Goal: Information Seeking & Learning: Learn about a topic

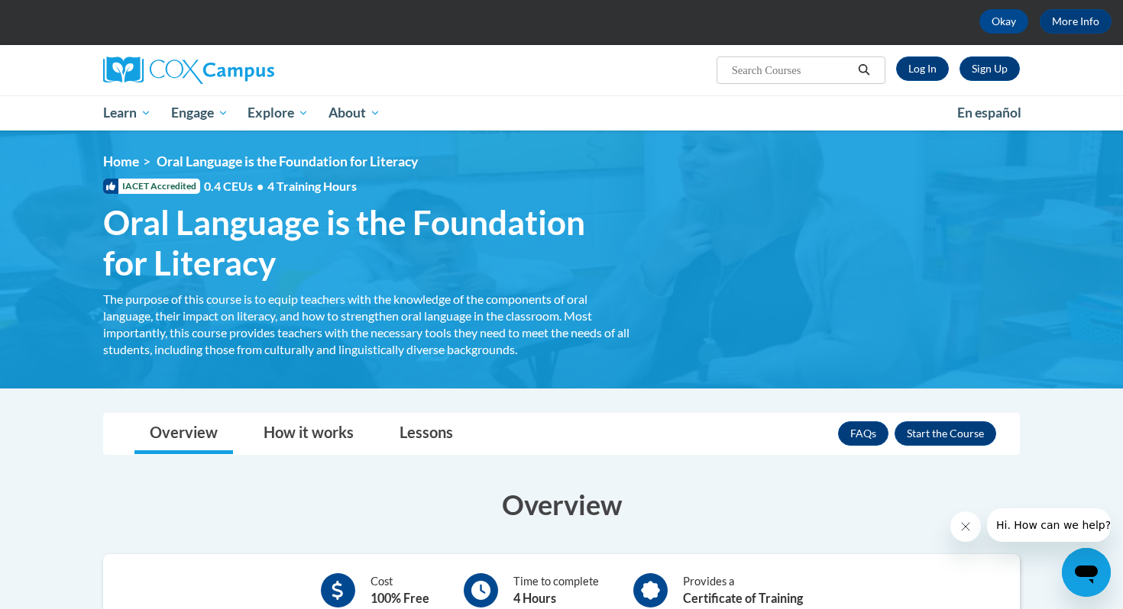
scroll to position [68, 0]
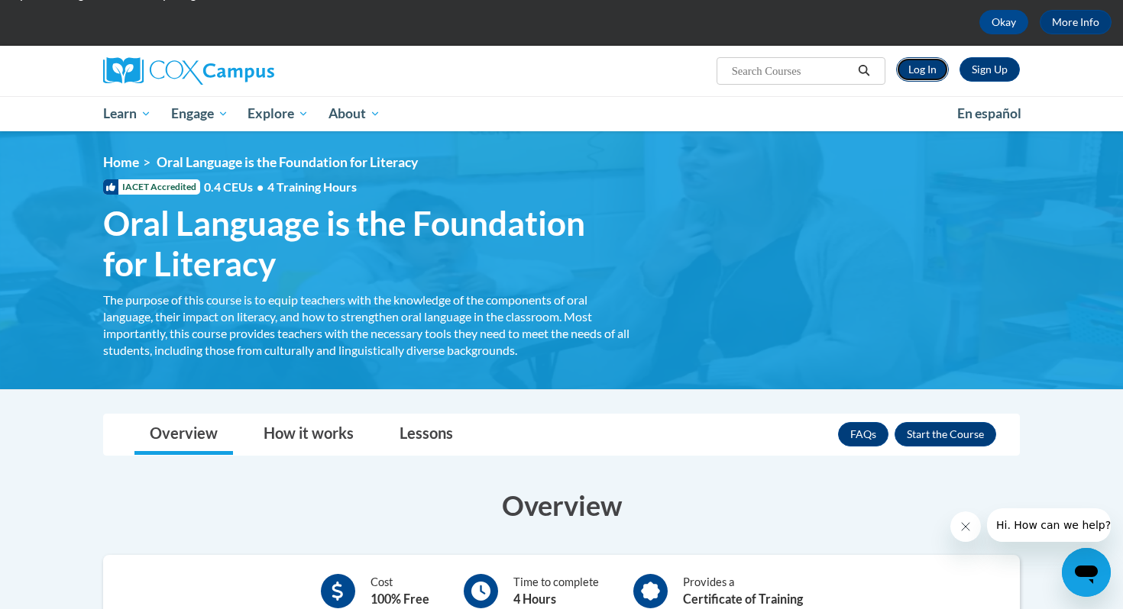
click at [933, 67] on link "Log In" at bounding box center [922, 69] width 53 height 24
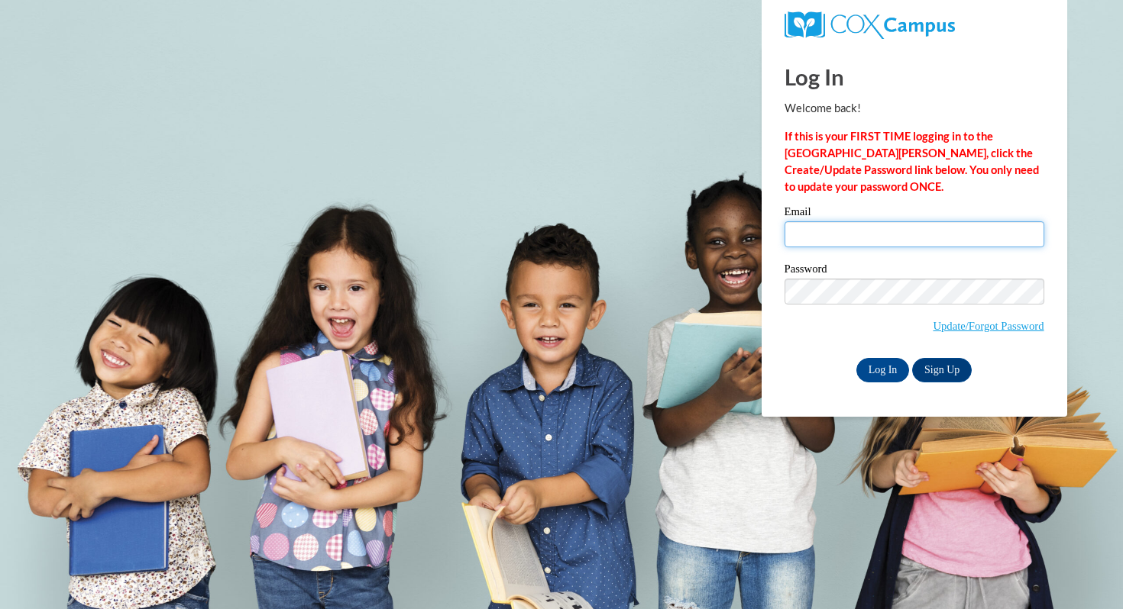
click at [814, 230] on input "Email" at bounding box center [914, 234] width 260 height 26
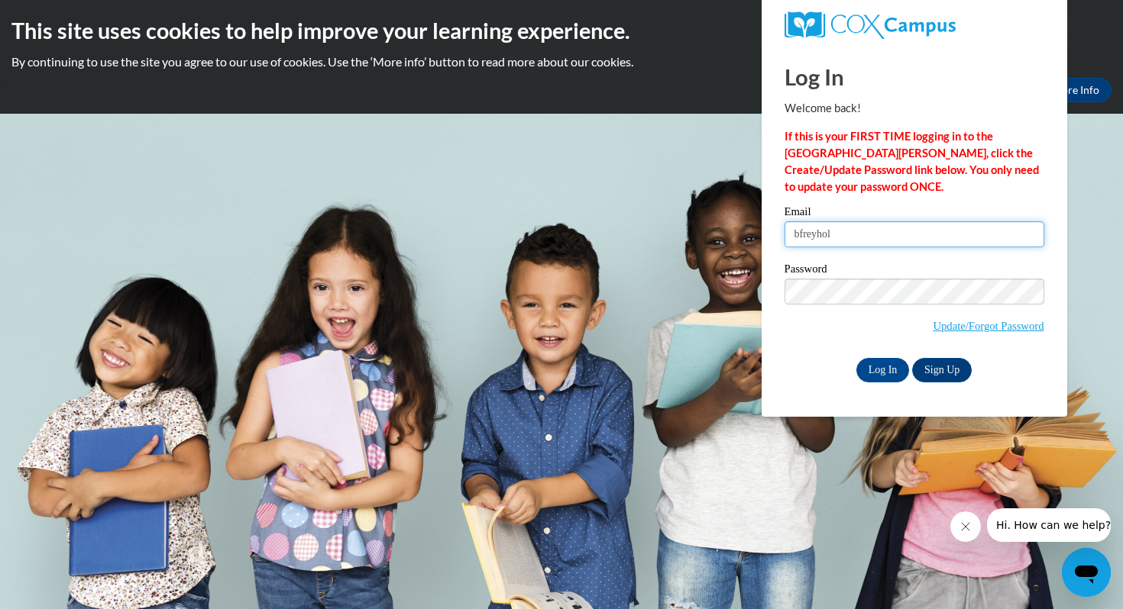
type input "[EMAIL_ADDRESS][DOMAIN_NAME]"
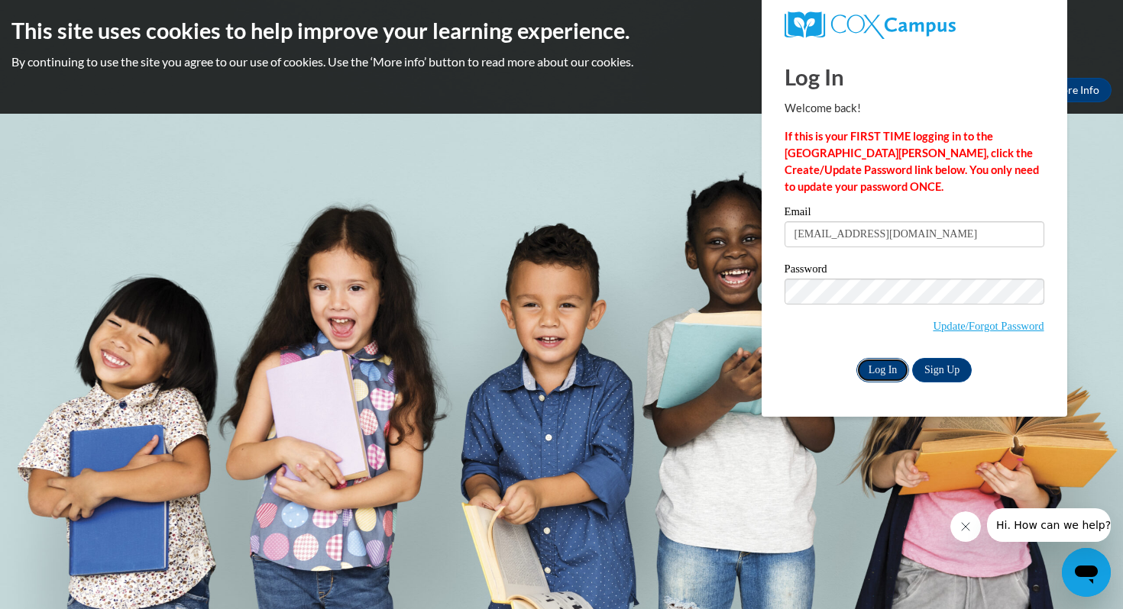
click at [894, 377] on input "Log In" at bounding box center [882, 370] width 53 height 24
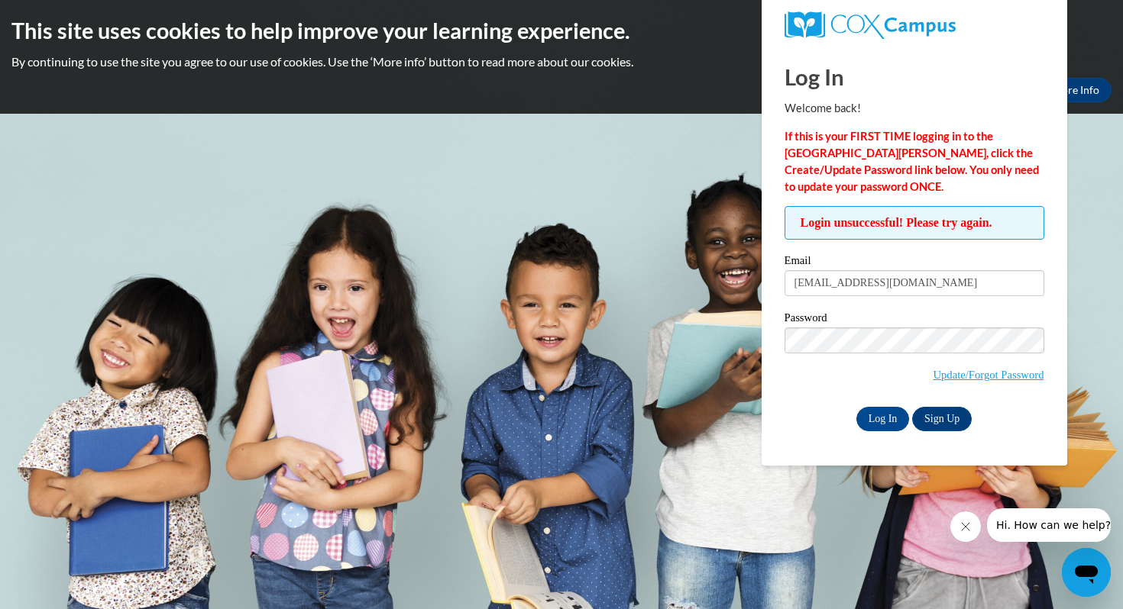
click at [828, 181] on p "If this is your FIRST TIME logging in to the NEW Cox Campus, click the Create/U…" at bounding box center [914, 161] width 260 height 67
click at [967, 378] on link "Update/Forgot Password" at bounding box center [988, 375] width 111 height 12
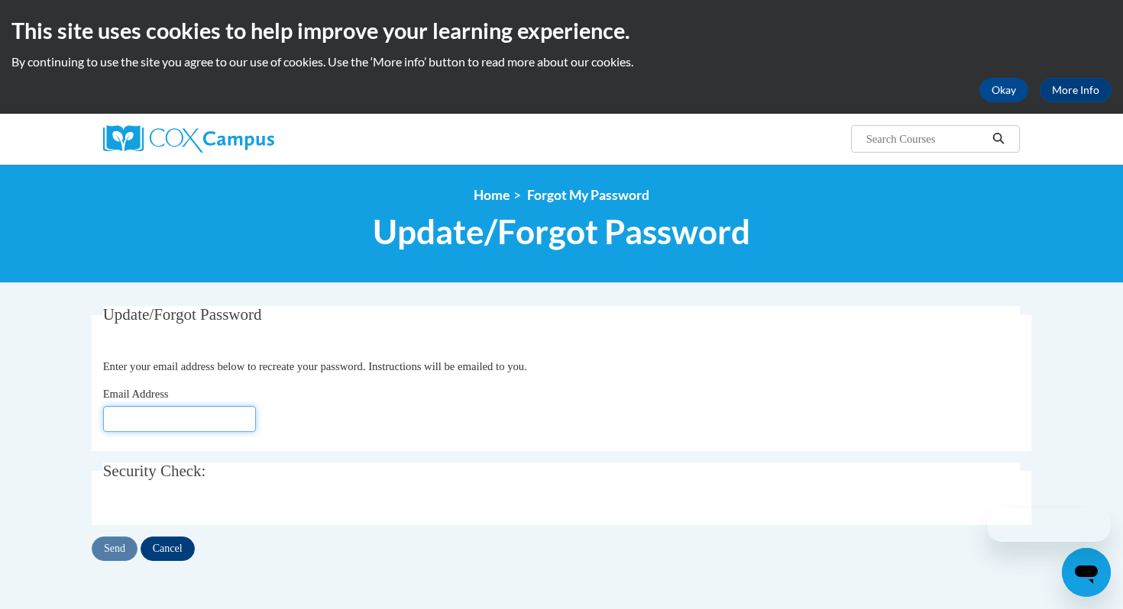
click at [218, 412] on input "Email Address" at bounding box center [179, 419] width 153 height 26
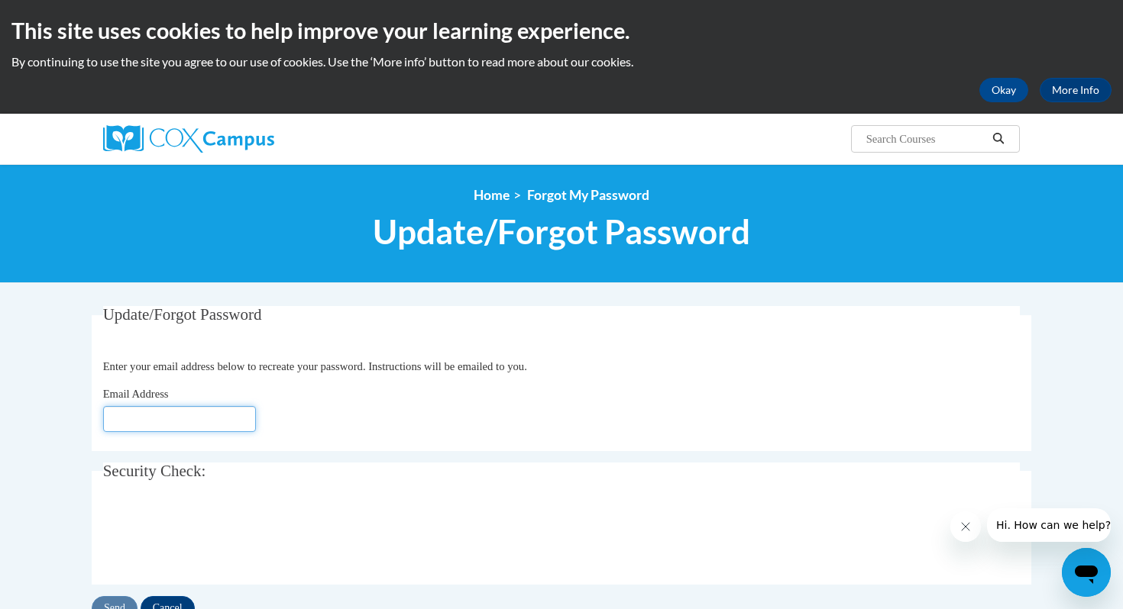
type input "[EMAIL_ADDRESS][DOMAIN_NAME]"
click at [112, 608] on input "Send" at bounding box center [115, 609] width 46 height 24
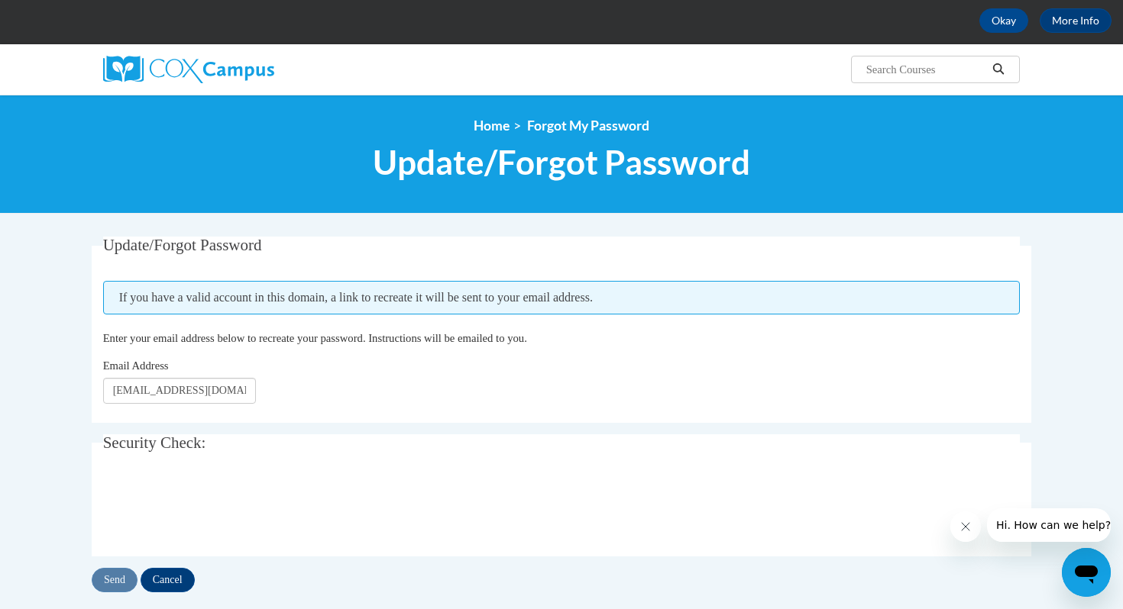
scroll to position [72, 0]
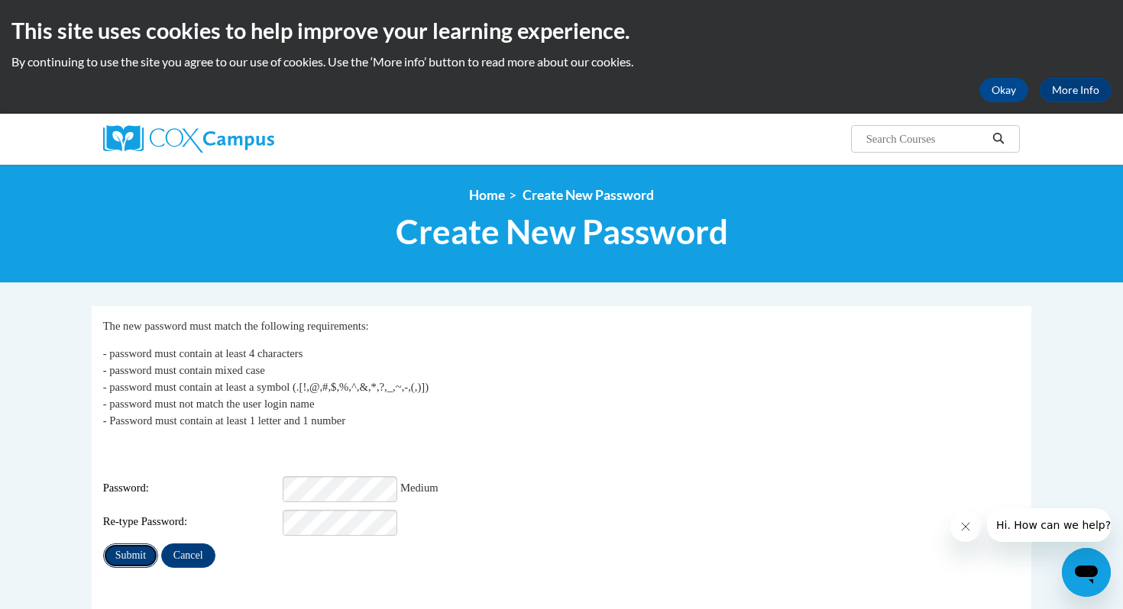
click at [133, 544] on input "Submit" at bounding box center [130, 556] width 55 height 24
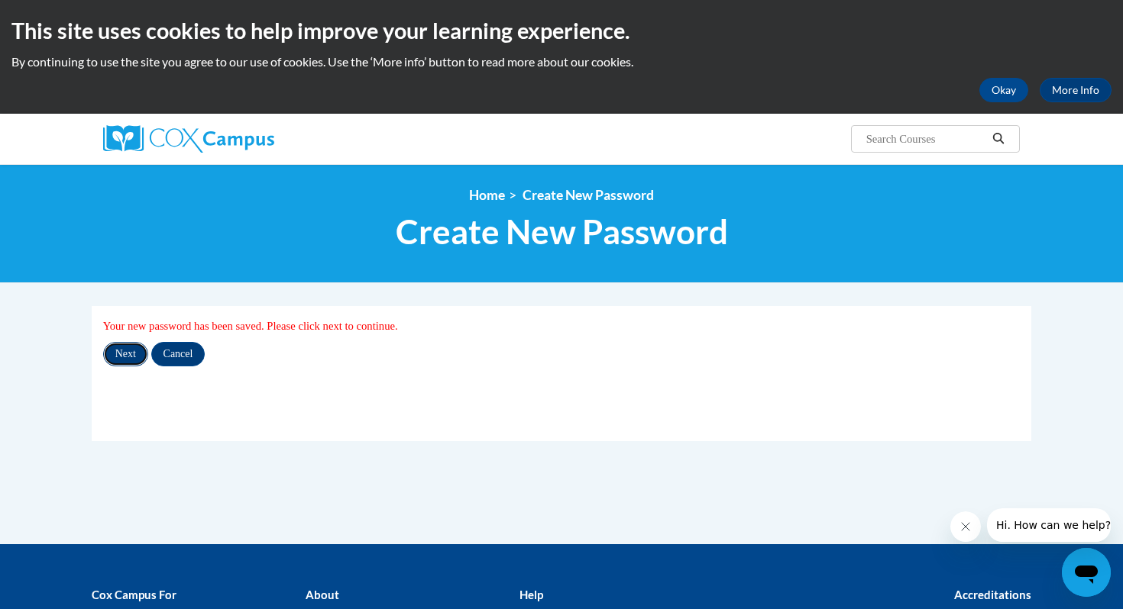
click at [130, 353] on input "Next" at bounding box center [125, 354] width 45 height 24
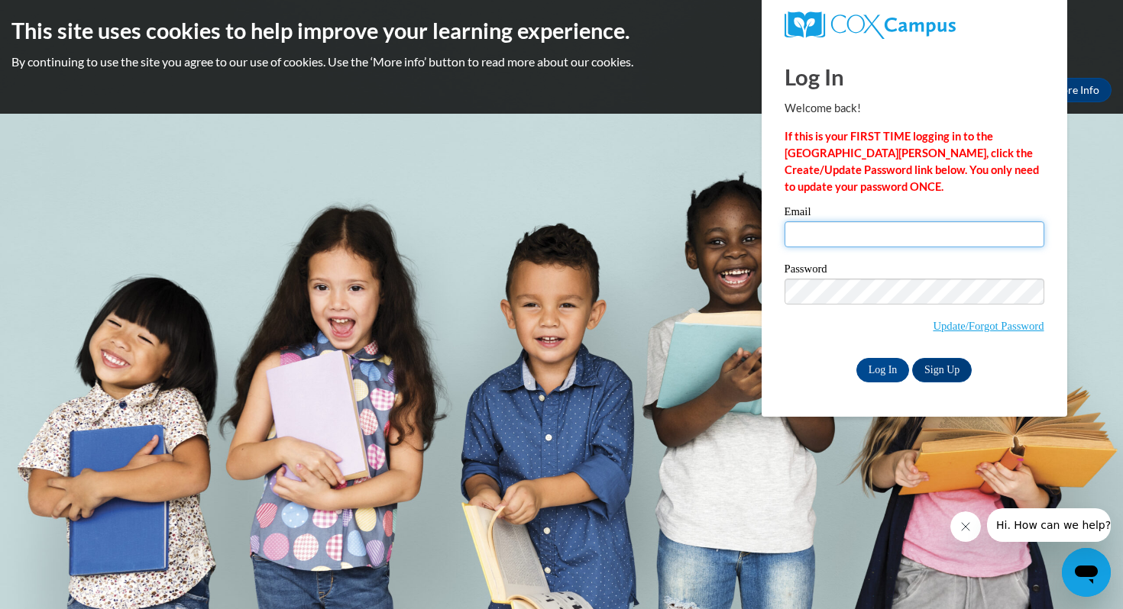
click at [798, 235] on input "Email" at bounding box center [914, 234] width 260 height 26
type input "bfreyholtz@altoona.k12.wi.us"
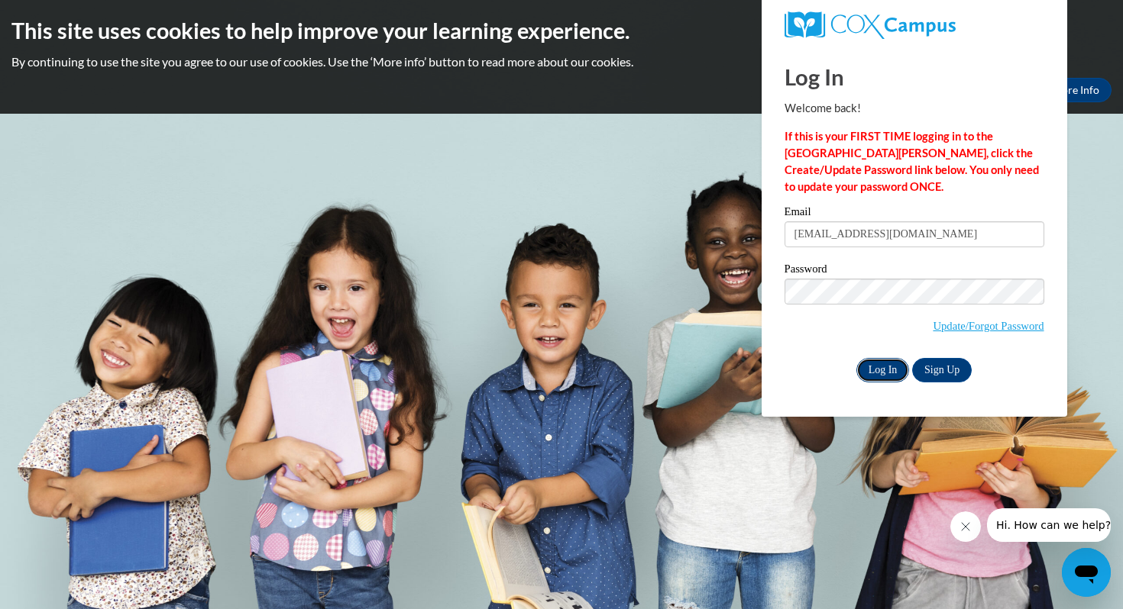
click at [882, 370] on input "Log In" at bounding box center [882, 370] width 53 height 24
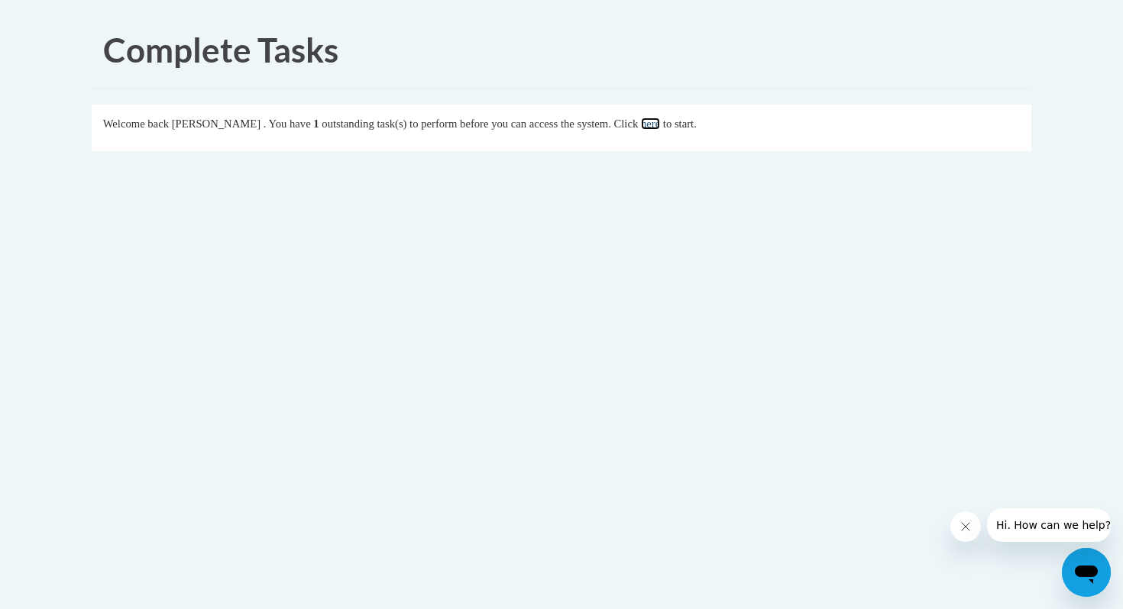
click at [660, 128] on link "here" at bounding box center [650, 124] width 19 height 12
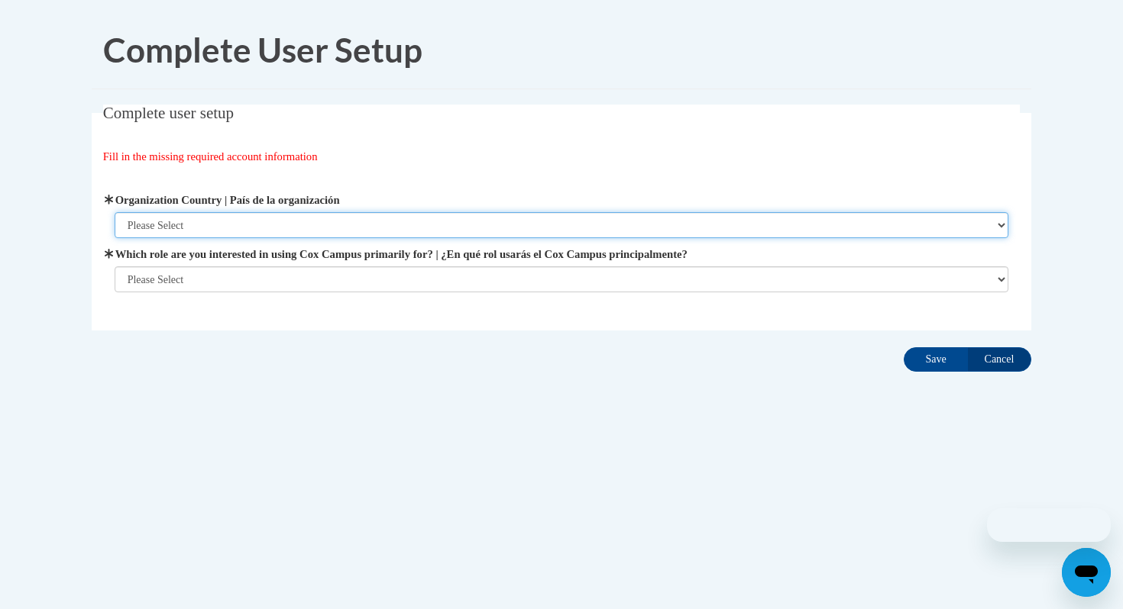
click at [176, 231] on select "Please Select [GEOGRAPHIC_DATA] | [GEOGRAPHIC_DATA] Outside of [GEOGRAPHIC_DATA…" at bounding box center [562, 225] width 894 height 26
select select "ad49bcad-a171-4b2e-b99c-48b446064914"
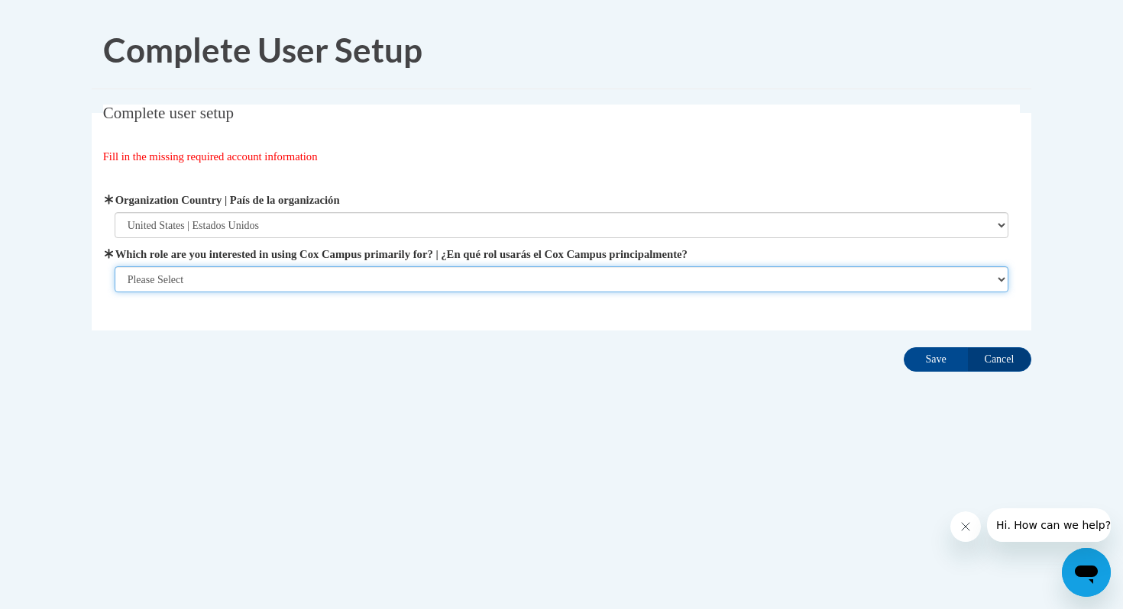
click at [189, 279] on select "Please Select College/University | Colegio/Universidad Community/Nonprofit Part…" at bounding box center [562, 280] width 894 height 26
select select "fbf2d438-af2f-41f8-98f1-81c410e29de3"
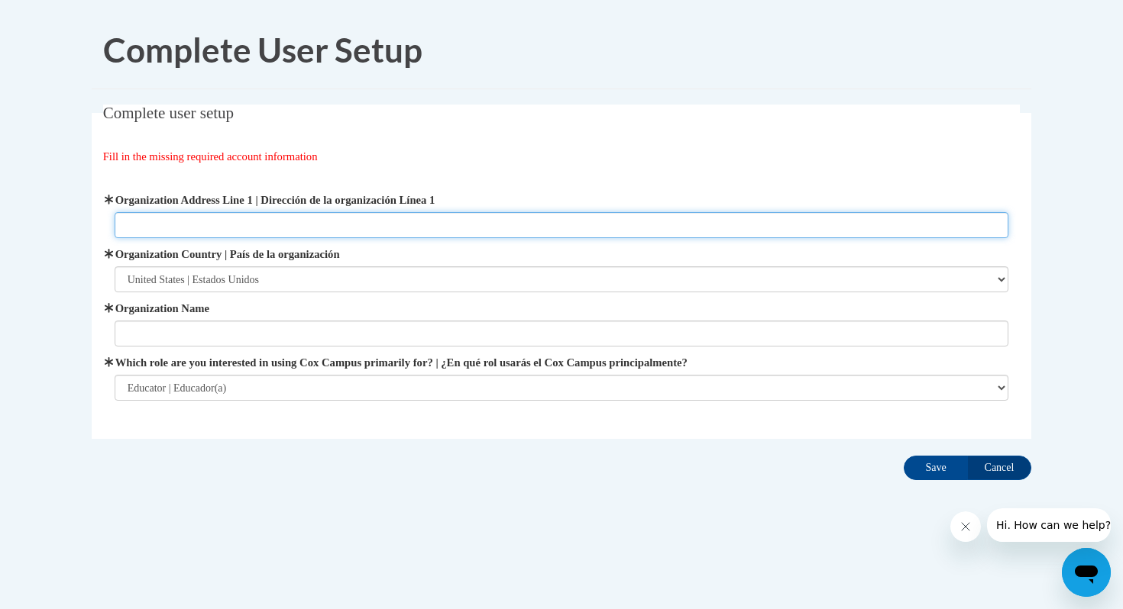
click at [247, 221] on input "Organization Address Line 1 | Dirección de la organización Línea 1" at bounding box center [562, 225] width 894 height 26
type input "157 Bartlett"
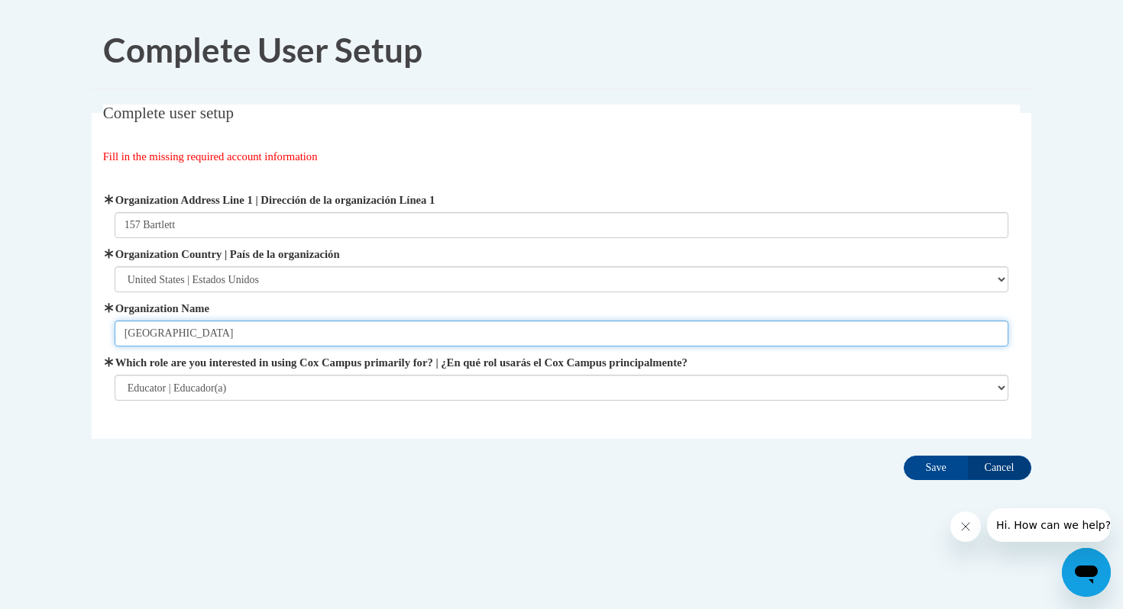
type input "Altoona Elementary"
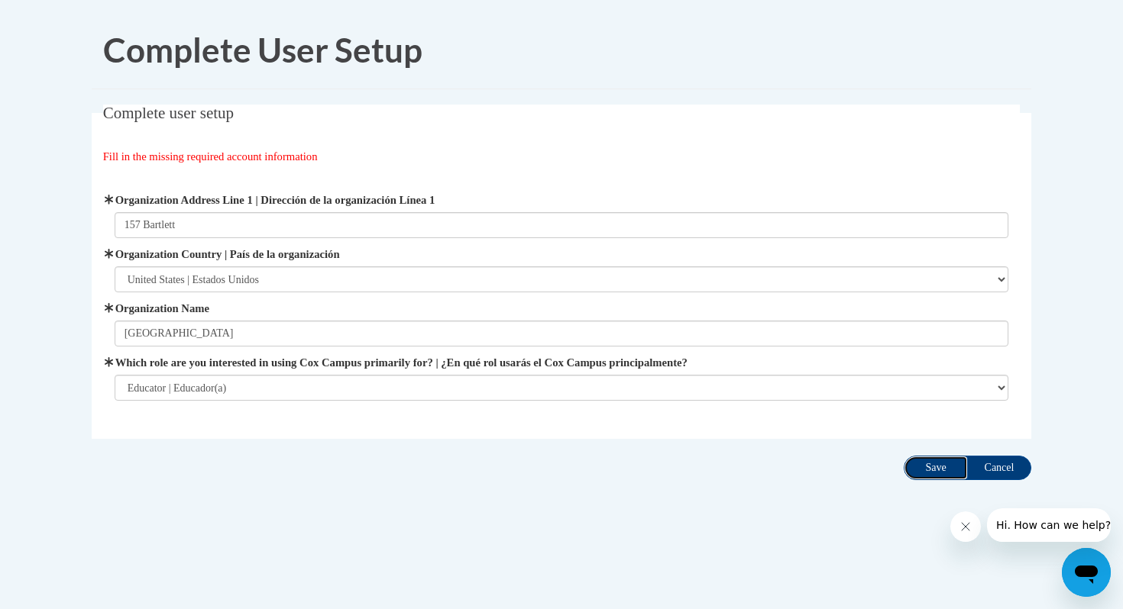
click at [937, 466] on input "Save" at bounding box center [936, 468] width 64 height 24
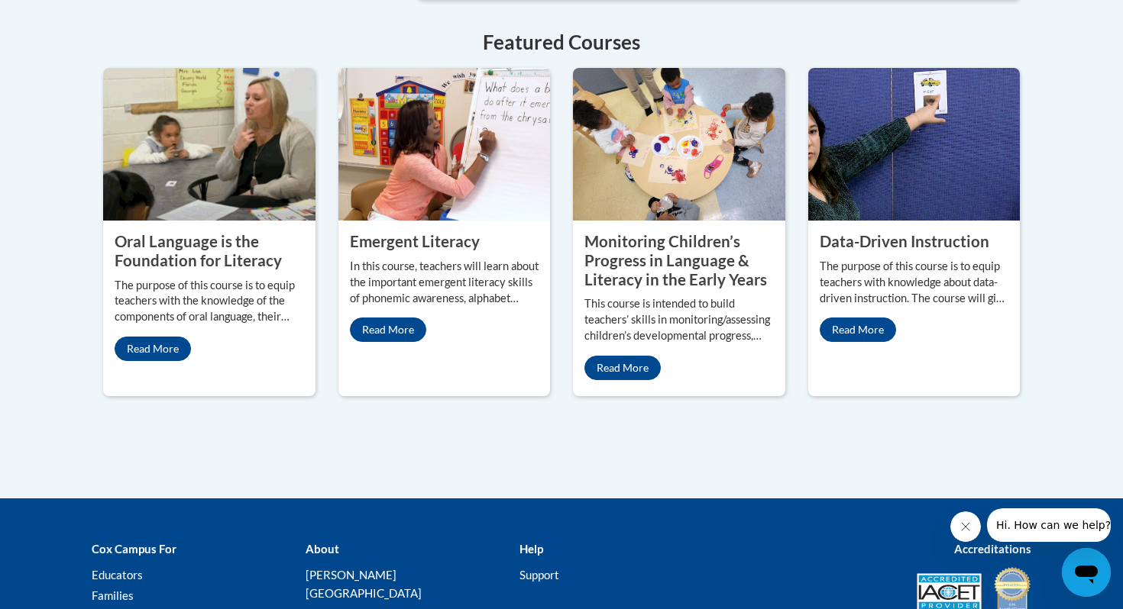
scroll to position [1417, 0]
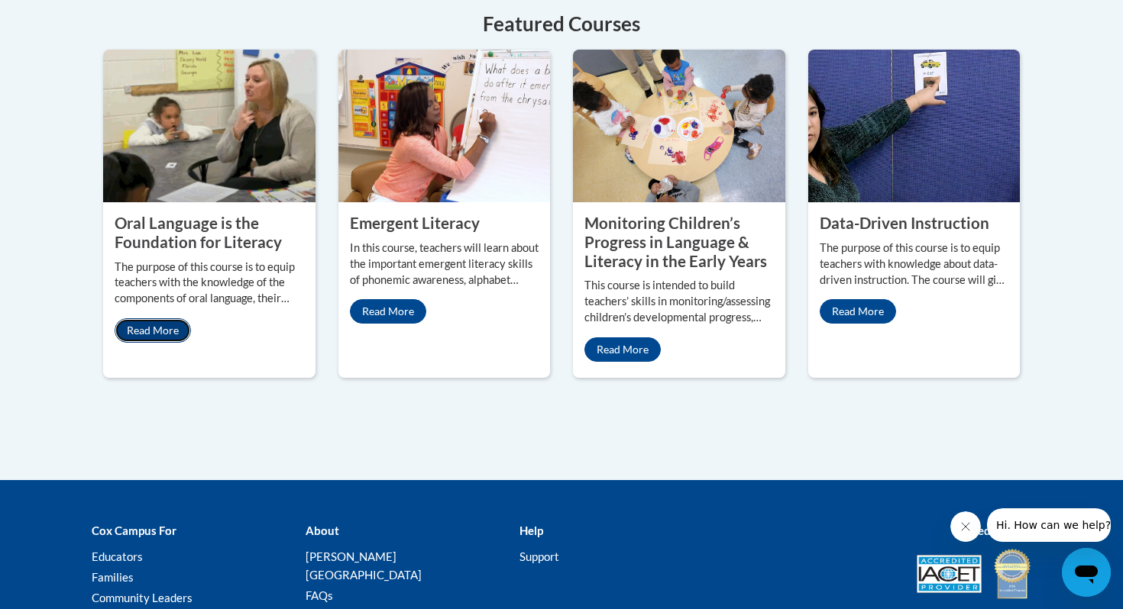
click at [162, 318] on link "Read More" at bounding box center [153, 330] width 76 height 24
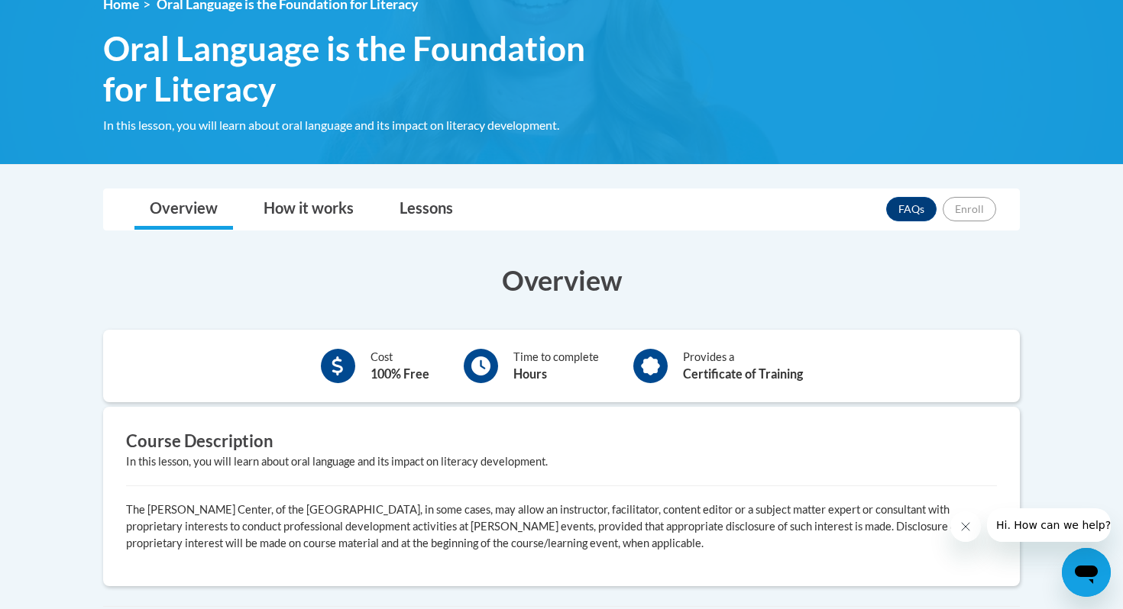
scroll to position [227, 0]
click at [413, 203] on link "Lessons" at bounding box center [426, 209] width 84 height 40
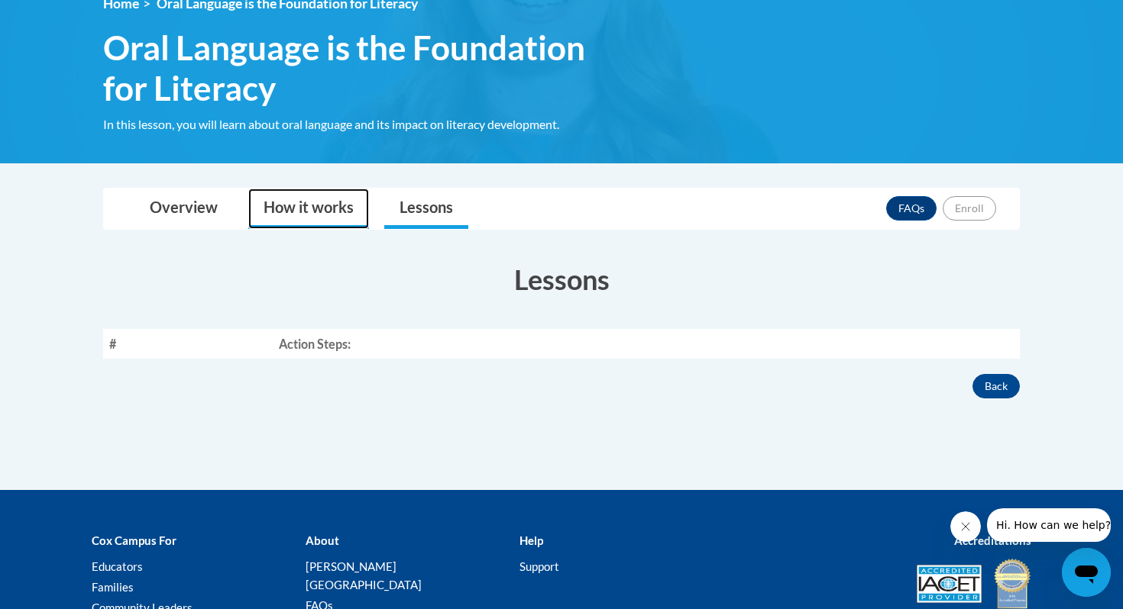
click at [325, 204] on link "How it works" at bounding box center [308, 209] width 121 height 40
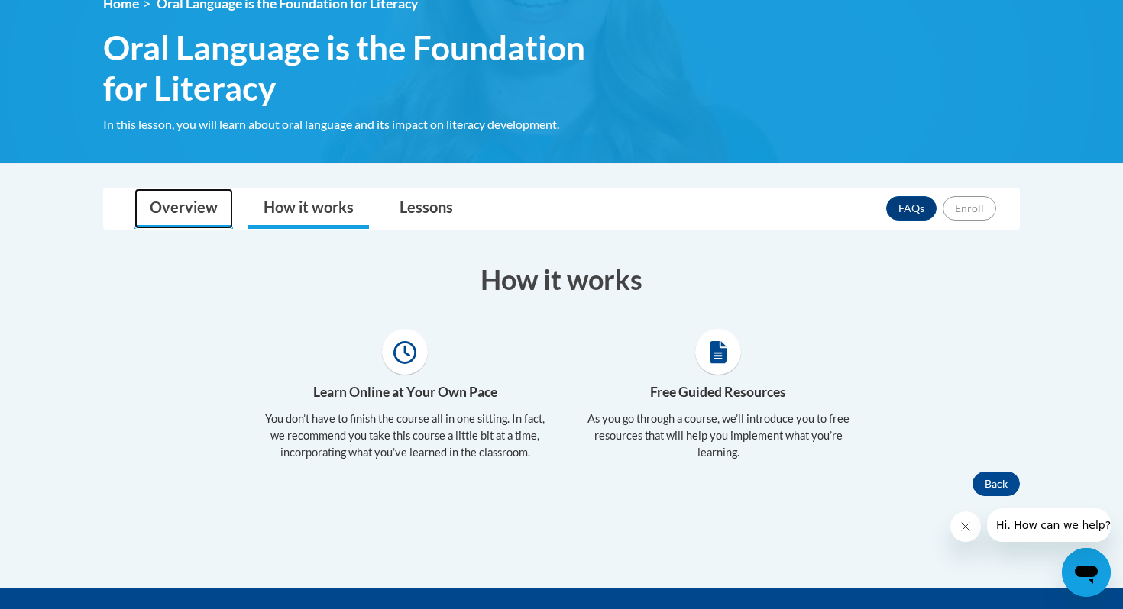
click at [209, 199] on link "Overview" at bounding box center [183, 209] width 99 height 40
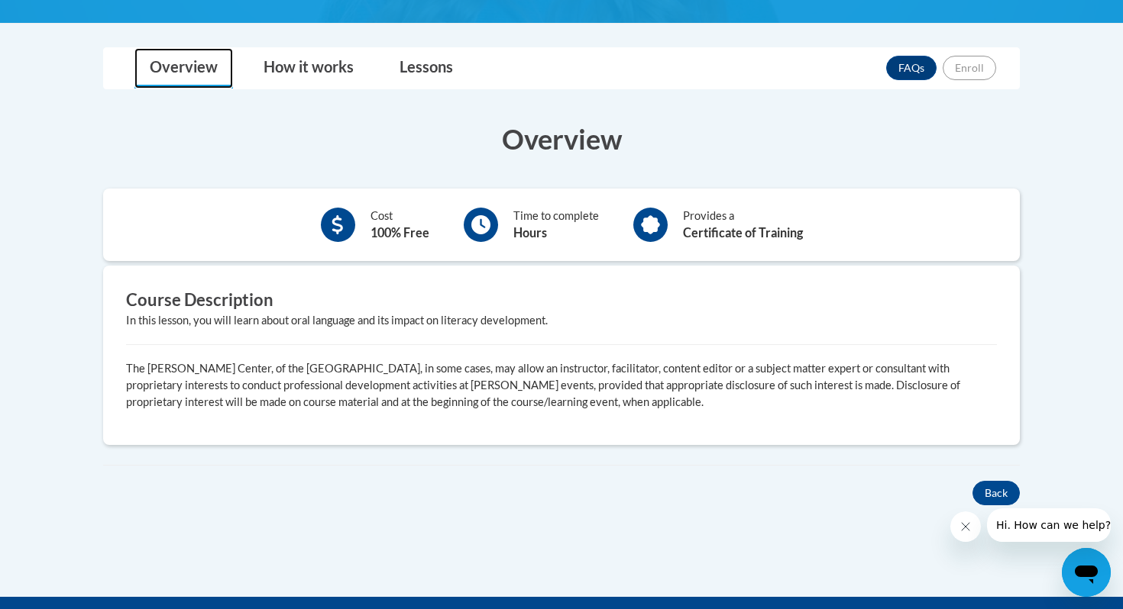
scroll to position [421, 0]
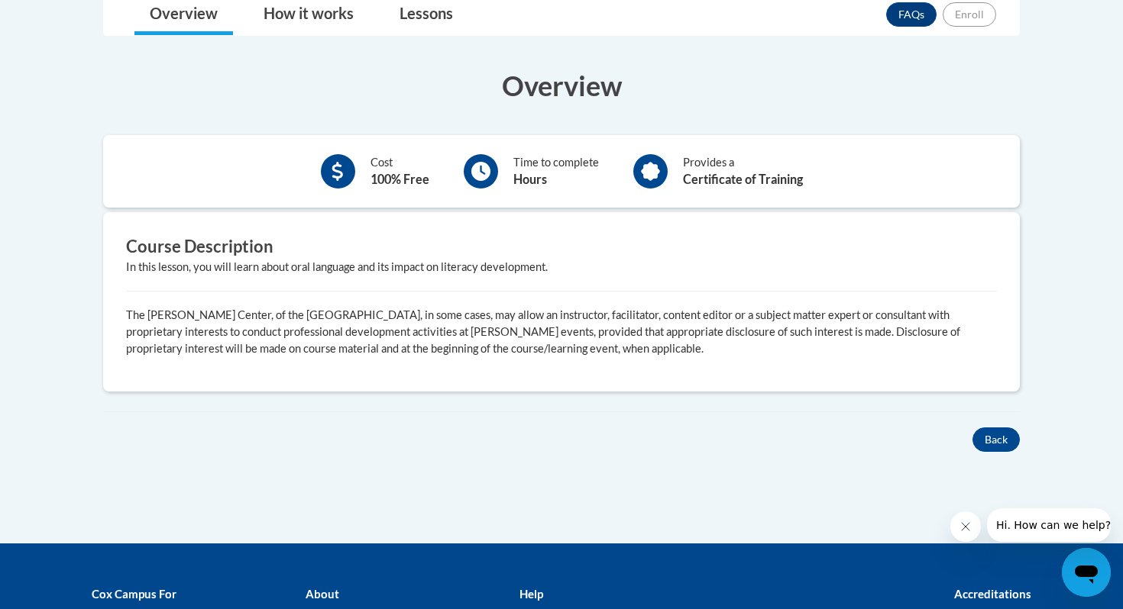
click at [374, 280] on div "Course Description In this lesson, you will learn about oral language and its i…" at bounding box center [562, 301] width 894 height 133
click at [396, 322] on p "The [PERSON_NAME] Center, of the [GEOGRAPHIC_DATA], in some cases, may allow an…" at bounding box center [561, 332] width 871 height 50
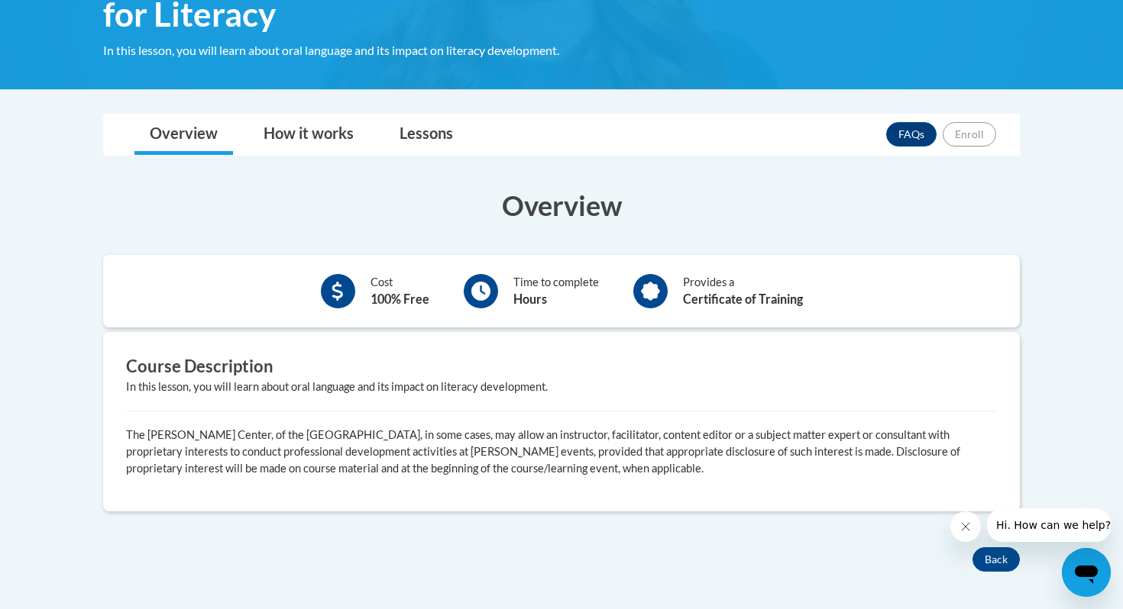
scroll to position [295, 0]
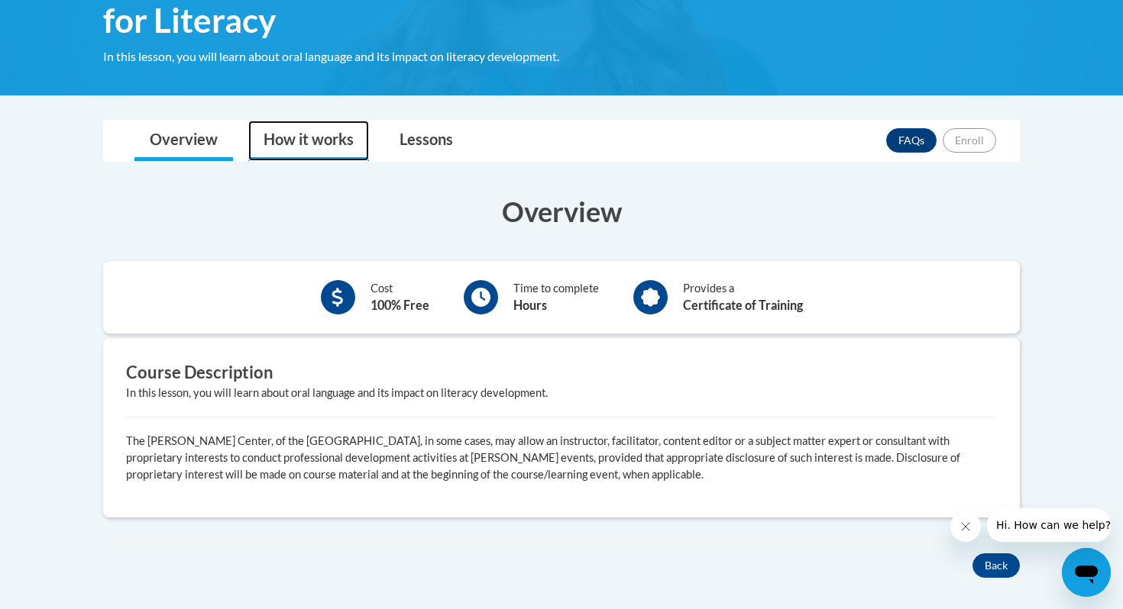
click at [332, 140] on link "How it works" at bounding box center [308, 141] width 121 height 40
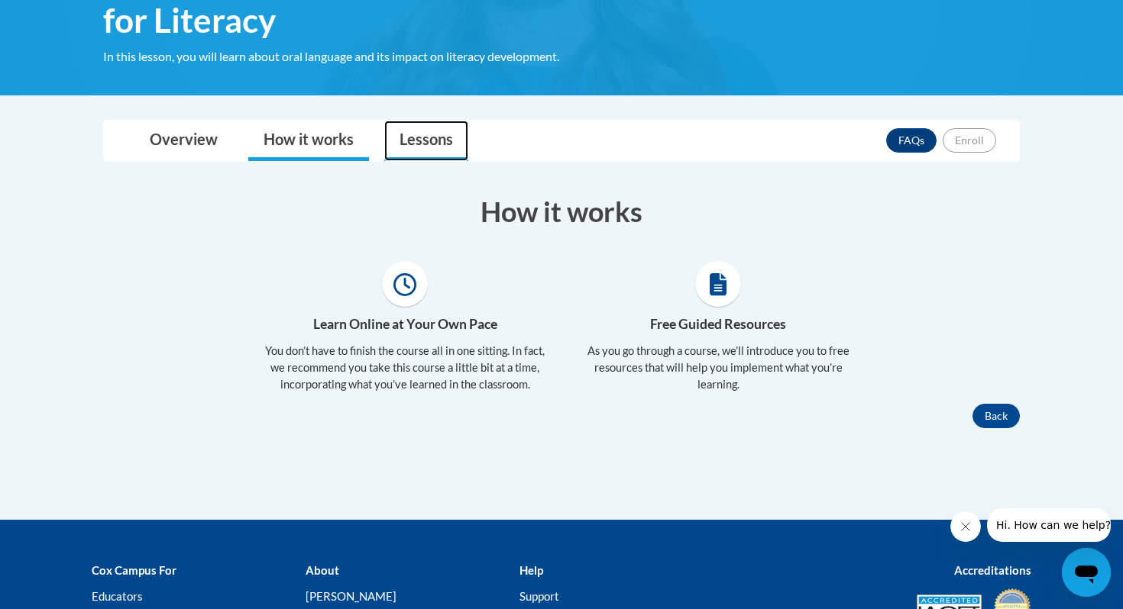
click at [415, 141] on link "Lessons" at bounding box center [426, 141] width 84 height 40
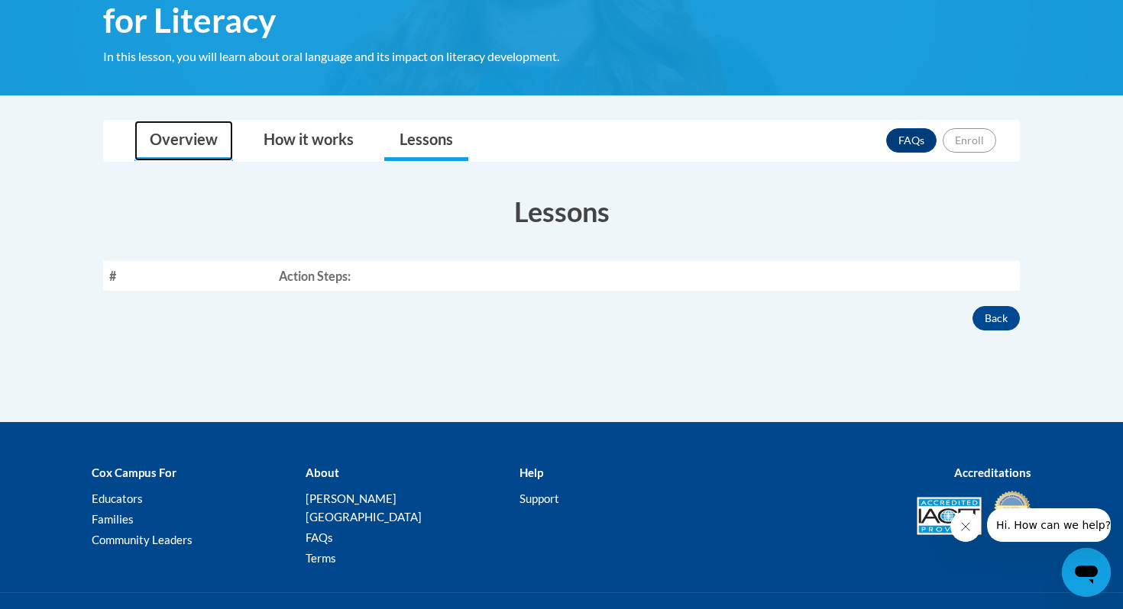
click at [206, 136] on link "Overview" at bounding box center [183, 141] width 99 height 40
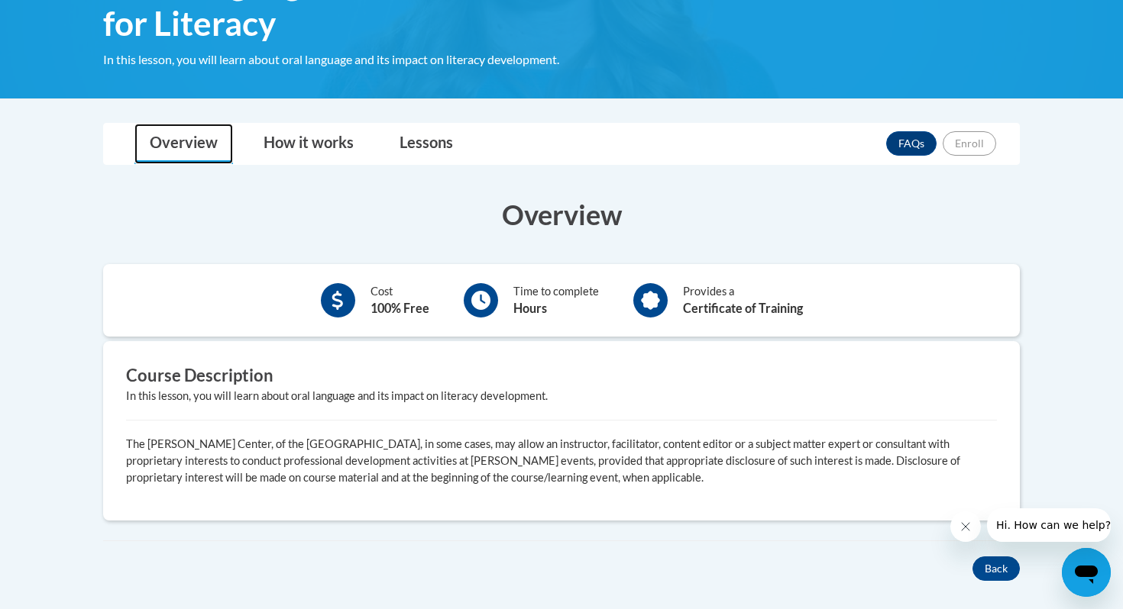
scroll to position [0, 0]
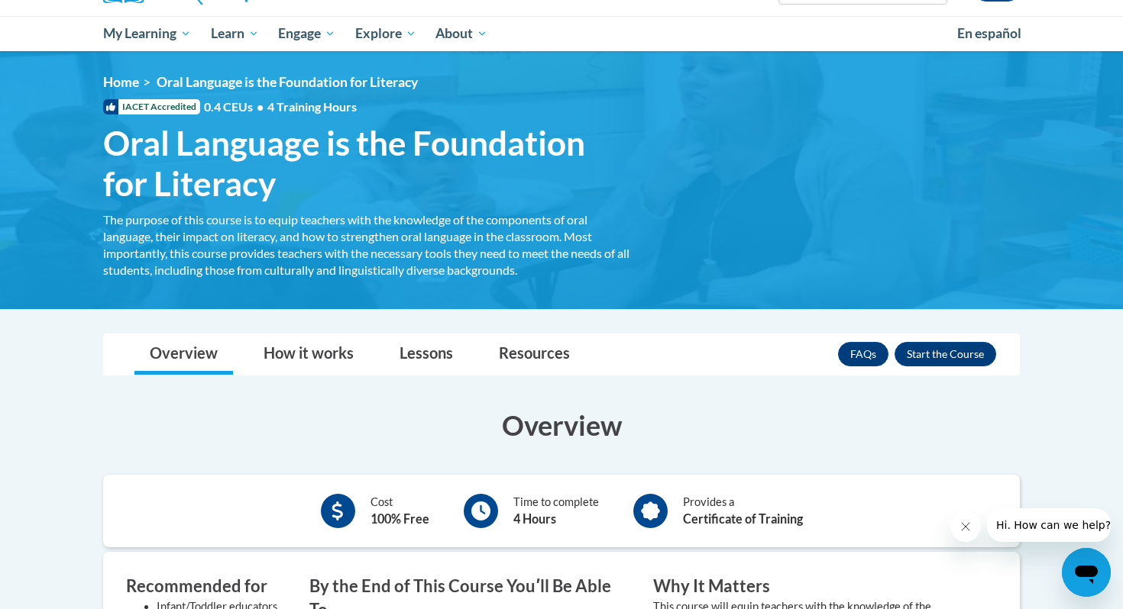
scroll to position [196, 0]
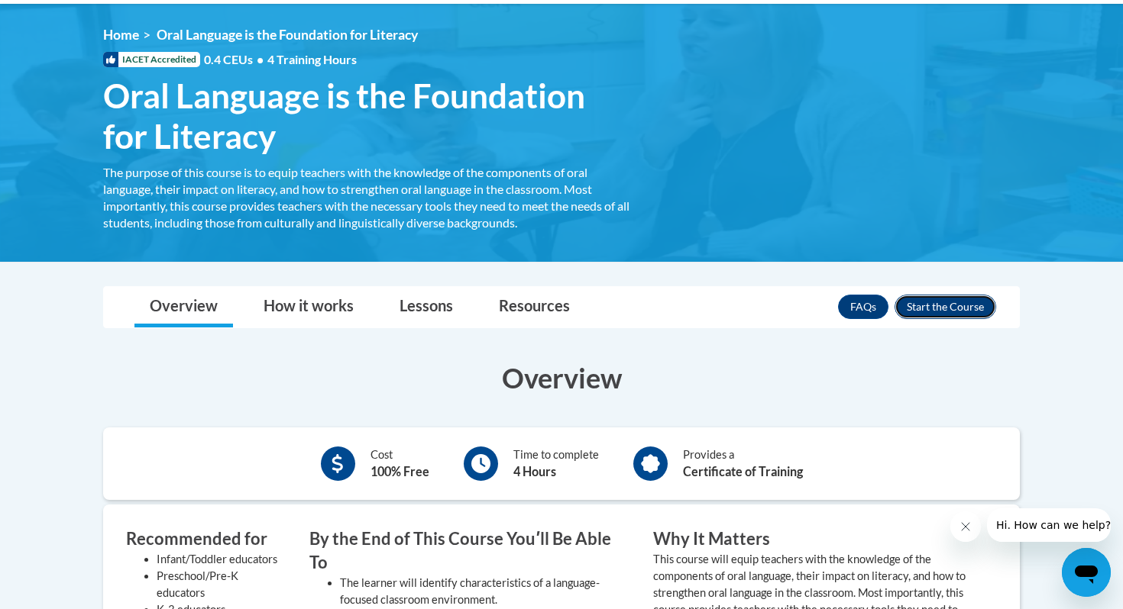
click at [957, 309] on button "Enroll" at bounding box center [945, 307] width 102 height 24
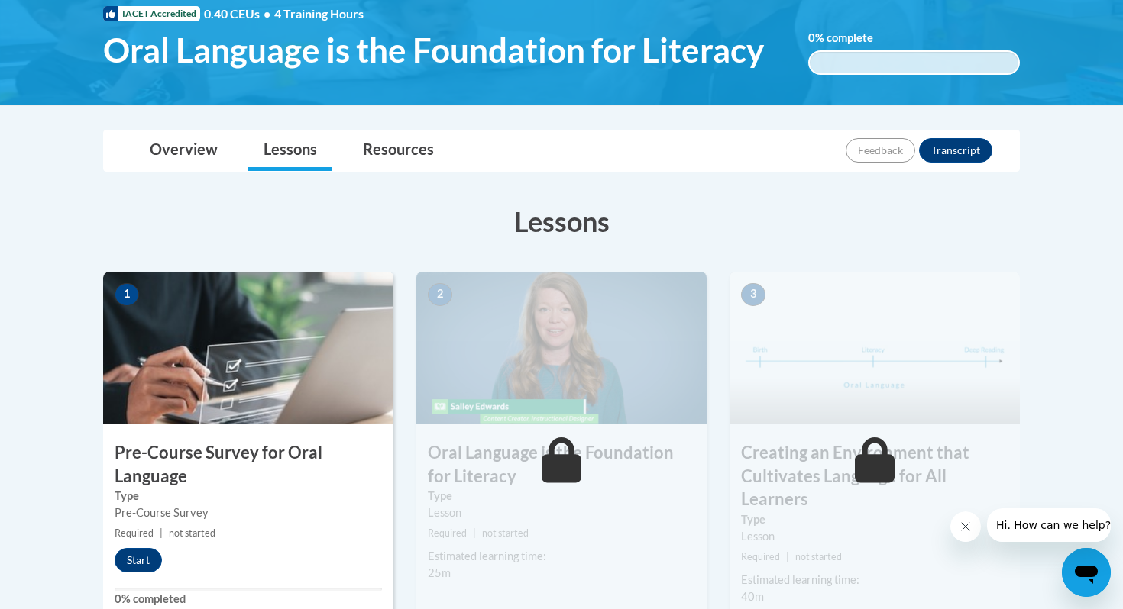
scroll to position [270, 0]
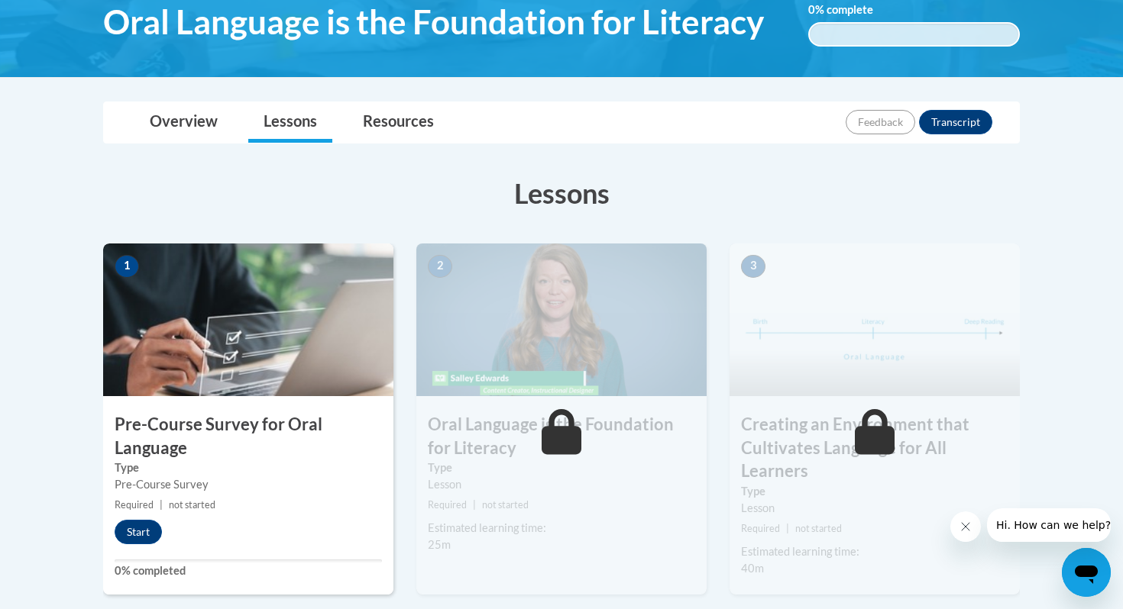
click at [144, 535] on button "Start" at bounding box center [138, 532] width 47 height 24
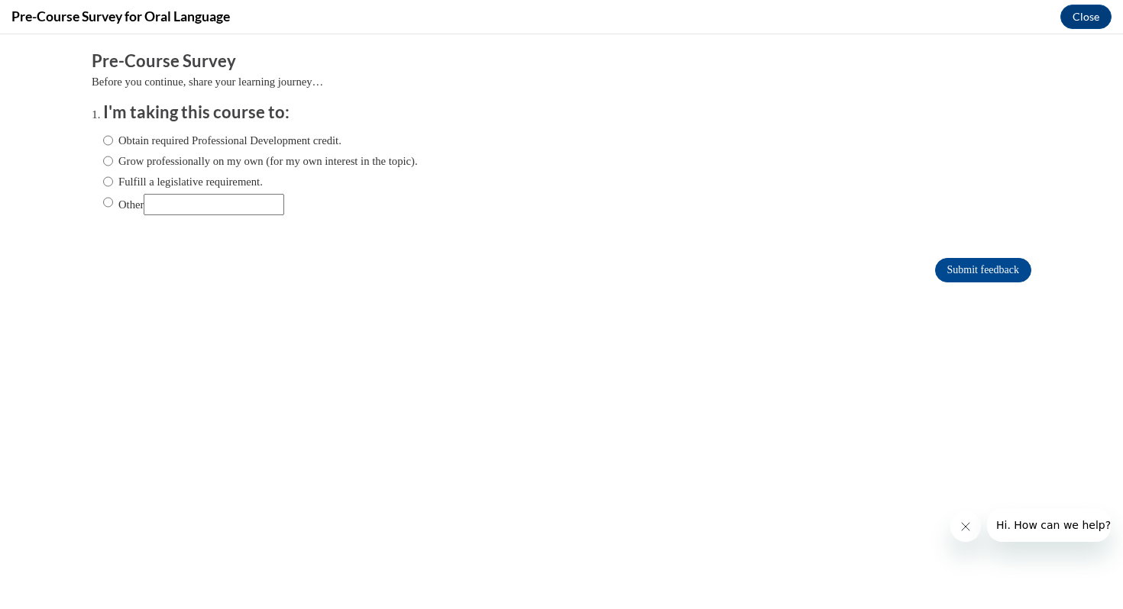
scroll to position [0, 0]
click at [131, 141] on label "Obtain required Professional Development credit." at bounding box center [222, 140] width 238 height 17
click at [113, 141] on input "Obtain required Professional Development credit." at bounding box center [108, 140] width 10 height 17
radio input "true"
click at [978, 271] on input "Submit feedback" at bounding box center [983, 270] width 96 height 24
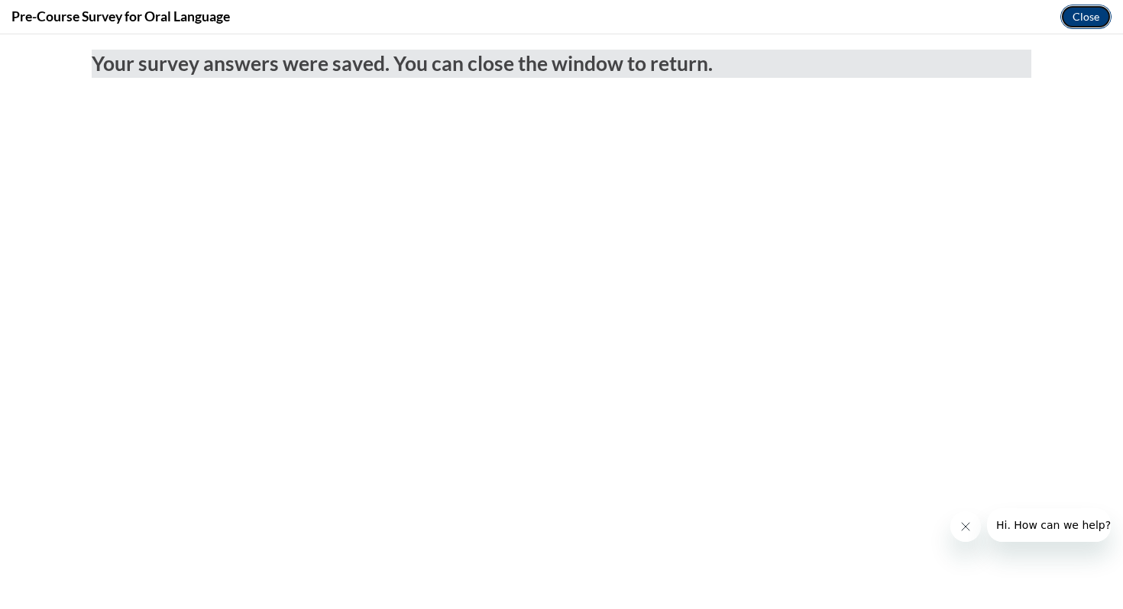
click at [1080, 17] on button "Close" at bounding box center [1085, 17] width 51 height 24
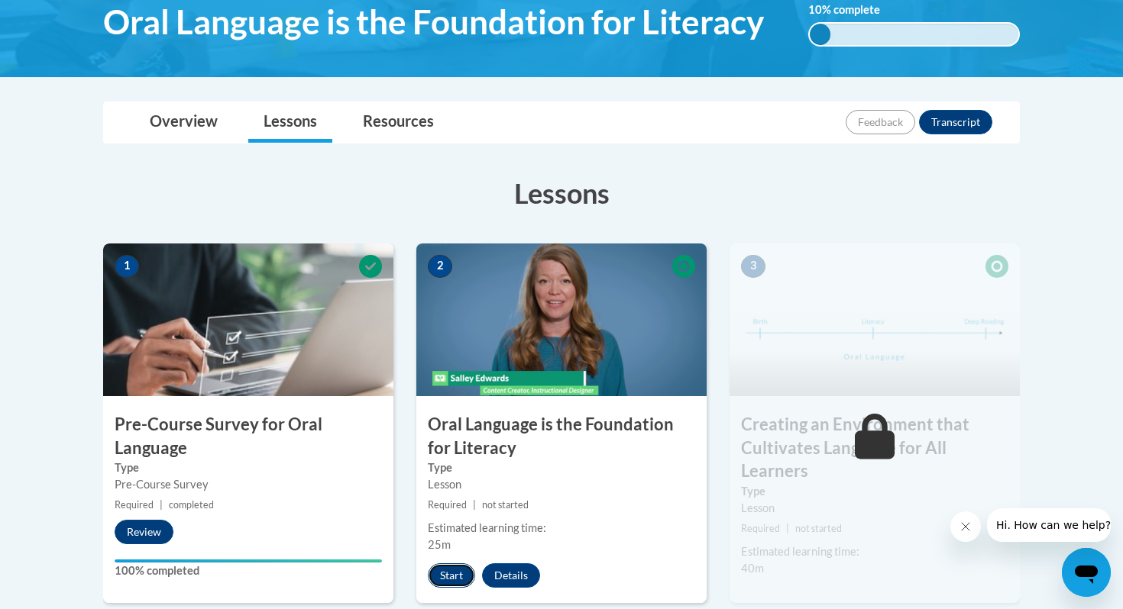
click at [449, 575] on button "Start" at bounding box center [451, 576] width 47 height 24
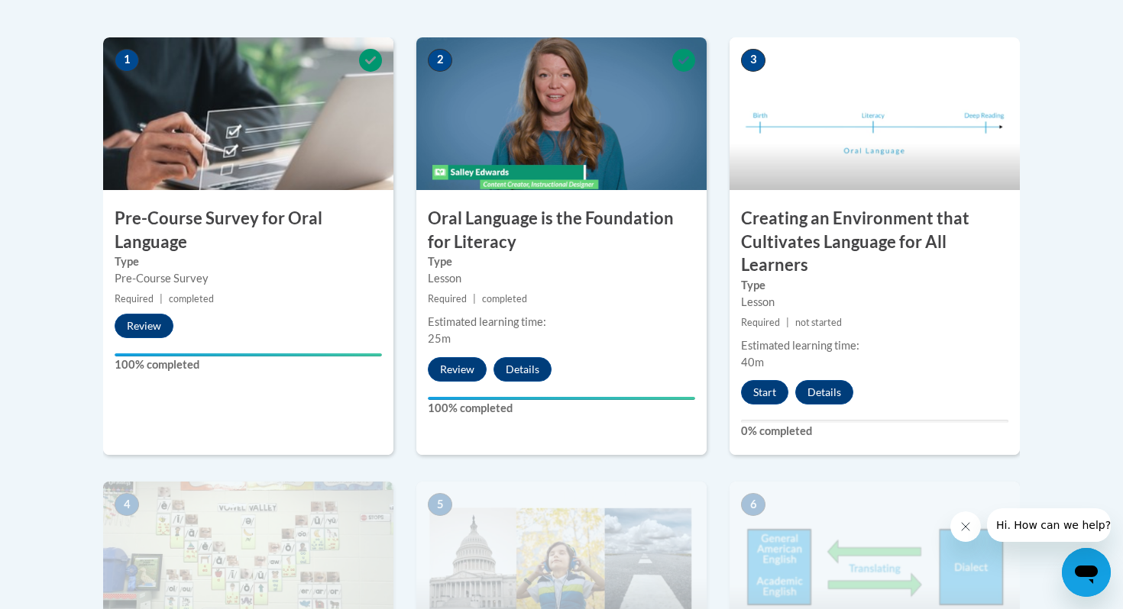
scroll to position [474, 0]
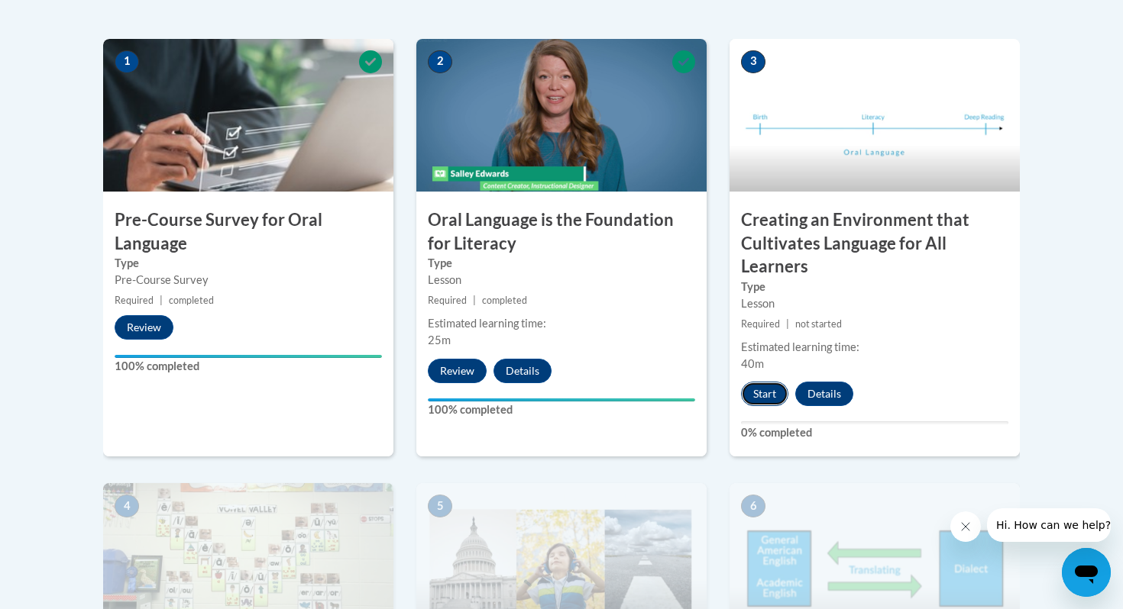
click at [763, 396] on button "Start" at bounding box center [764, 394] width 47 height 24
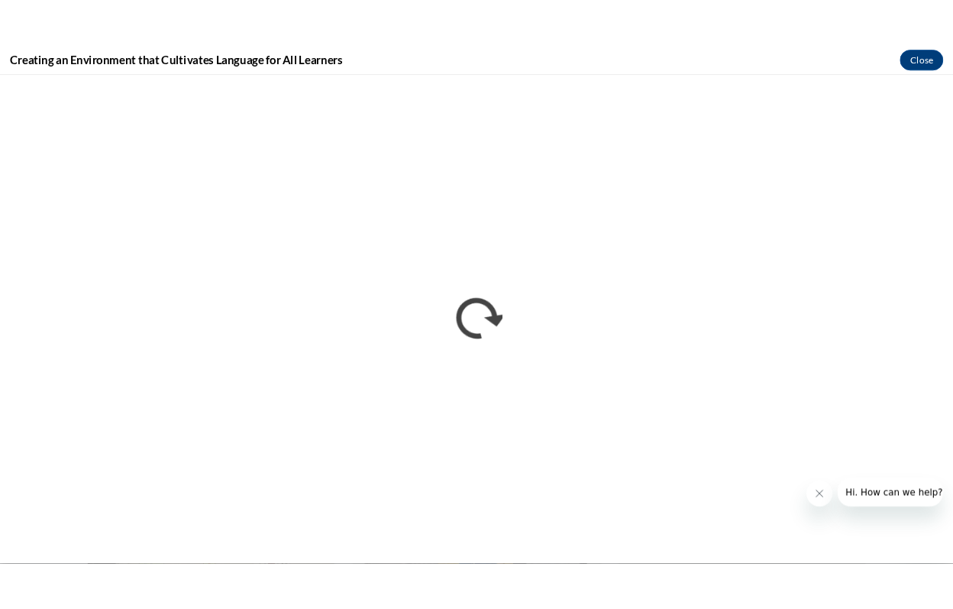
scroll to position [0, 0]
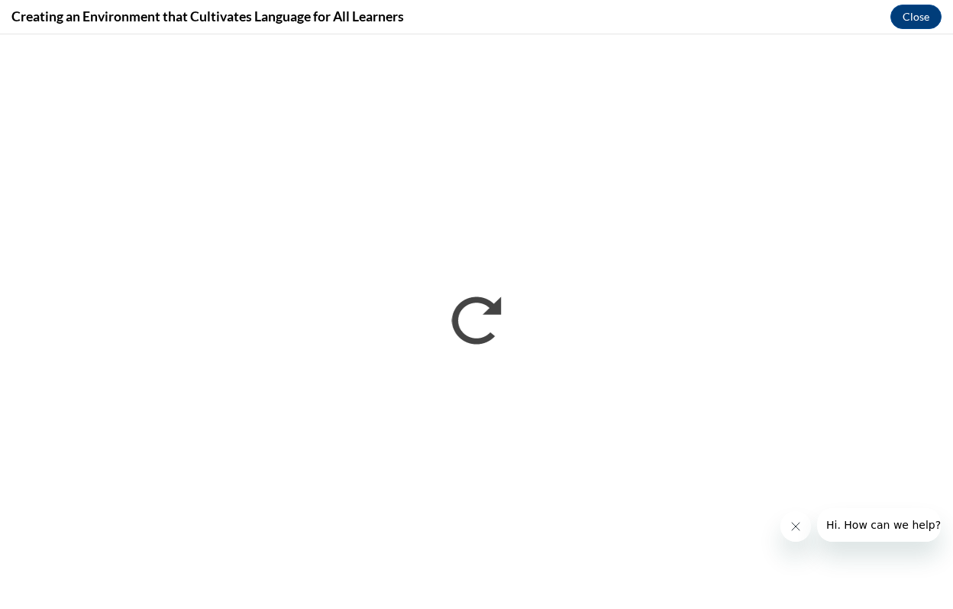
click at [799, 528] on icon "Close message from company" at bounding box center [796, 526] width 12 height 12
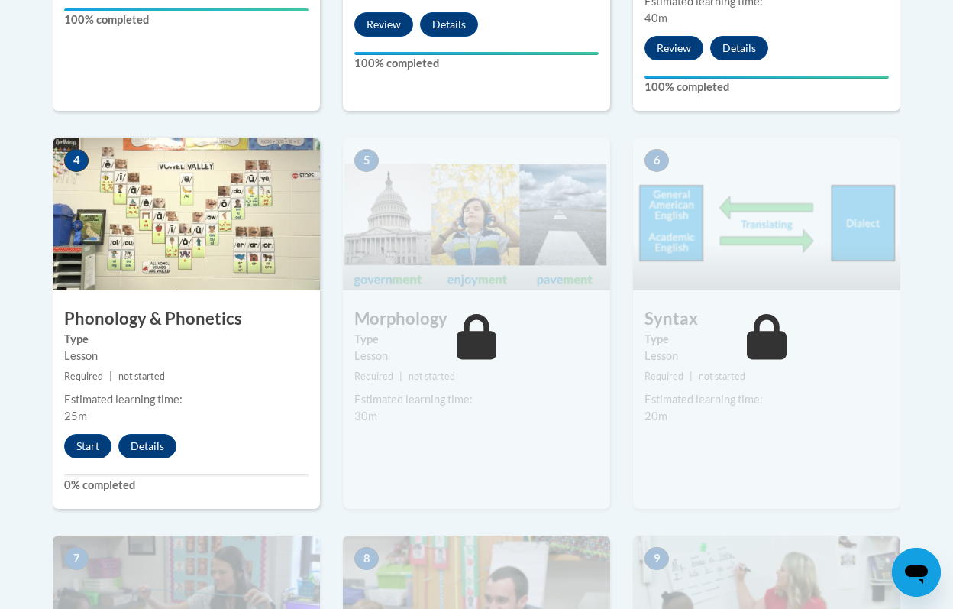
scroll to position [867, 0]
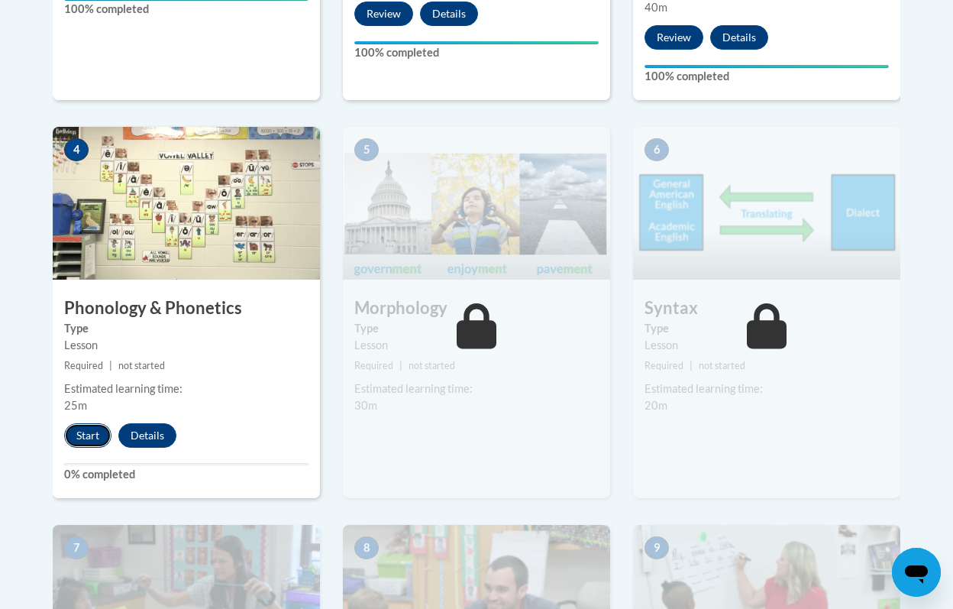
click at [84, 432] on button "Start" at bounding box center [87, 435] width 47 height 24
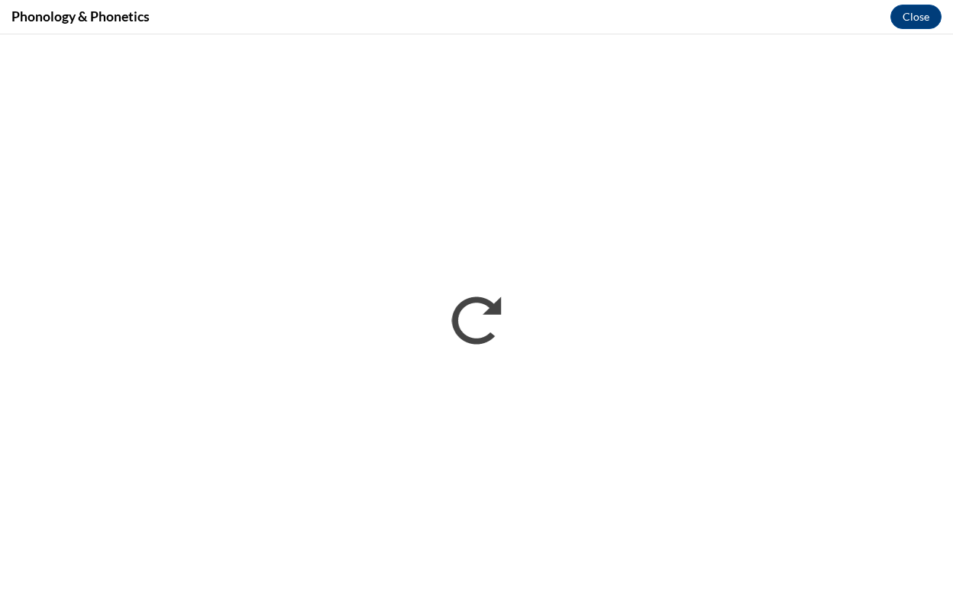
scroll to position [0, 0]
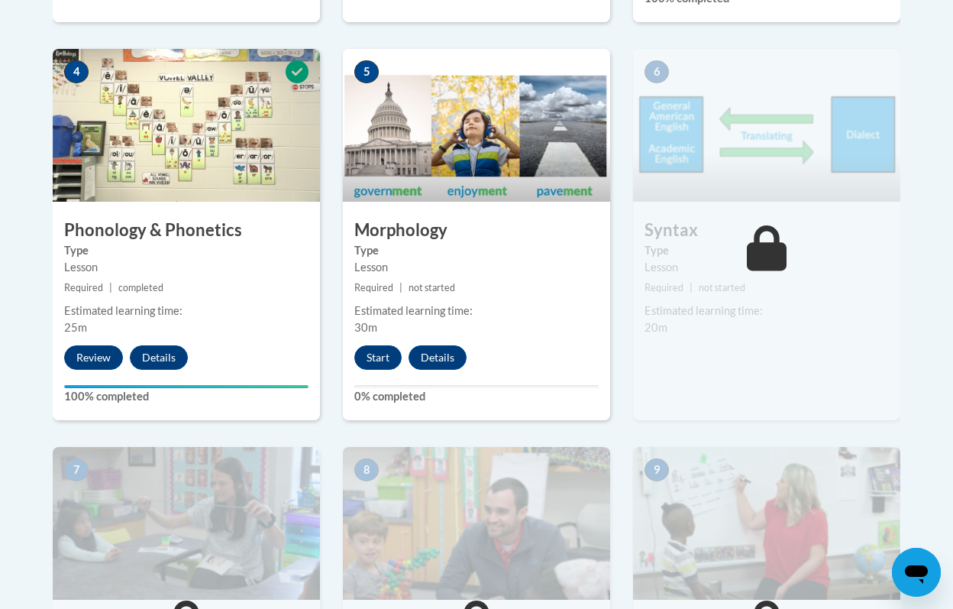
scroll to position [944, 0]
click at [386, 360] on button "Start" at bounding box center [377, 358] width 47 height 24
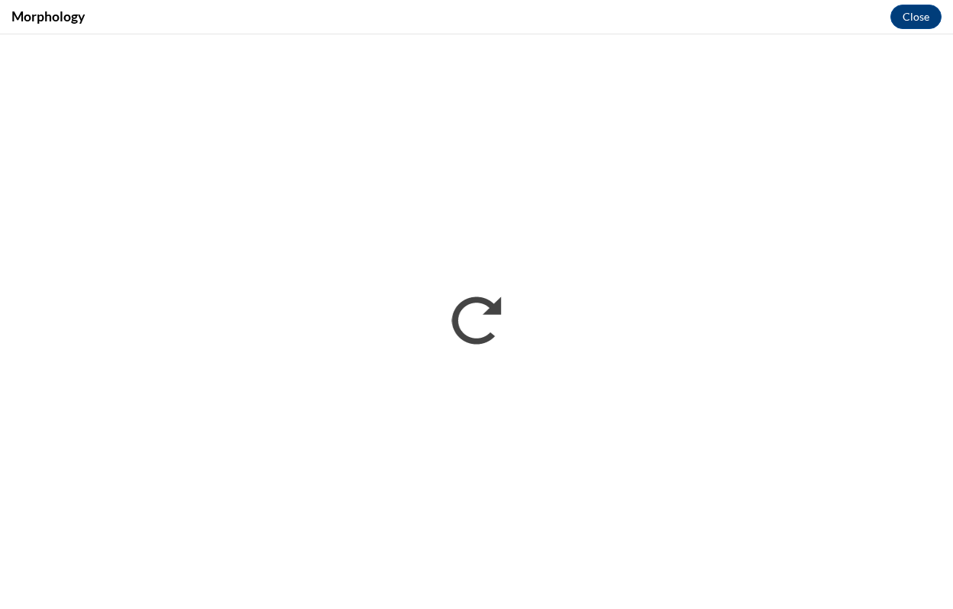
scroll to position [0, 0]
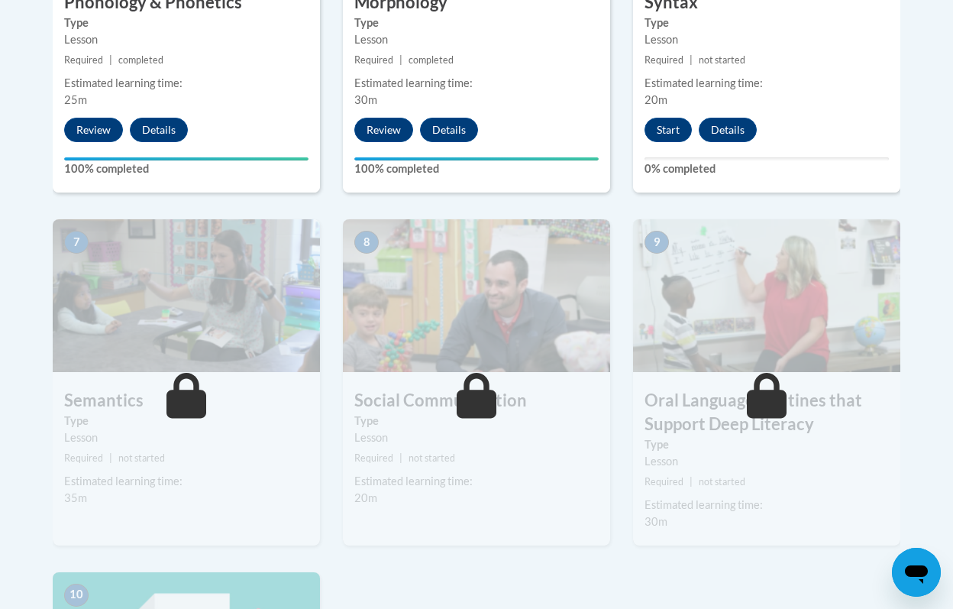
scroll to position [1162, 0]
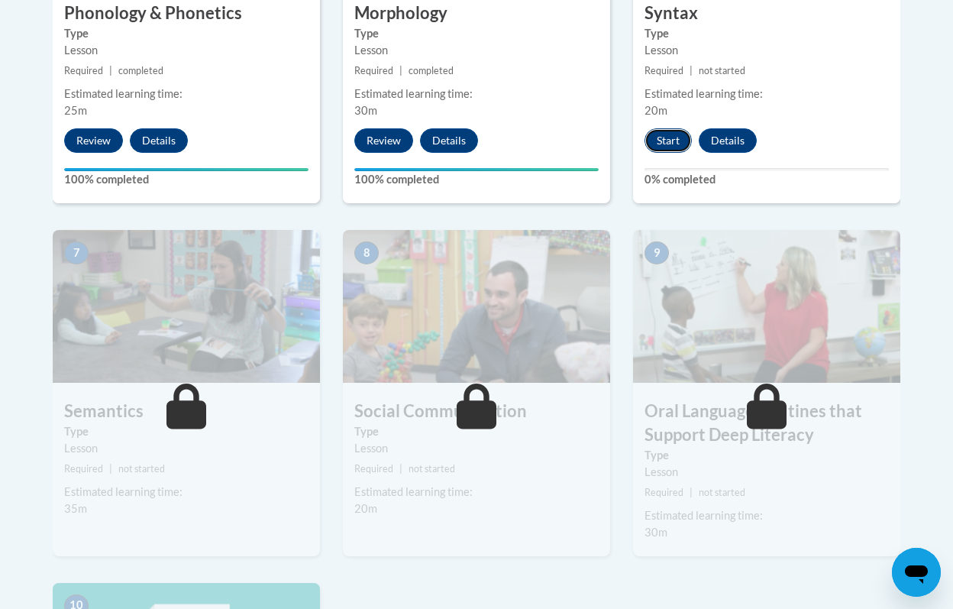
click at [664, 140] on button "Start" at bounding box center [668, 140] width 47 height 24
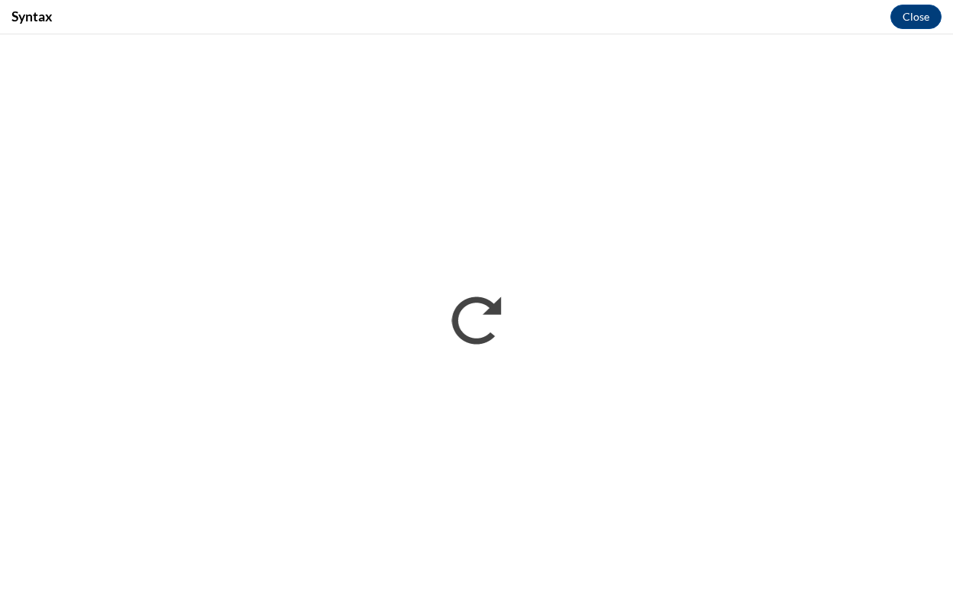
scroll to position [0, 0]
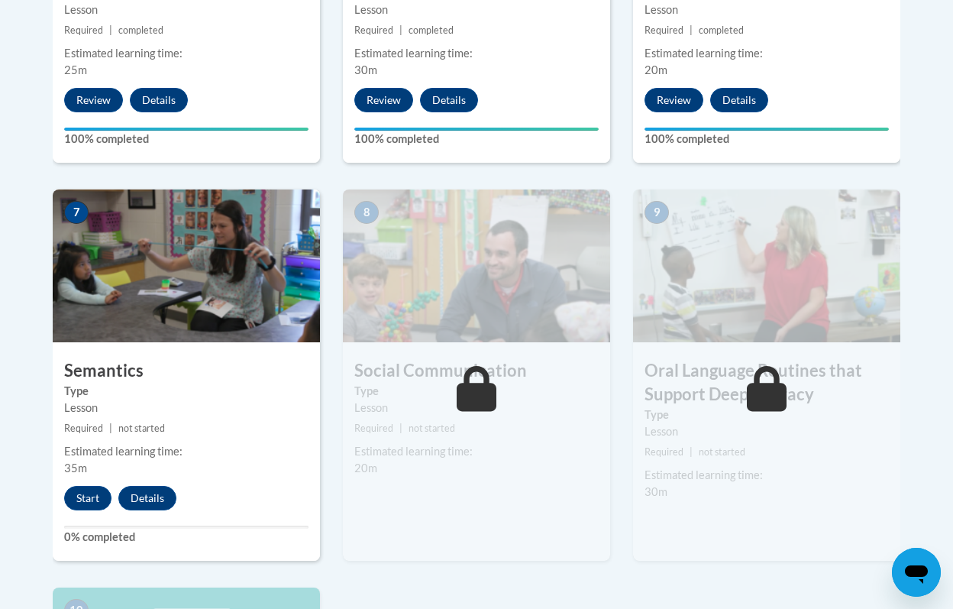
scroll to position [1217, 0]
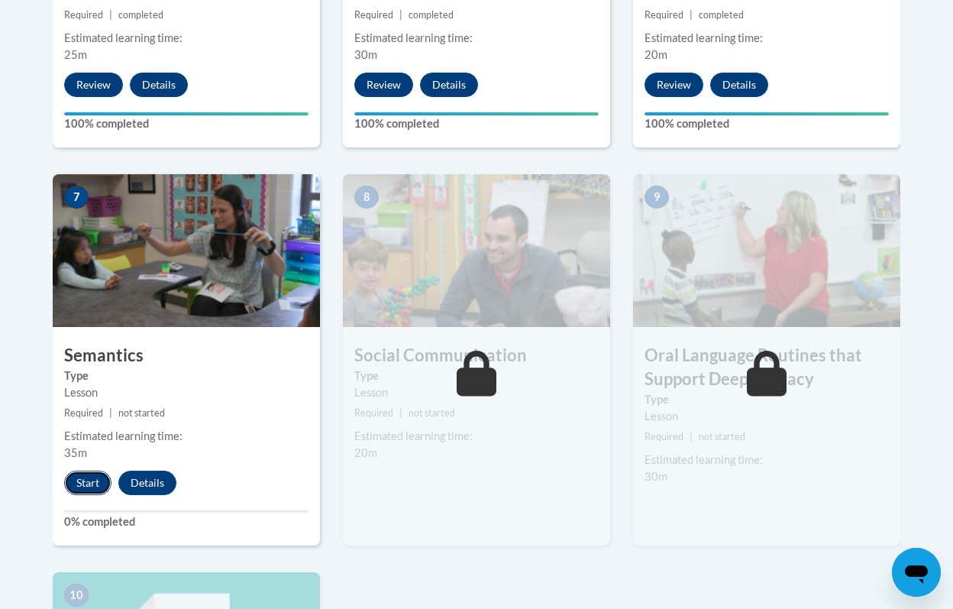
click at [86, 486] on button "Start" at bounding box center [87, 482] width 47 height 24
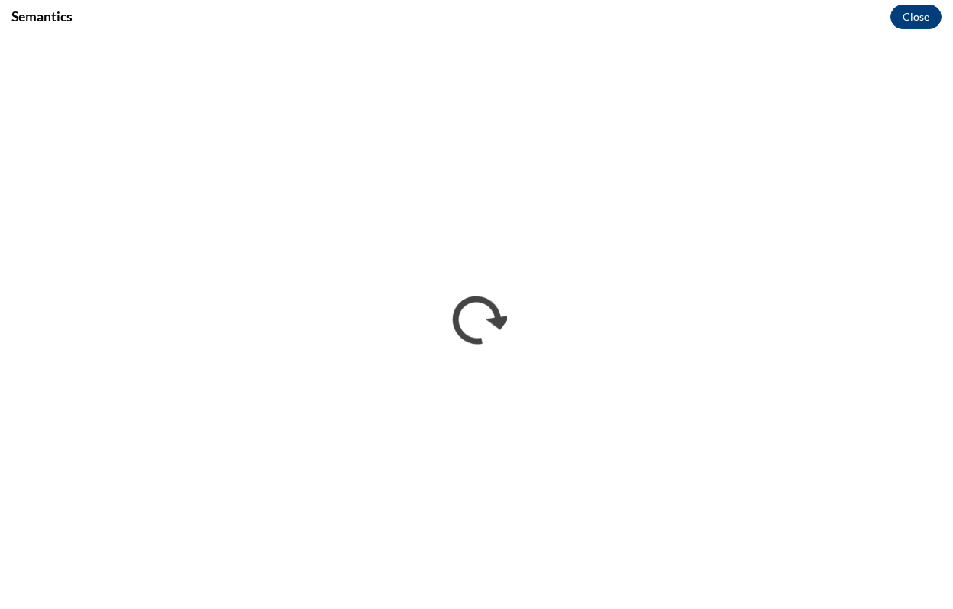
scroll to position [0, 0]
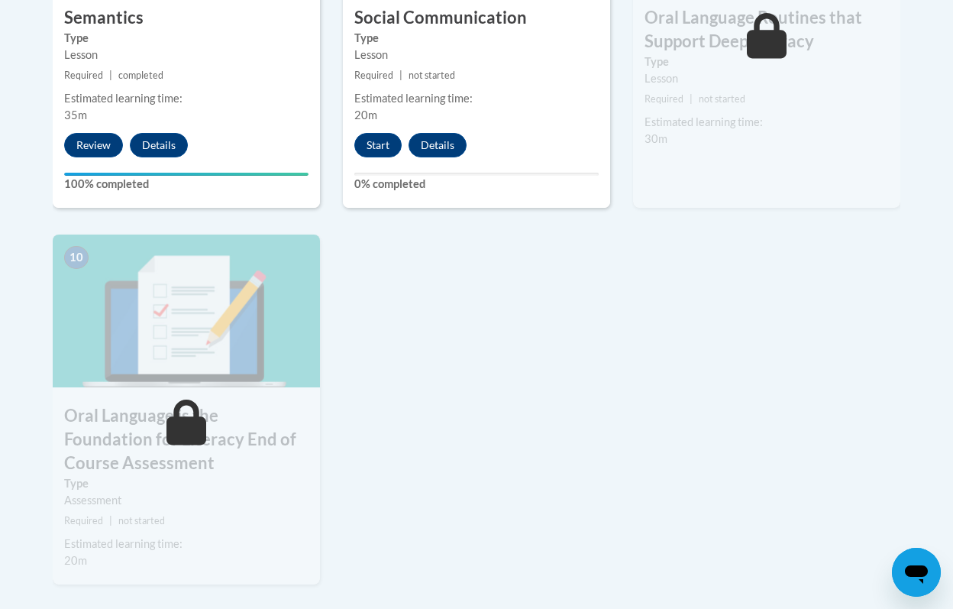
scroll to position [1563, 0]
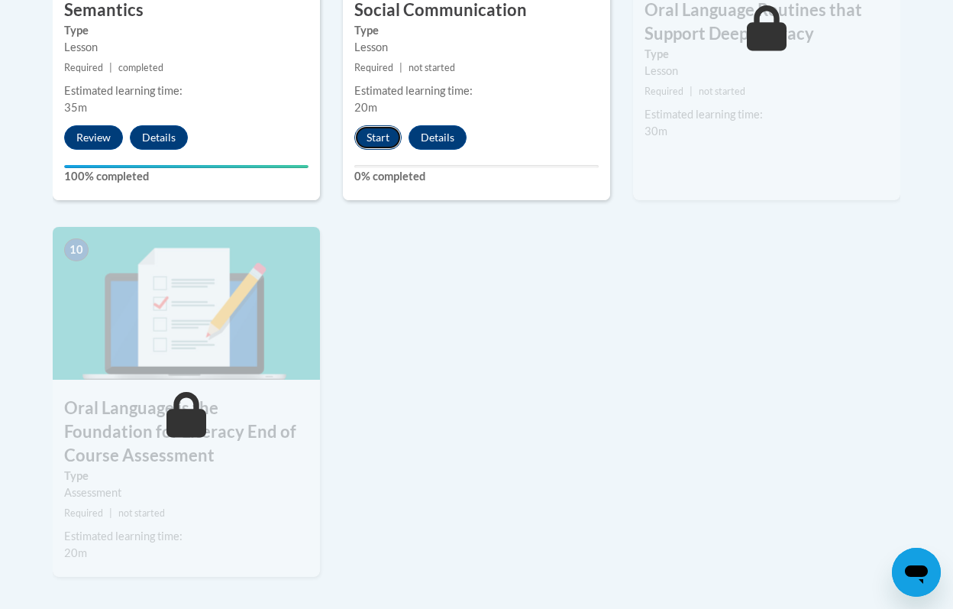
click at [388, 143] on button "Start" at bounding box center [377, 137] width 47 height 24
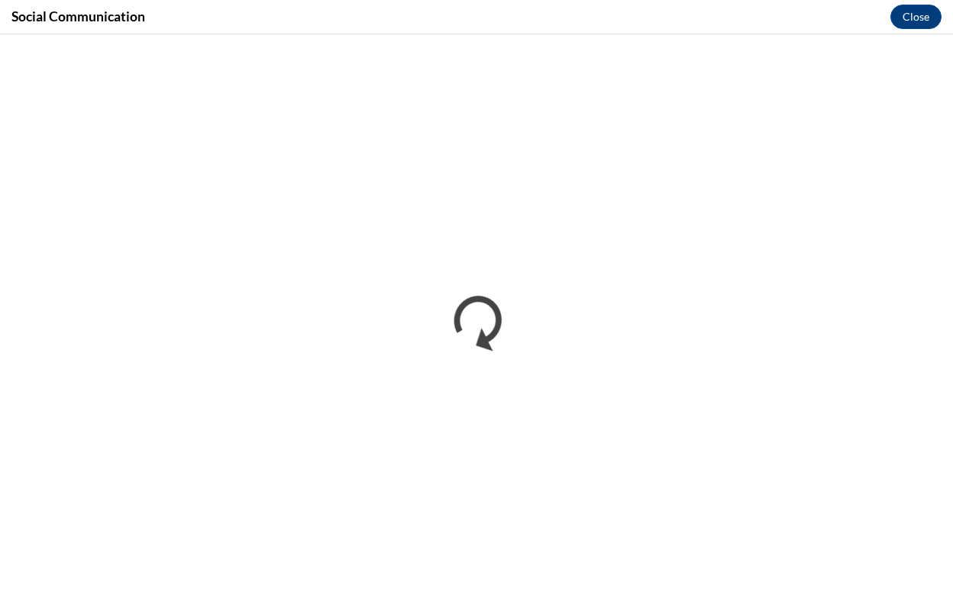
scroll to position [0, 0]
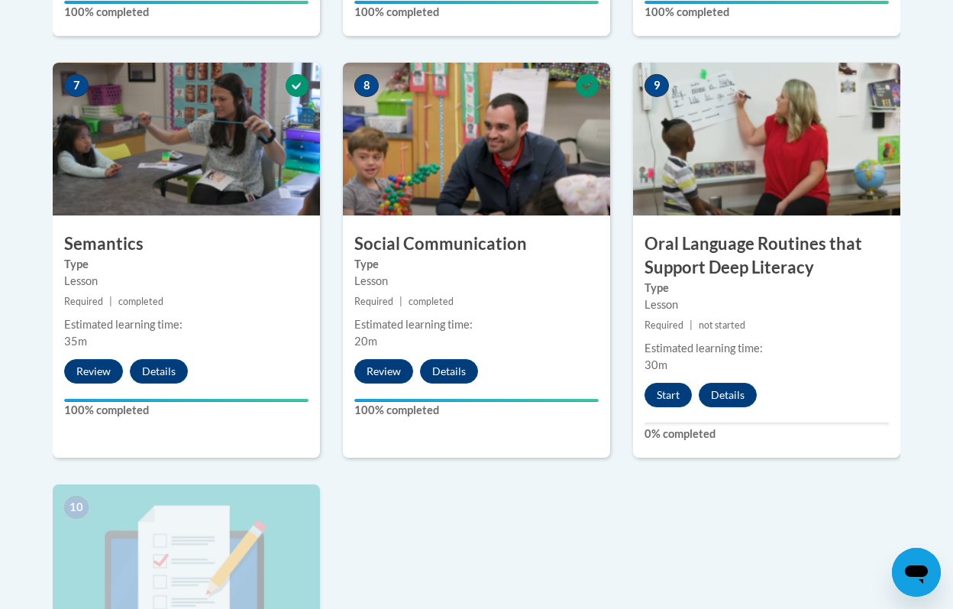
scroll to position [1328, 0]
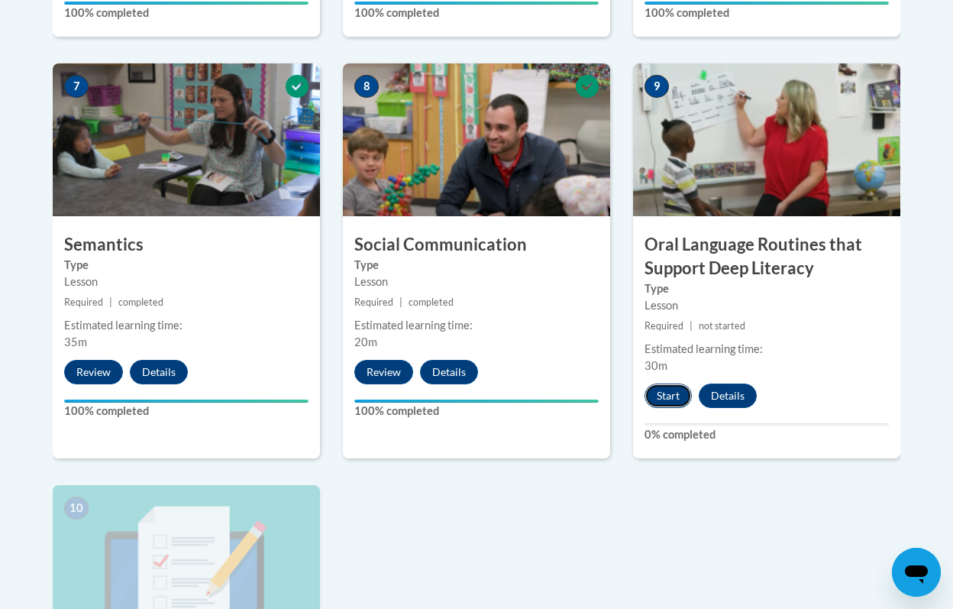
click at [653, 393] on button "Start" at bounding box center [668, 395] width 47 height 24
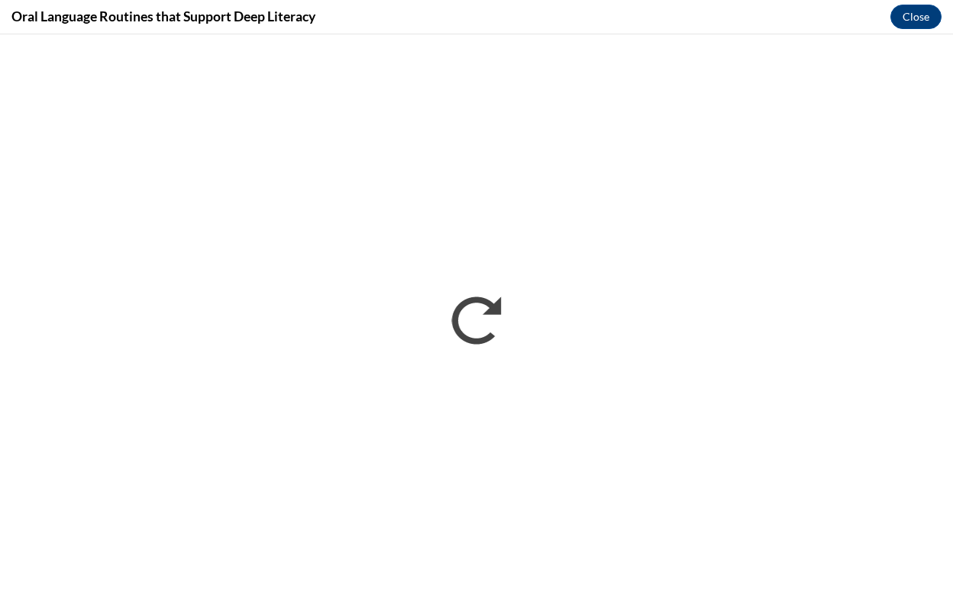
scroll to position [0, 0]
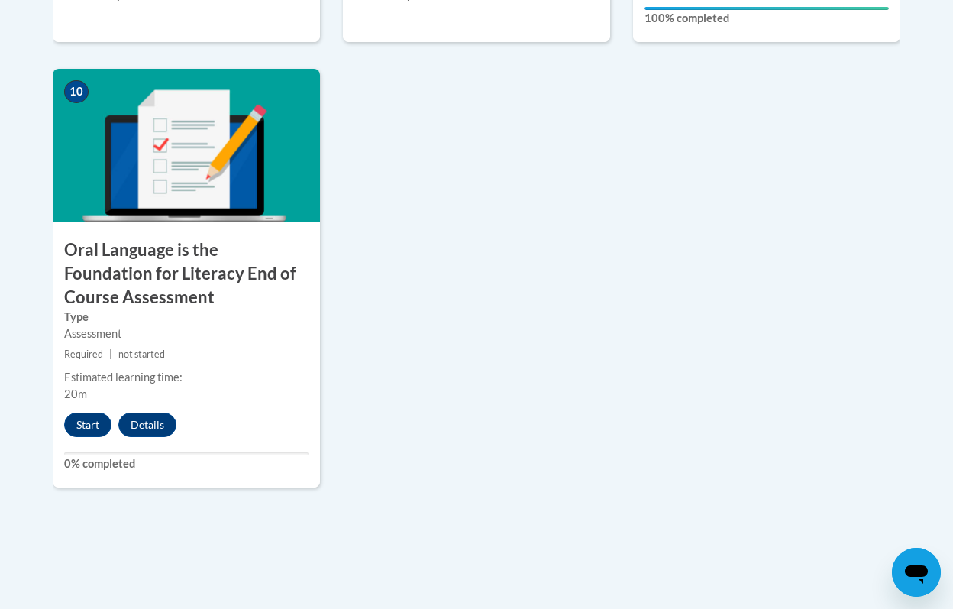
scroll to position [1757, 0]
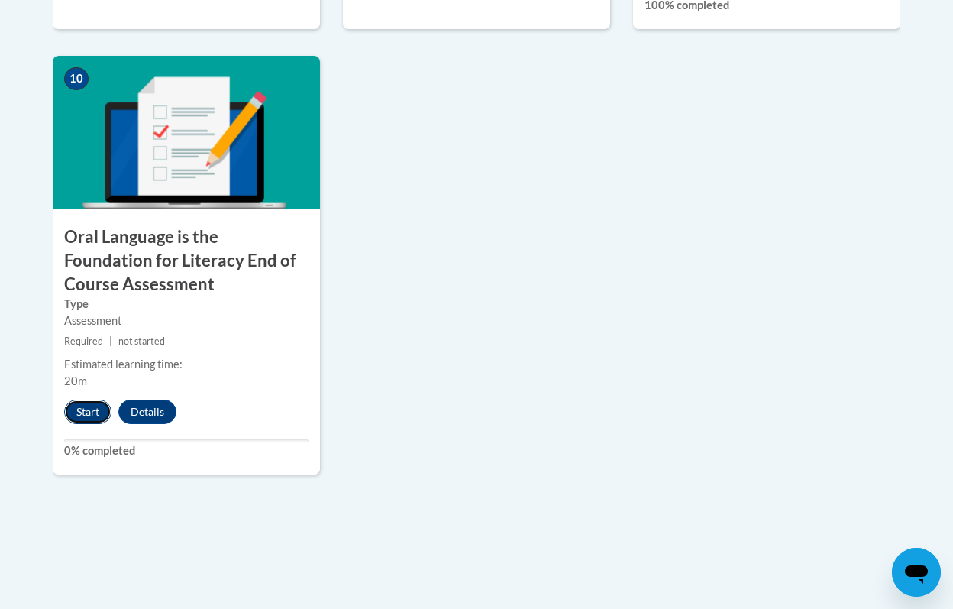
click at [95, 419] on button "Start" at bounding box center [87, 411] width 47 height 24
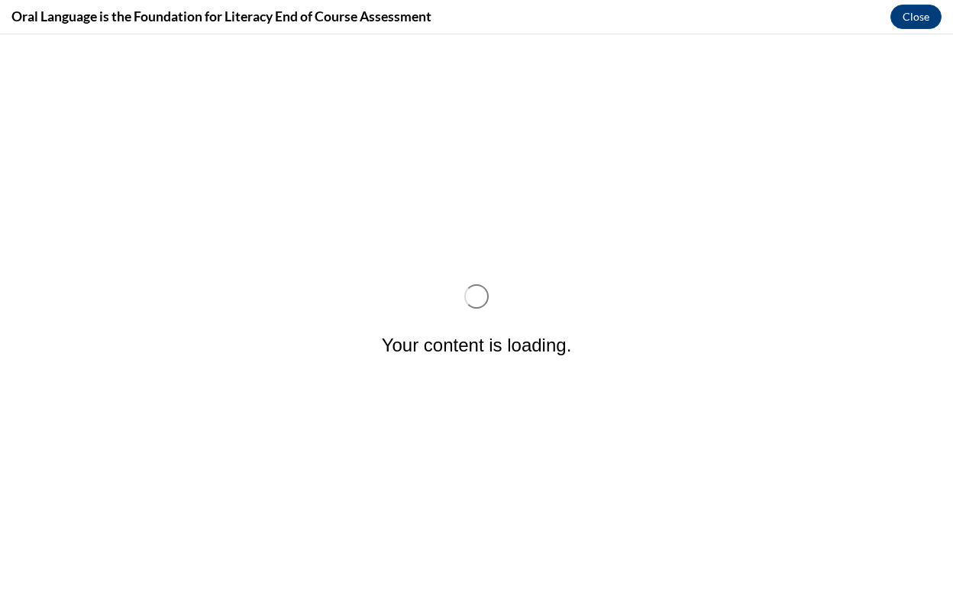
scroll to position [0, 0]
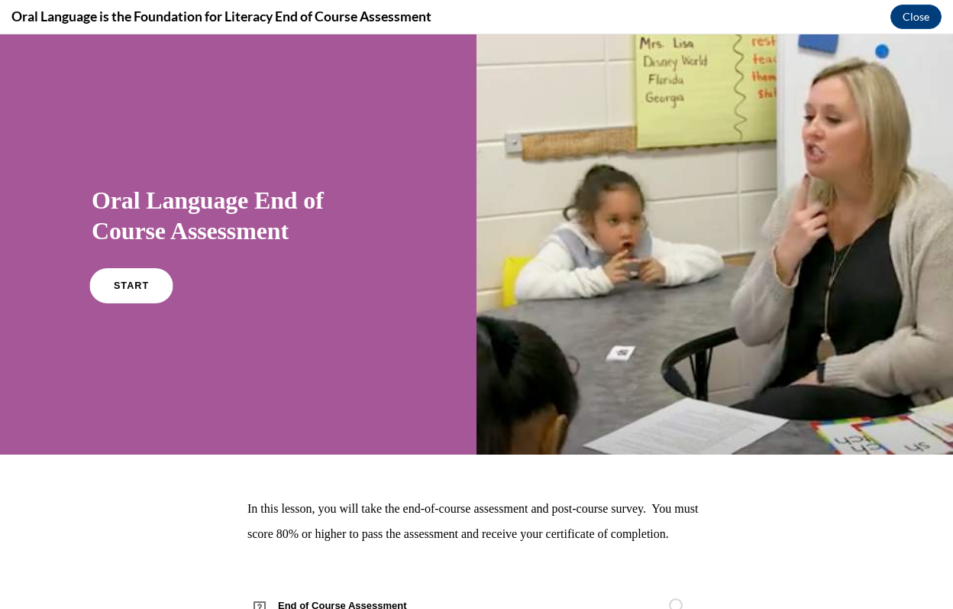
click at [135, 286] on span "START" at bounding box center [131, 285] width 35 height 11
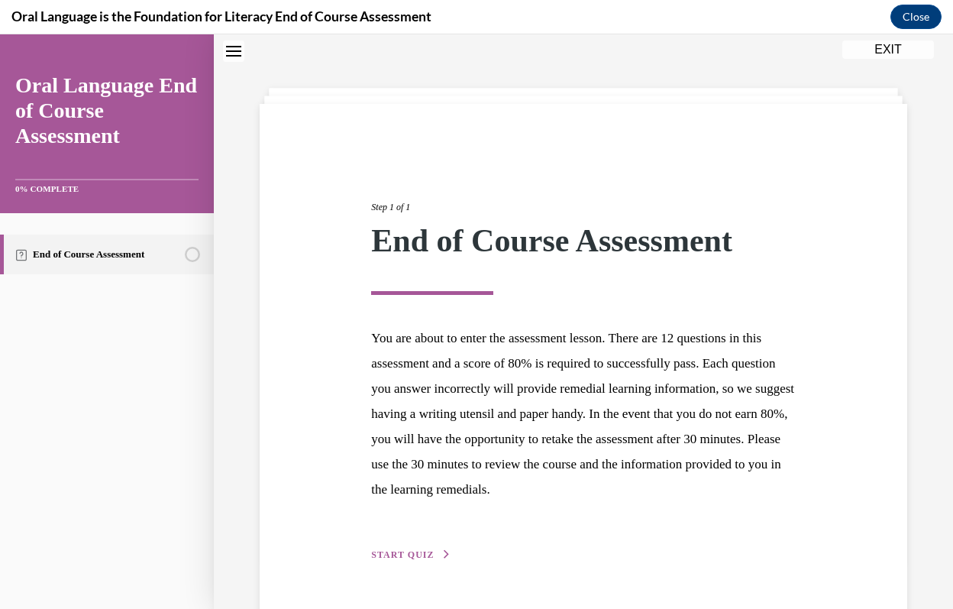
scroll to position [92, 0]
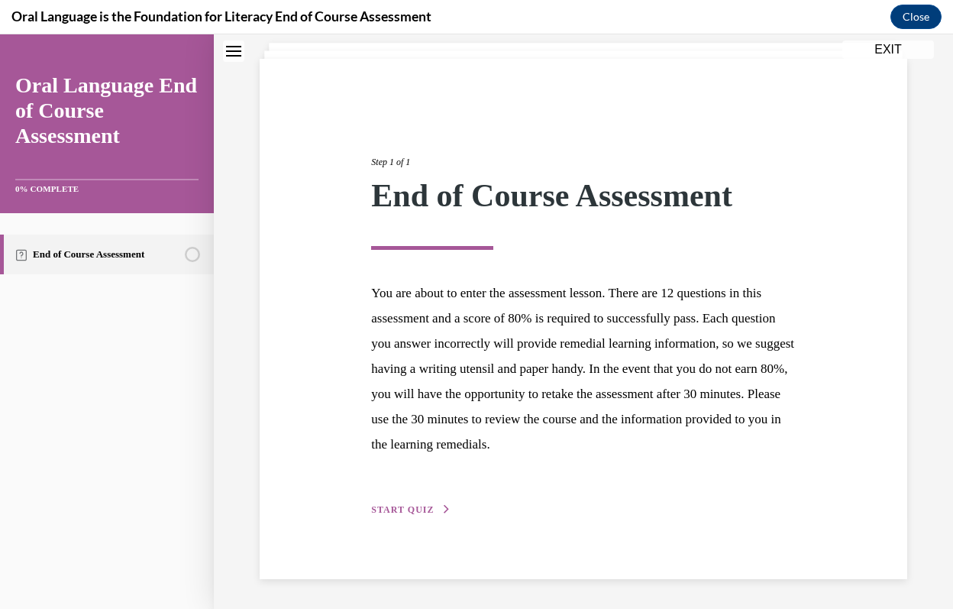
click at [432, 508] on button "START QUIZ" at bounding box center [410, 510] width 79 height 14
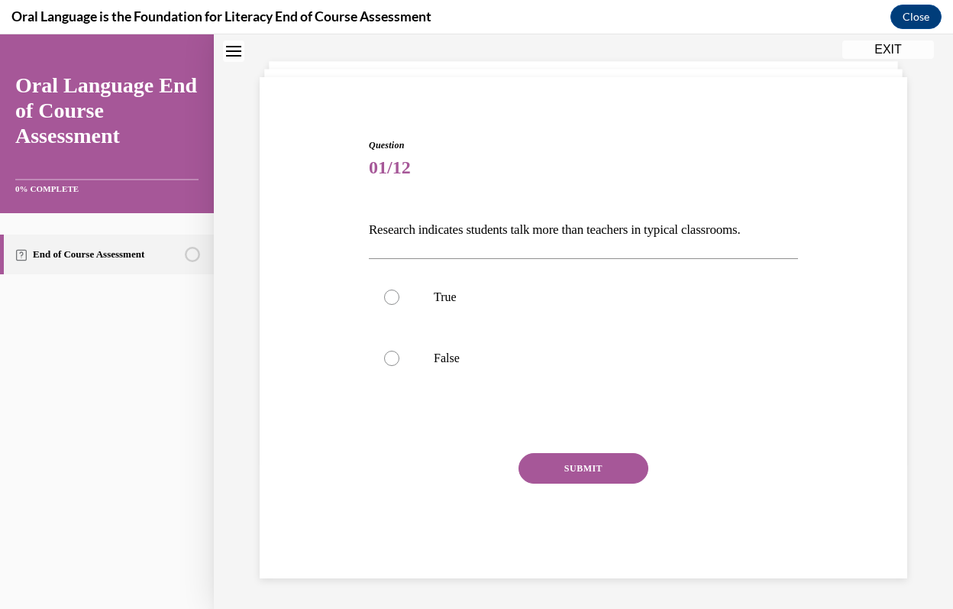
scroll to position [74, 0]
click at [527, 357] on p "False" at bounding box center [597, 358] width 326 height 15
click at [399, 357] on input "False" at bounding box center [391, 358] width 15 height 15
radio input "true"
click at [587, 475] on button "SUBMIT" at bounding box center [584, 468] width 130 height 31
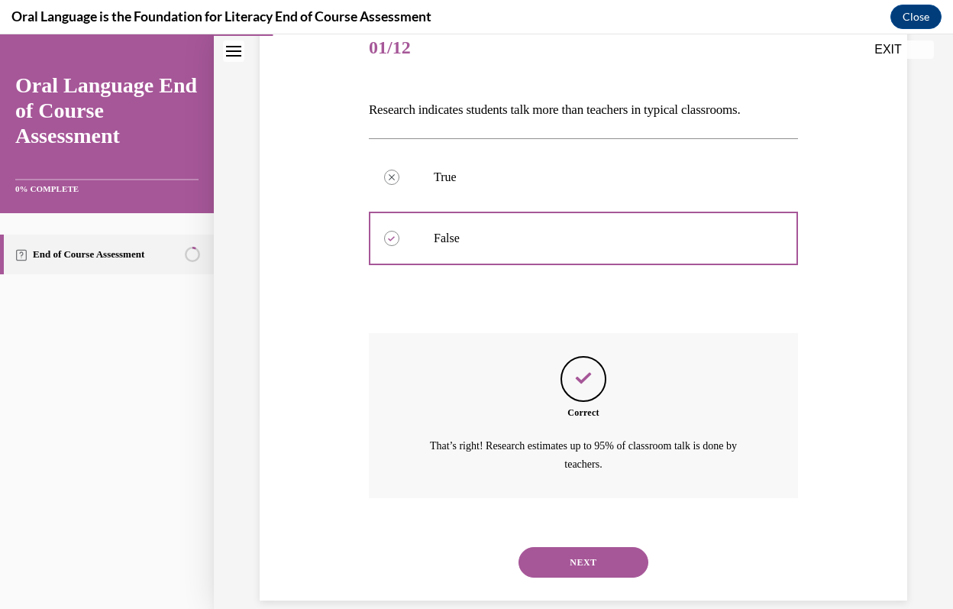
scroll to position [215, 0]
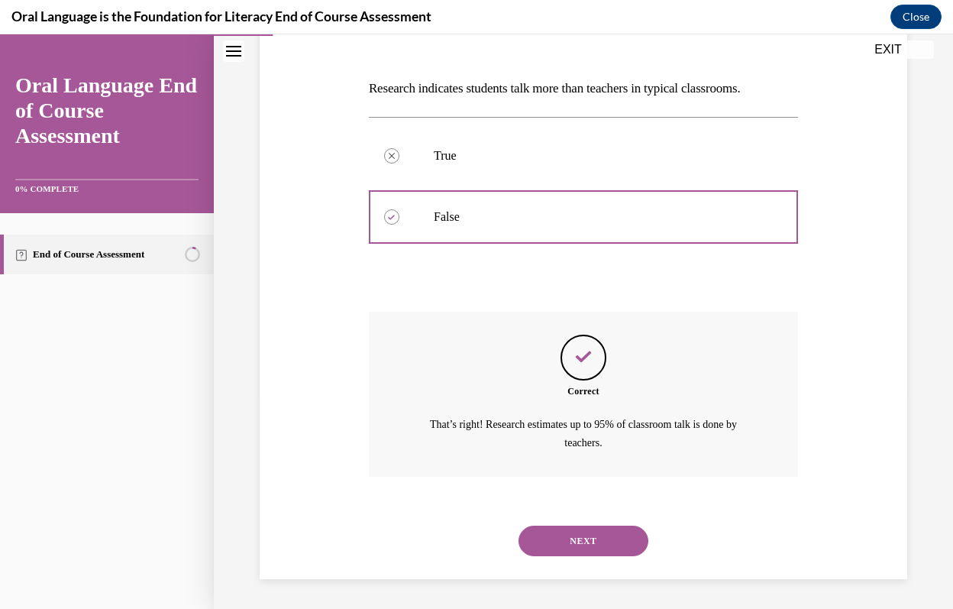
click at [609, 534] on button "NEXT" at bounding box center [584, 540] width 130 height 31
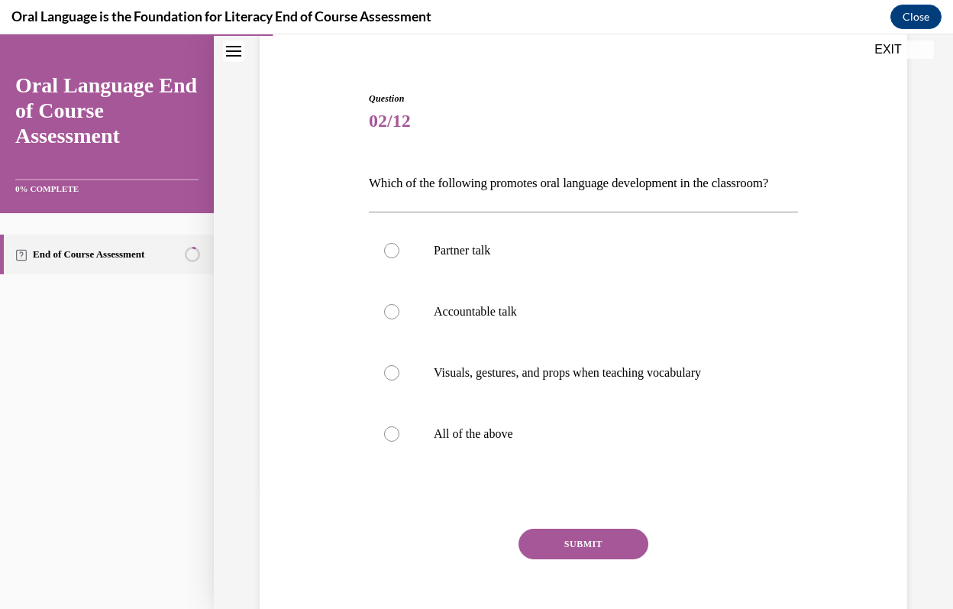
scroll to position [124, 0]
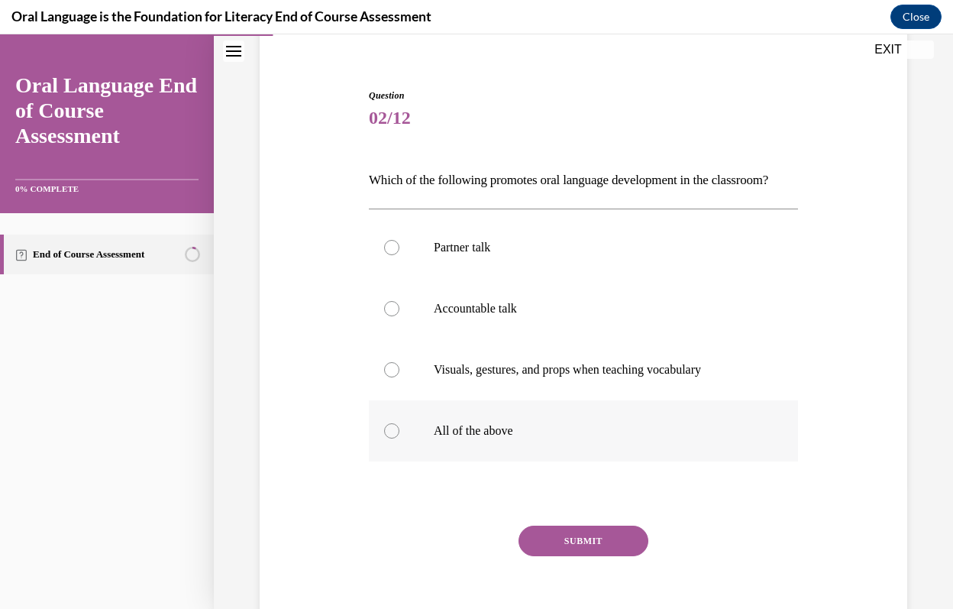
click at [611, 438] on p "All of the above" at bounding box center [597, 430] width 326 height 15
click at [399, 438] on input "All of the above" at bounding box center [391, 430] width 15 height 15
radio input "true"
click at [613, 556] on button "SUBMIT" at bounding box center [584, 540] width 130 height 31
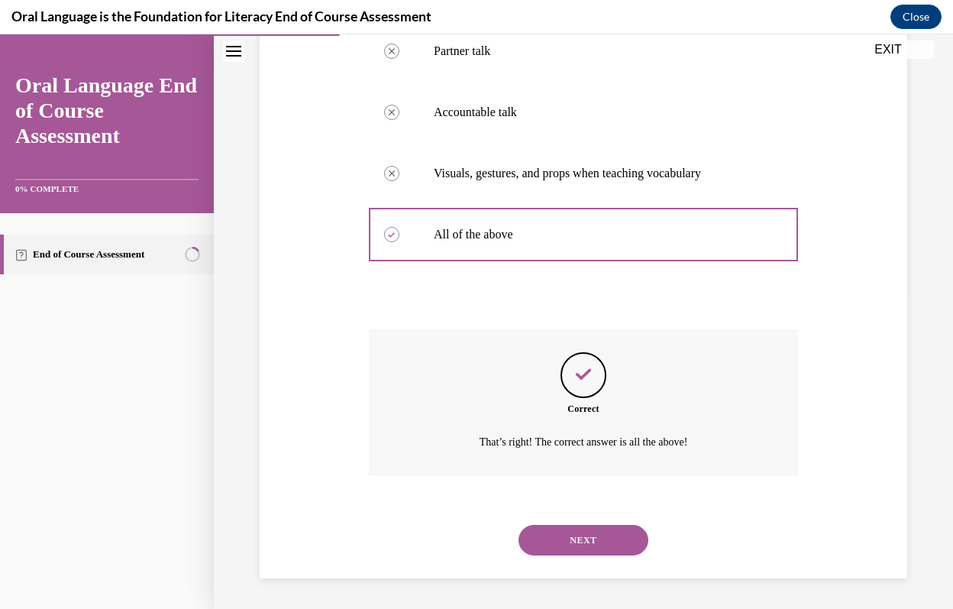
scroll to position [346, 0]
click at [615, 544] on button "NEXT" at bounding box center [584, 540] width 130 height 31
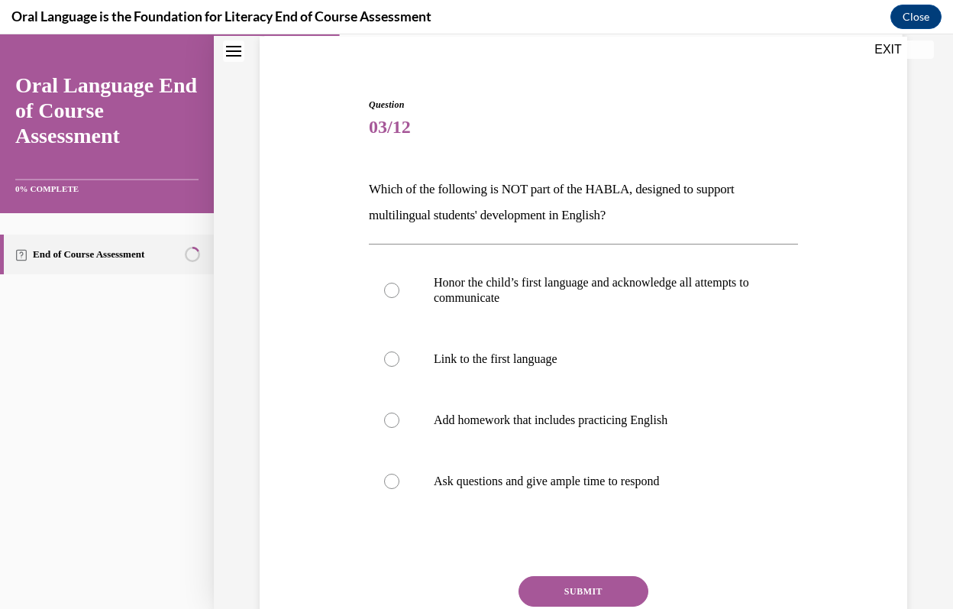
scroll to position [132, 0]
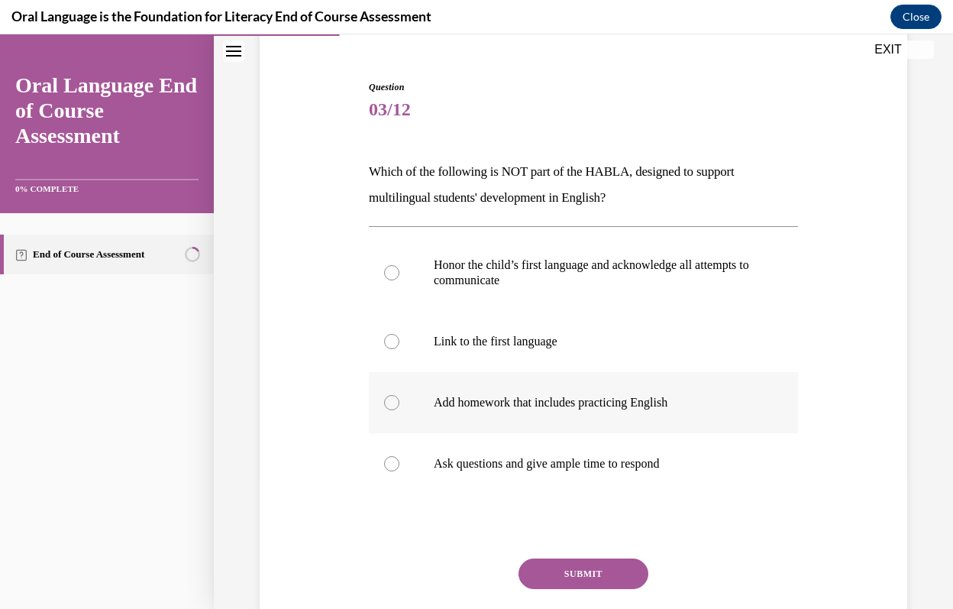
click at [520, 399] on p "Add homework that includes practicing English" at bounding box center [597, 402] width 326 height 15
click at [399, 399] on input "Add homework that includes practicing English" at bounding box center [391, 402] width 15 height 15
radio input "true"
click at [584, 569] on button "SUBMIT" at bounding box center [584, 573] width 130 height 31
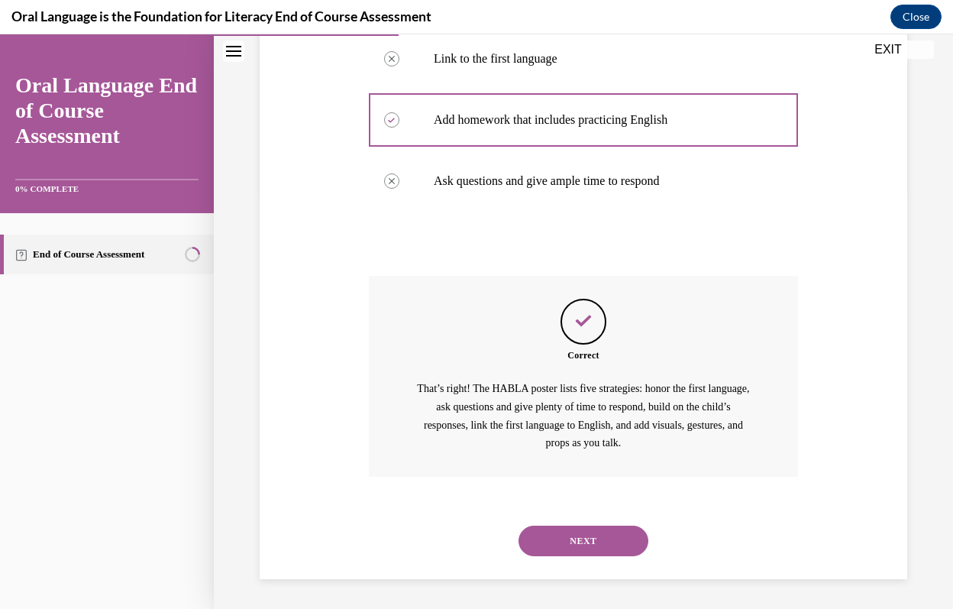
scroll to position [415, 0]
click at [612, 535] on button "NEXT" at bounding box center [584, 540] width 130 height 31
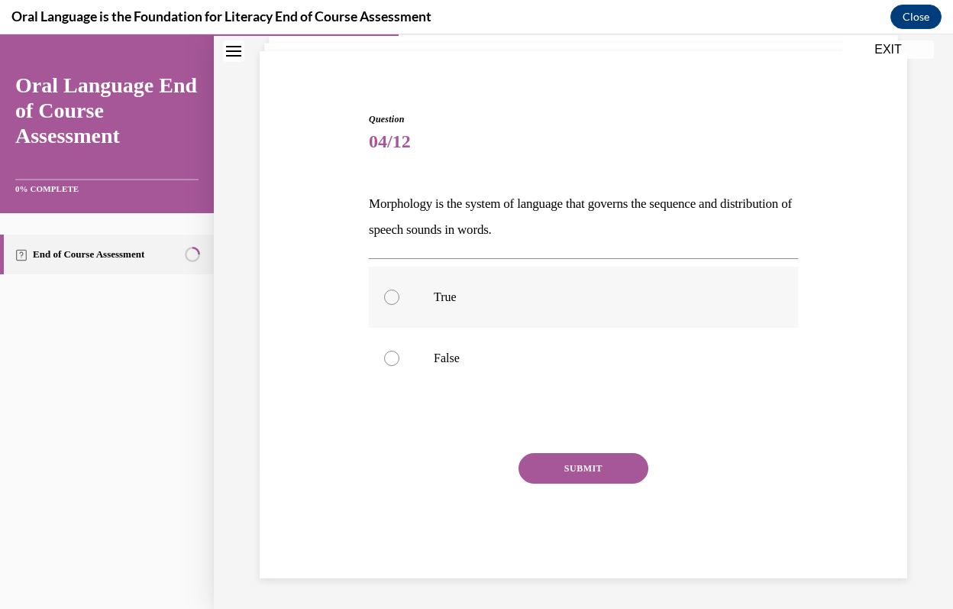
click at [555, 310] on label "True" at bounding box center [583, 297] width 429 height 61
click at [399, 305] on input "True" at bounding box center [391, 296] width 15 height 15
radio input "true"
click at [578, 461] on button "SUBMIT" at bounding box center [584, 468] width 130 height 31
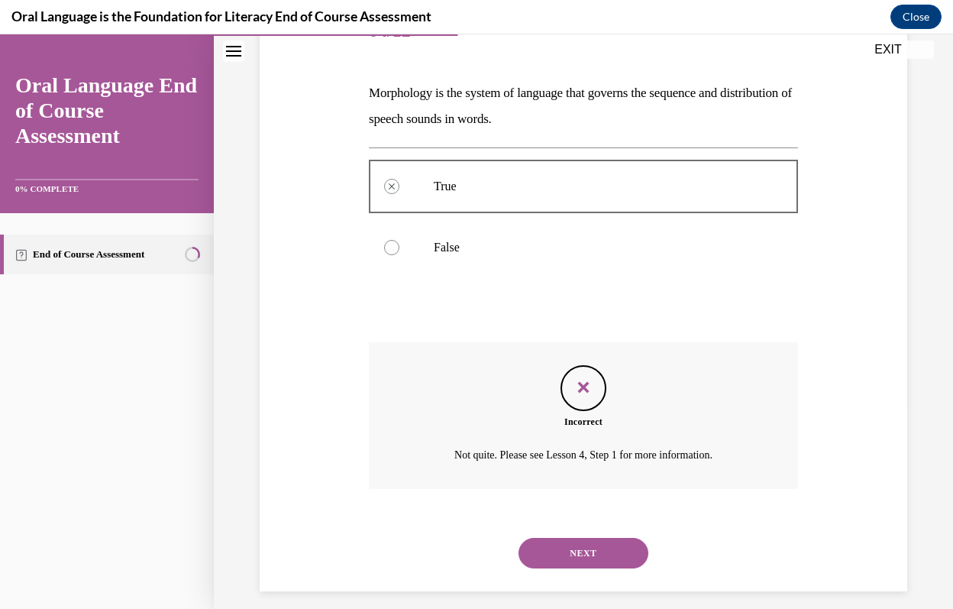
scroll to position [224, 0]
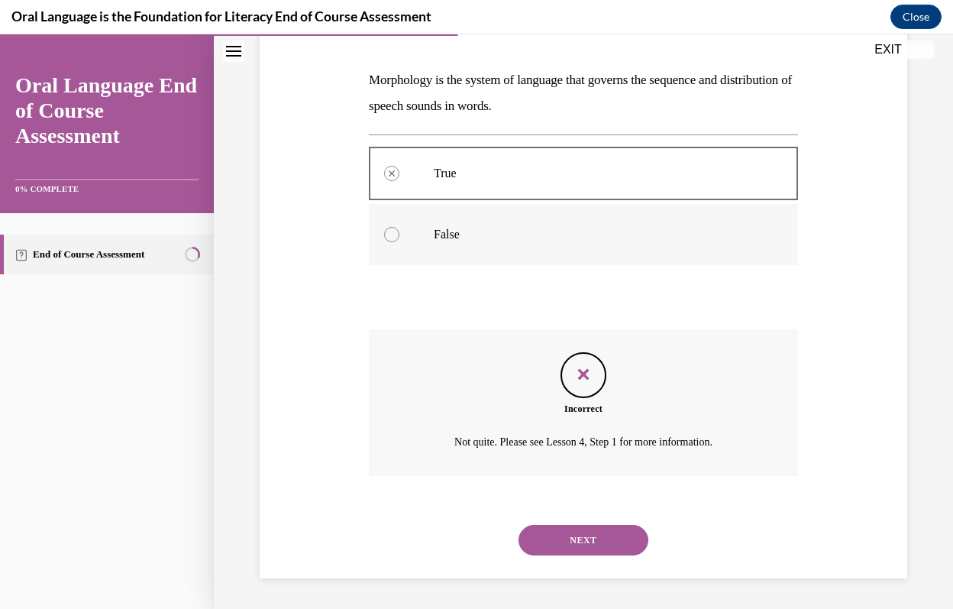
click at [519, 250] on label "False" at bounding box center [583, 234] width 429 height 61
click at [624, 538] on button "NEXT" at bounding box center [584, 540] width 130 height 31
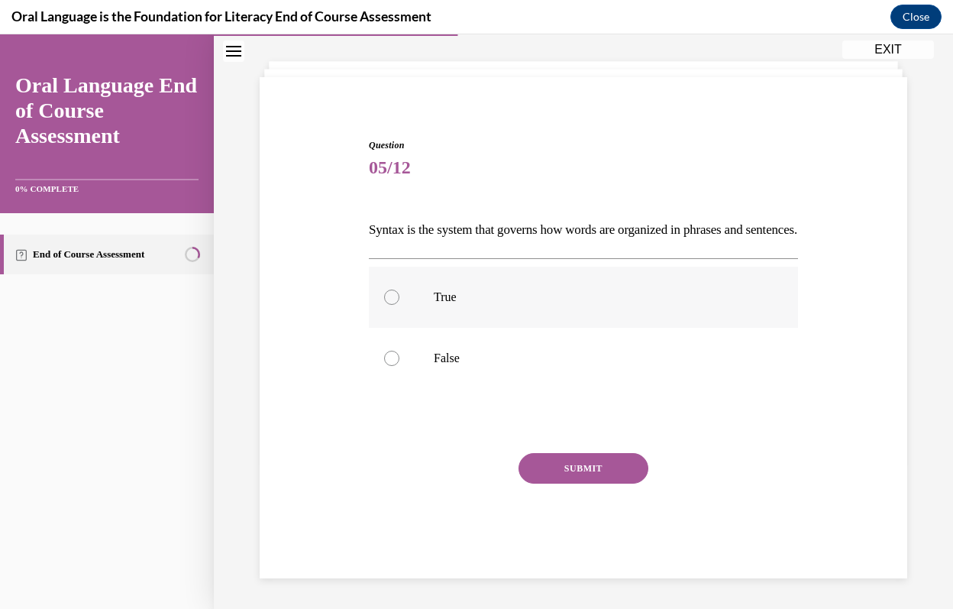
click at [503, 296] on p "True" at bounding box center [597, 296] width 326 height 15
click at [399, 296] on input "True" at bounding box center [391, 296] width 15 height 15
radio input "true"
click at [556, 467] on button "SUBMIT" at bounding box center [584, 468] width 130 height 31
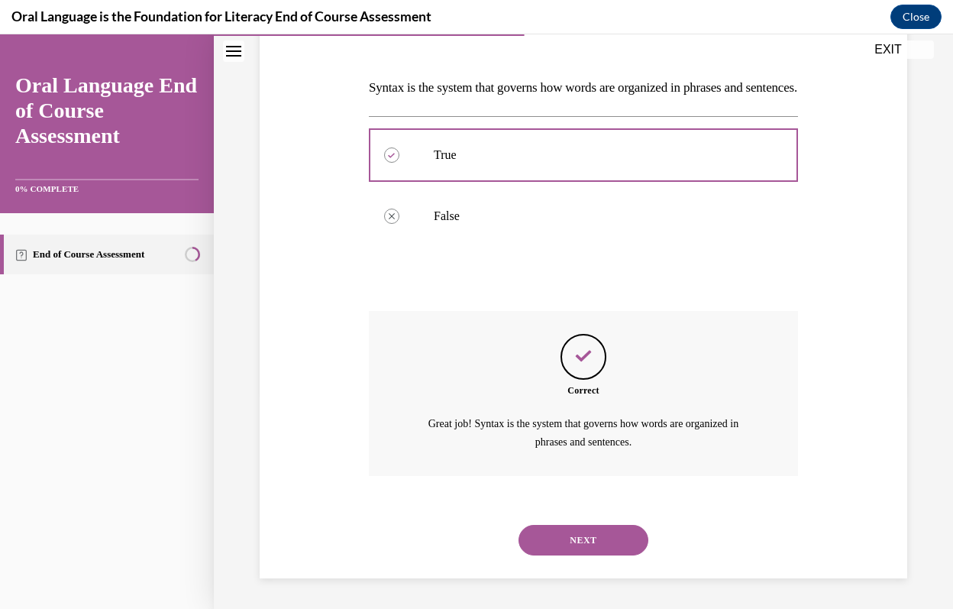
scroll to position [241, 0]
click at [631, 537] on button "NEXT" at bounding box center [584, 540] width 130 height 31
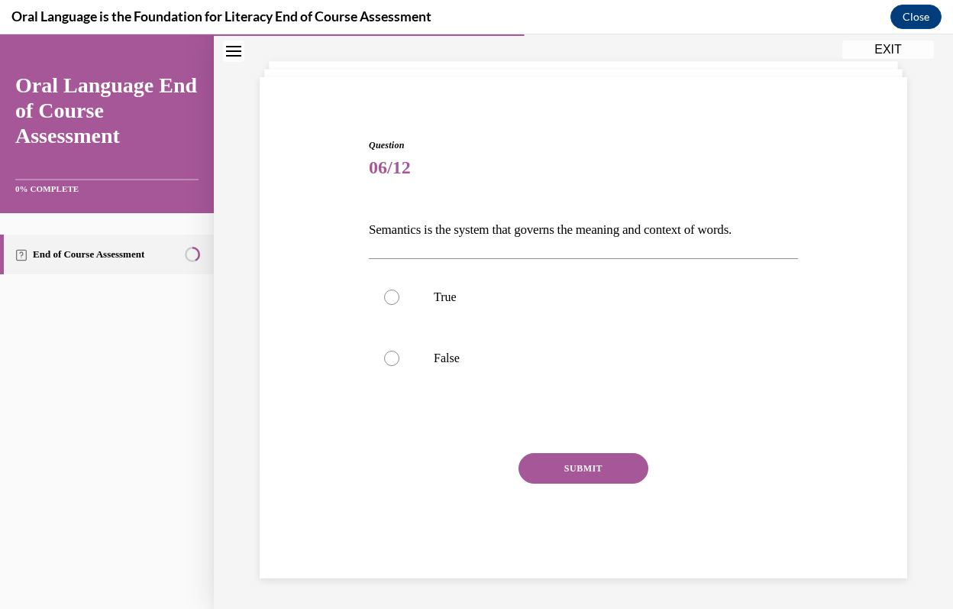
scroll to position [74, 0]
click at [473, 298] on p "True" at bounding box center [597, 296] width 326 height 15
click at [399, 298] on input "True" at bounding box center [391, 296] width 15 height 15
radio input "true"
click at [546, 461] on button "SUBMIT" at bounding box center [584, 468] width 130 height 31
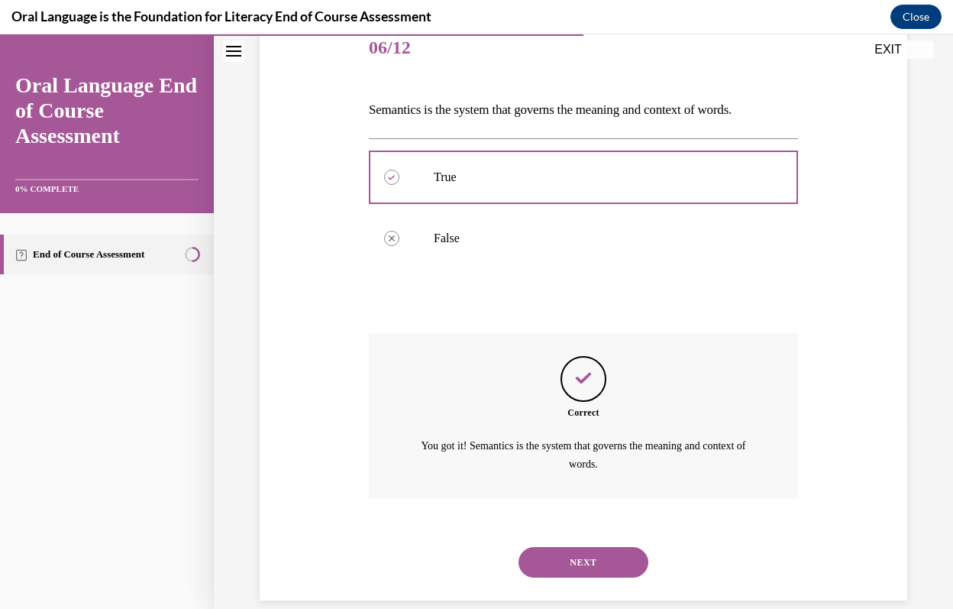
scroll to position [215, 0]
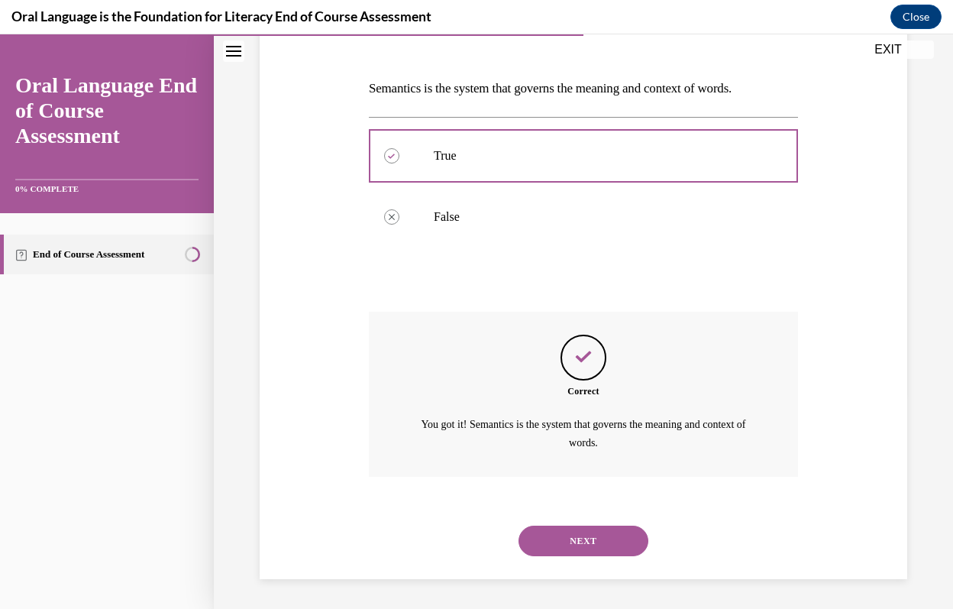
click at [588, 537] on button "NEXT" at bounding box center [584, 540] width 130 height 31
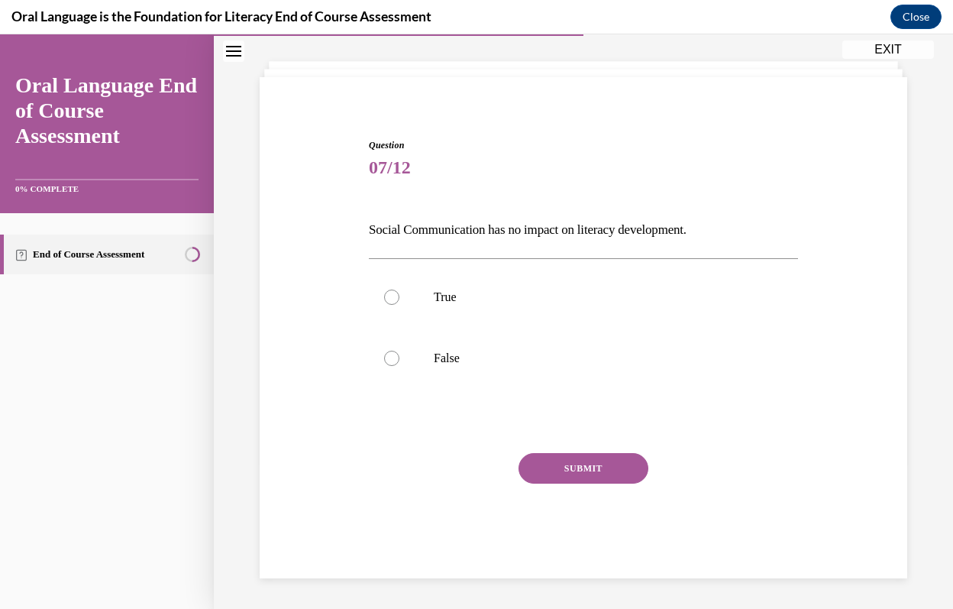
scroll to position [74, 0]
click at [540, 335] on label "False" at bounding box center [583, 358] width 429 height 61
click at [399, 351] on input "False" at bounding box center [391, 358] width 15 height 15
radio input "true"
click at [593, 479] on button "SUBMIT" at bounding box center [584, 468] width 130 height 31
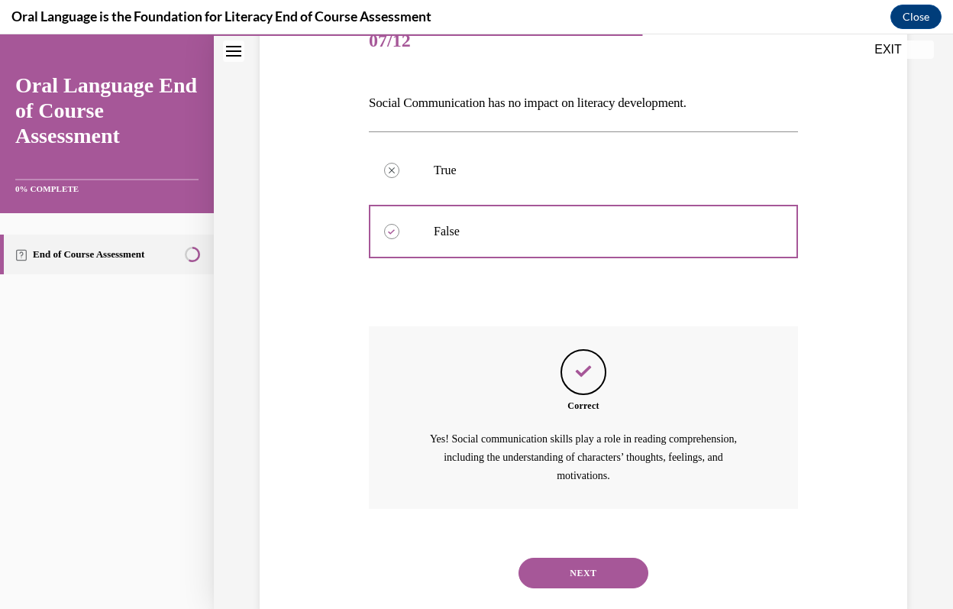
scroll to position [234, 0]
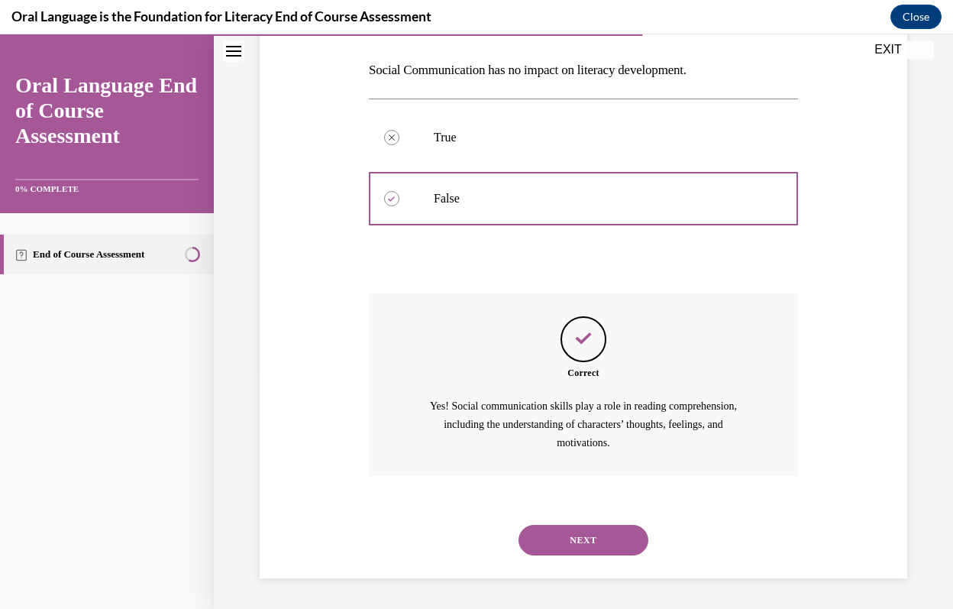
click at [599, 537] on button "NEXT" at bounding box center [584, 540] width 130 height 31
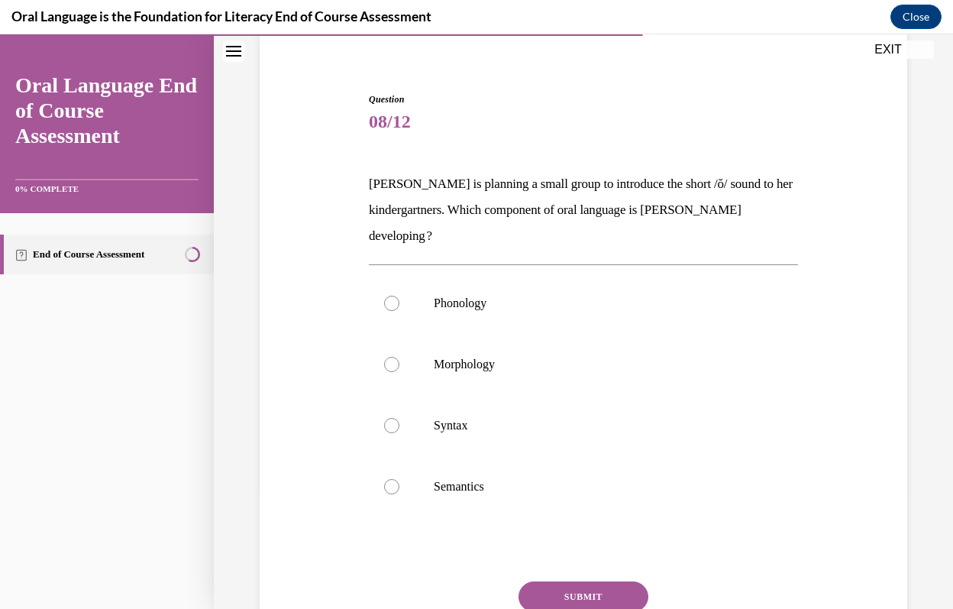
scroll to position [125, 0]
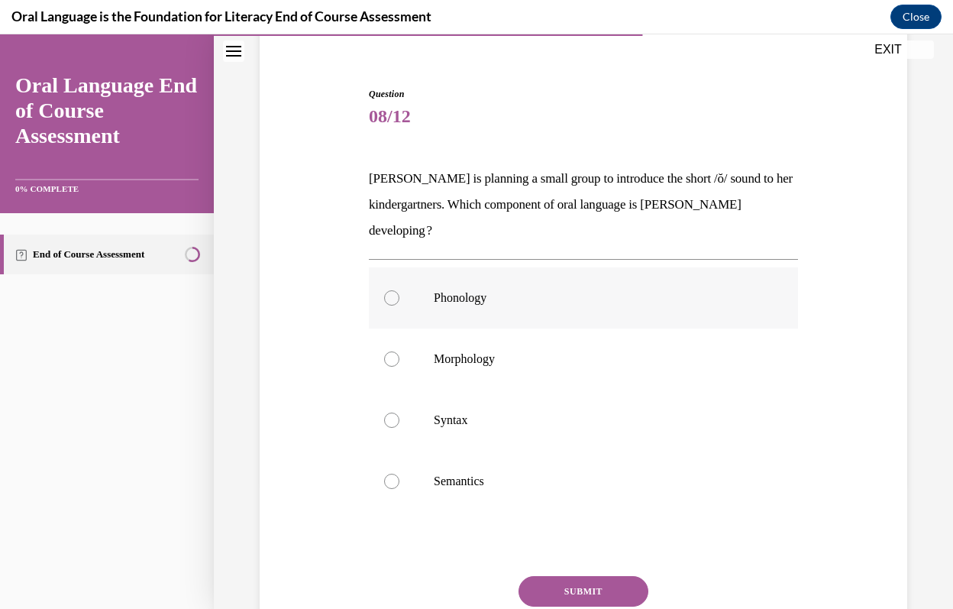
click at [535, 301] on p "Phonology" at bounding box center [597, 297] width 326 height 15
click at [399, 301] on input "Phonology" at bounding box center [391, 297] width 15 height 15
radio input "true"
click at [596, 591] on button "SUBMIT" at bounding box center [584, 591] width 130 height 31
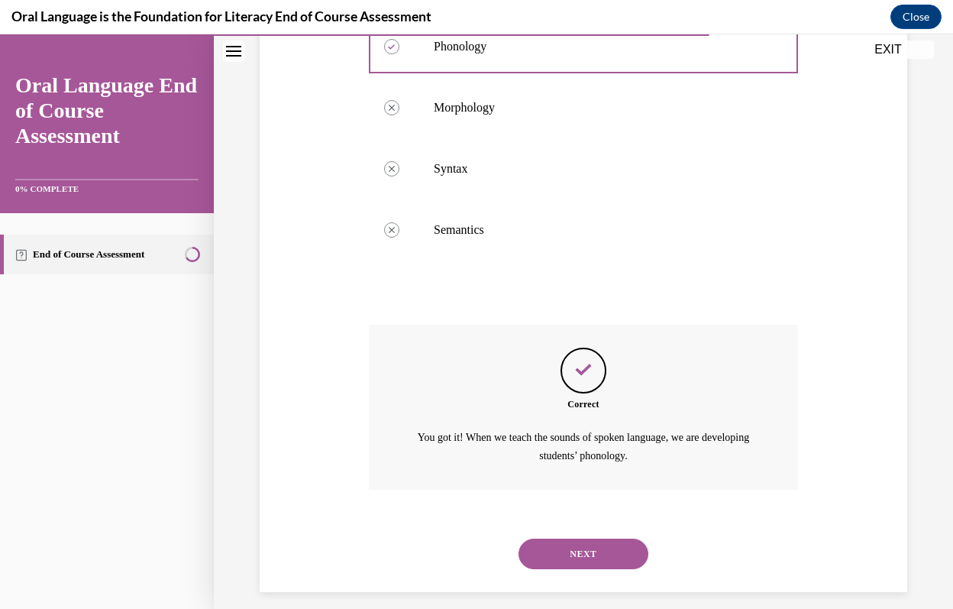
scroll to position [390, 0]
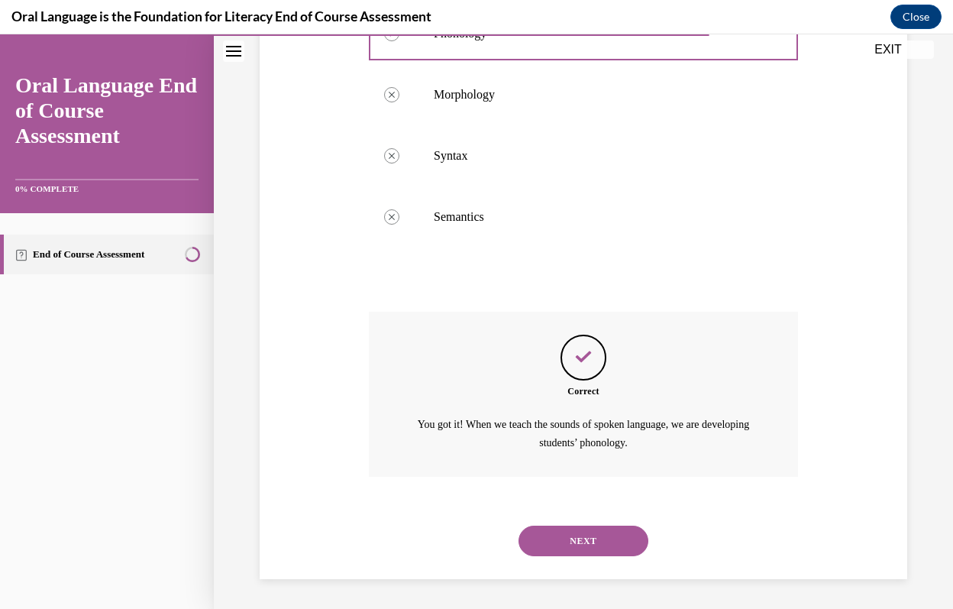
click at [611, 539] on button "NEXT" at bounding box center [584, 540] width 130 height 31
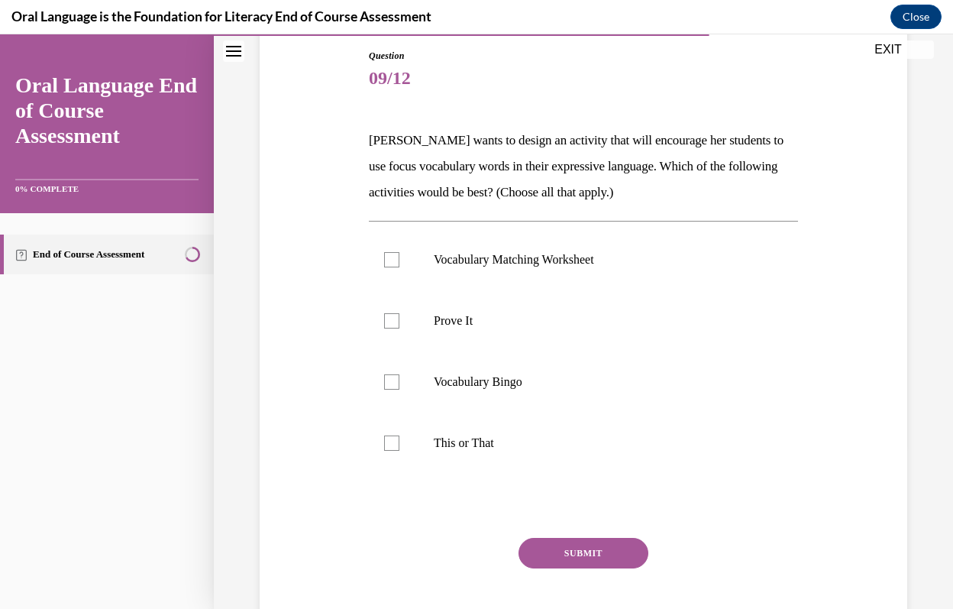
scroll to position [170, 0]
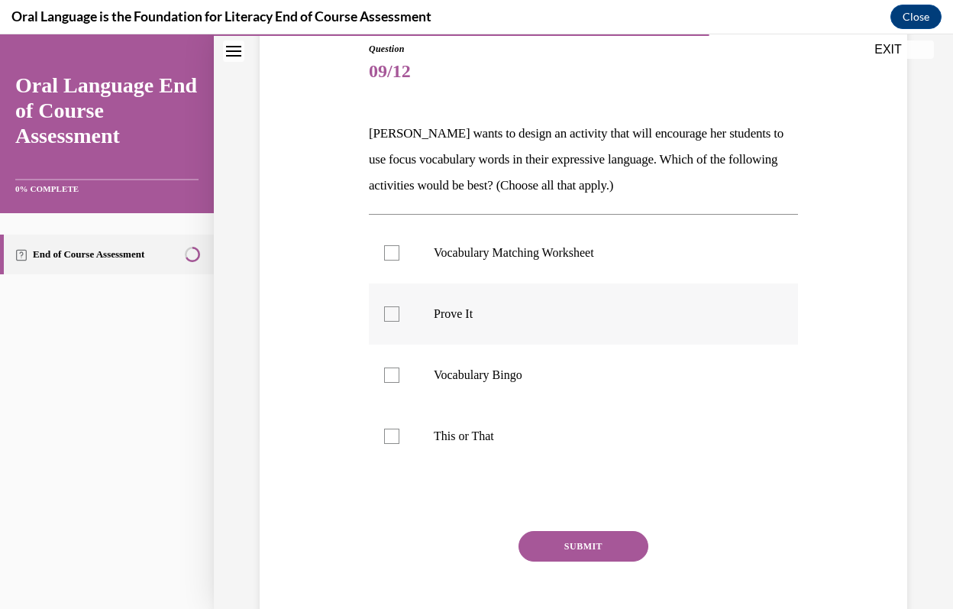
click at [533, 314] on p "Prove It" at bounding box center [597, 313] width 326 height 15
click at [399, 314] on input "Prove It" at bounding box center [391, 313] width 15 height 15
checkbox input "true"
click at [546, 265] on label "Vocabulary Matching Worksheet" at bounding box center [583, 252] width 429 height 61
click at [399, 260] on input "Vocabulary Matching Worksheet" at bounding box center [391, 252] width 15 height 15
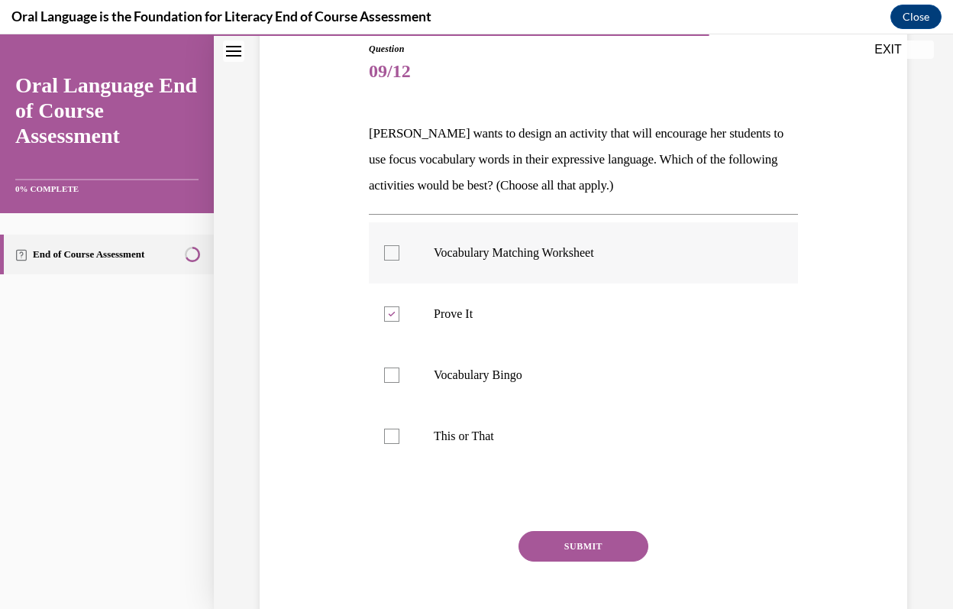
checkbox input "true"
click at [546, 377] on p "Vocabulary Bingo" at bounding box center [597, 374] width 326 height 15
click at [399, 377] on input "Vocabulary Bingo" at bounding box center [391, 374] width 15 height 15
checkbox input "true"
click at [548, 430] on p "This or That" at bounding box center [597, 435] width 326 height 15
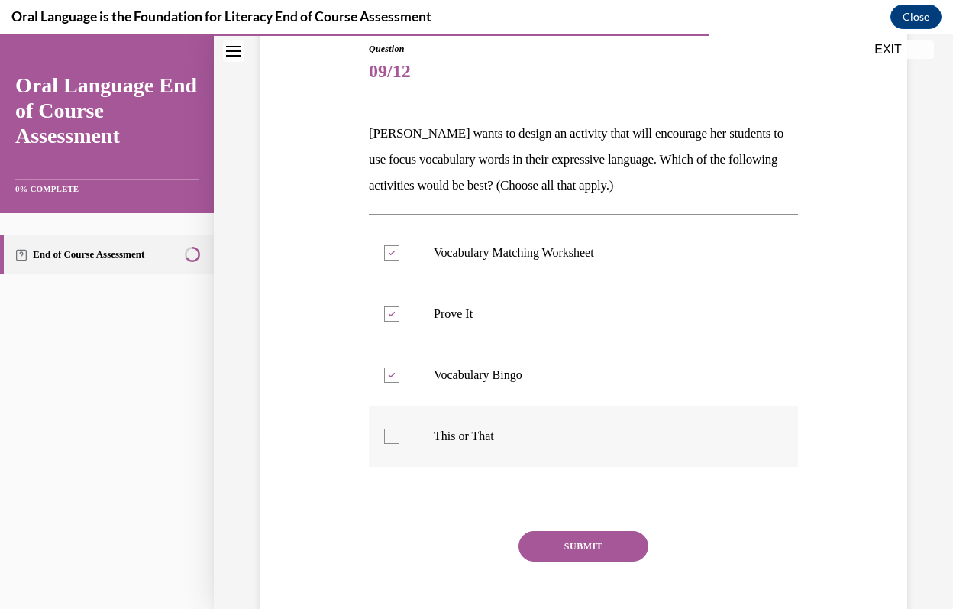
click at [399, 430] on input "This or That" at bounding box center [391, 435] width 15 height 15
checkbox input "true"
click at [587, 538] on button "SUBMIT" at bounding box center [584, 546] width 130 height 31
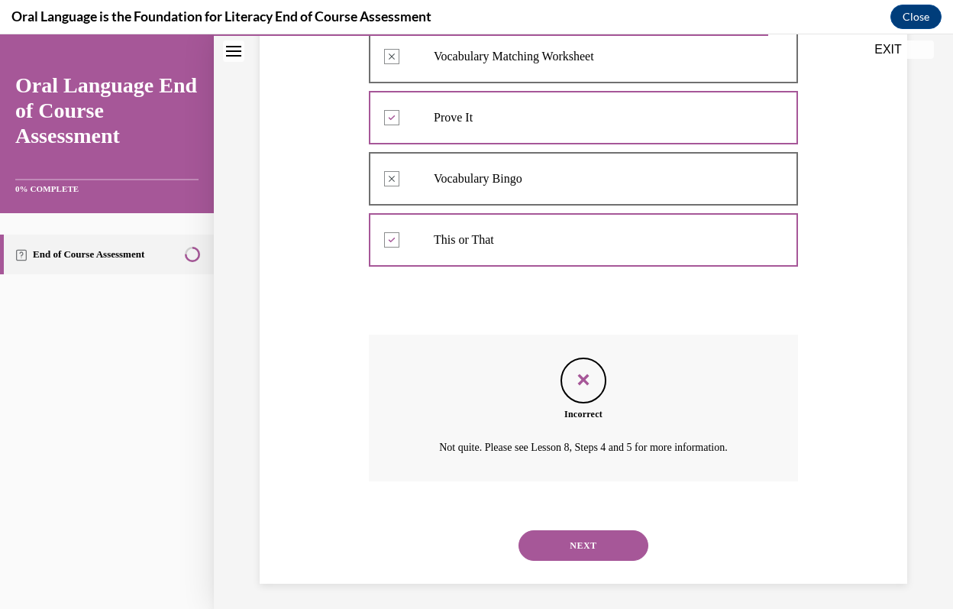
scroll to position [372, 0]
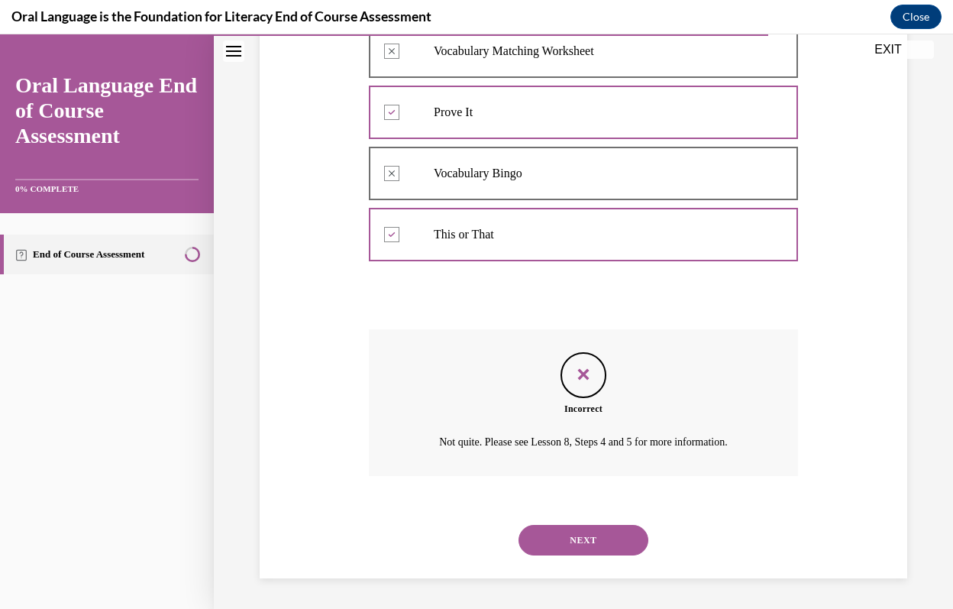
click at [633, 538] on button "NEXT" at bounding box center [584, 540] width 130 height 31
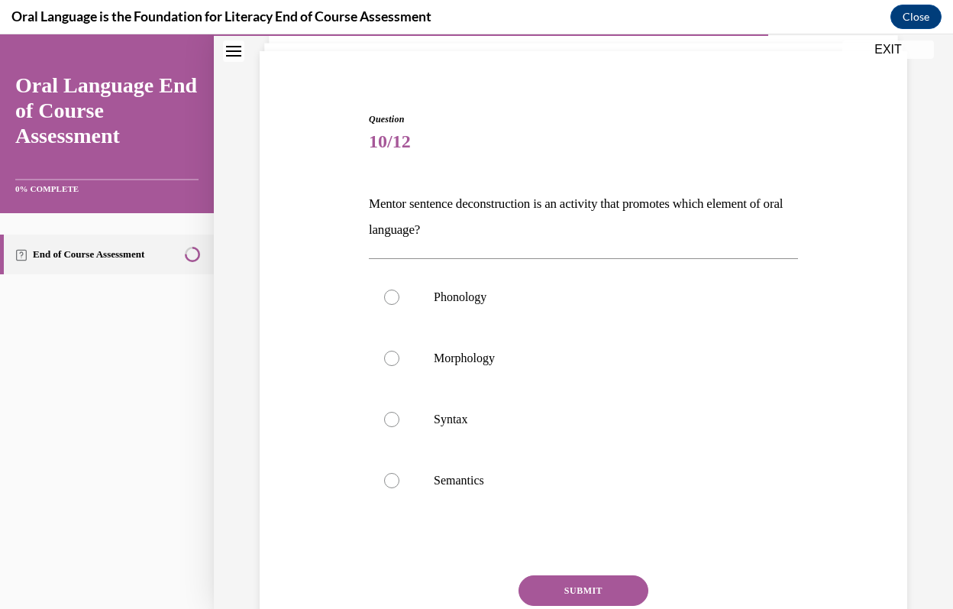
scroll to position [111, 0]
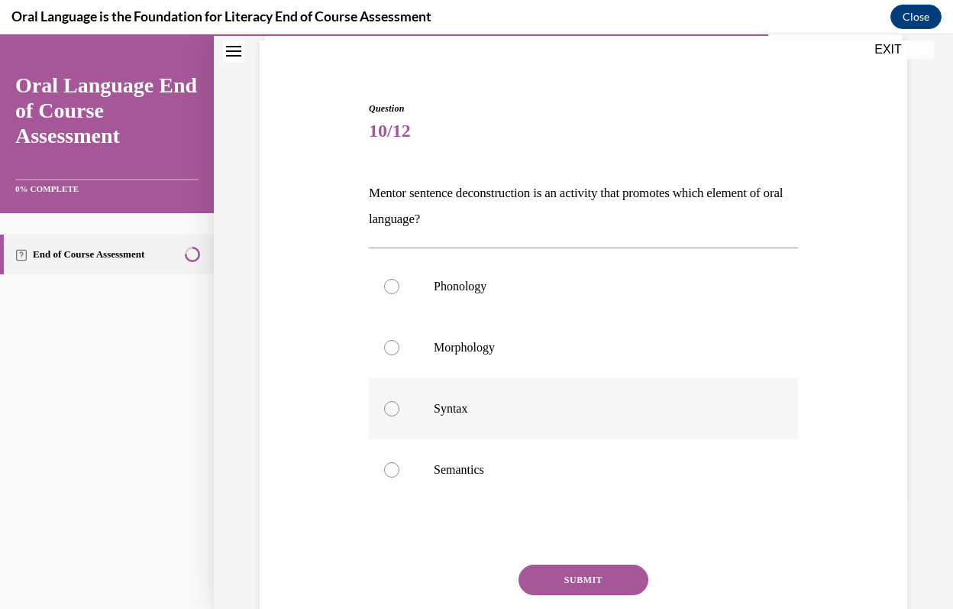
click at [506, 415] on p "Syntax" at bounding box center [597, 408] width 326 height 15
click at [399, 415] on input "Syntax" at bounding box center [391, 408] width 15 height 15
radio input "true"
click at [580, 571] on button "SUBMIT" at bounding box center [584, 579] width 130 height 31
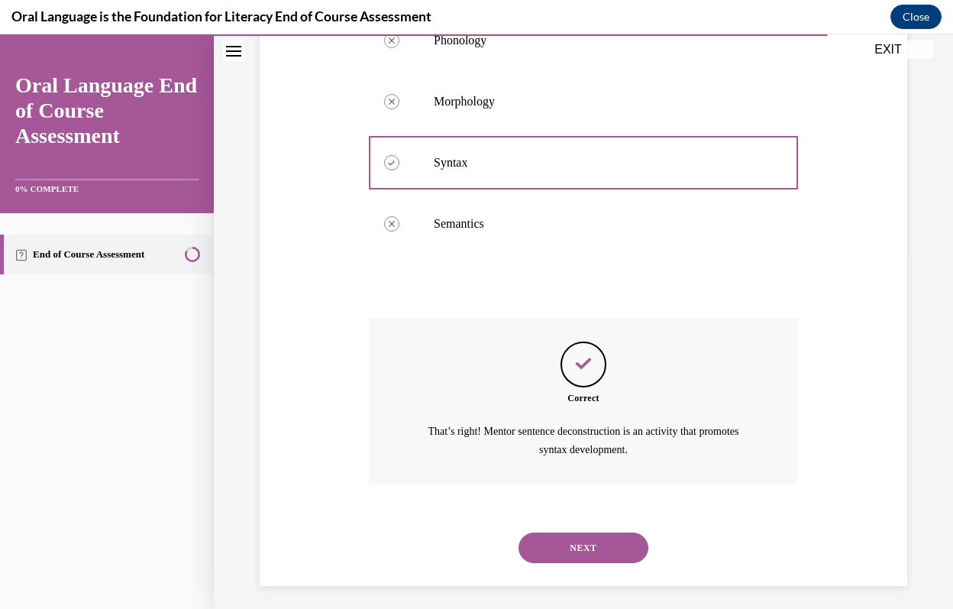
scroll to position [364, 0]
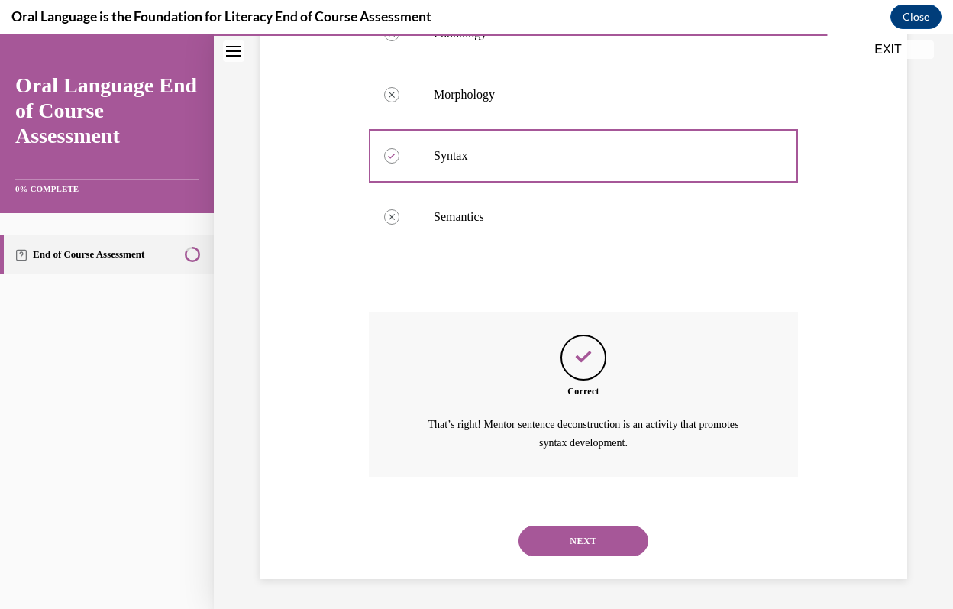
click at [603, 540] on button "NEXT" at bounding box center [584, 540] width 130 height 31
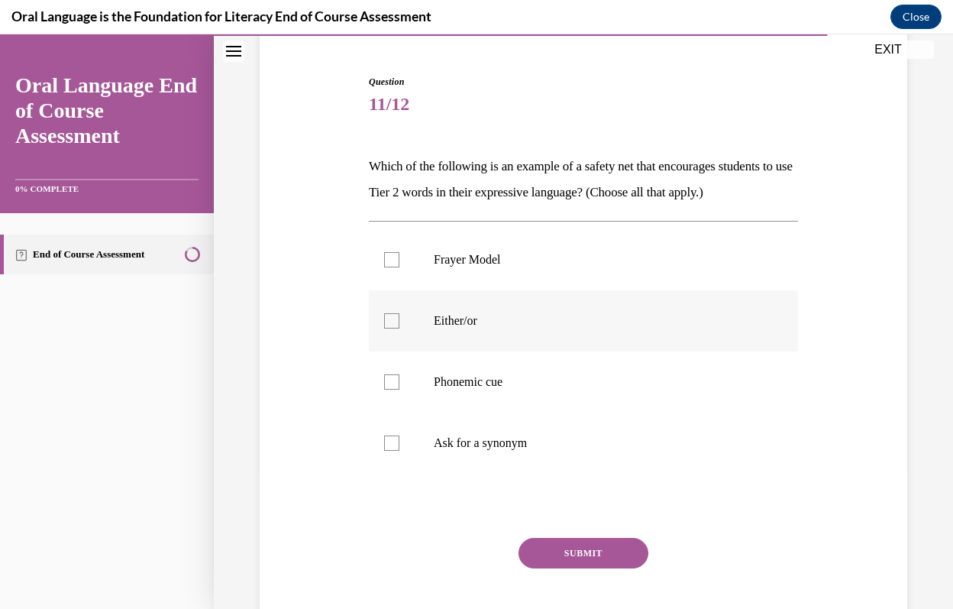
scroll to position [139, 0]
click at [531, 472] on label "Ask for a synonym" at bounding box center [583, 441] width 429 height 61
click at [399, 449] on input "Ask for a synonym" at bounding box center [391, 441] width 15 height 15
checkbox input "true"
click at [519, 350] on label "Either/or" at bounding box center [583, 319] width 429 height 61
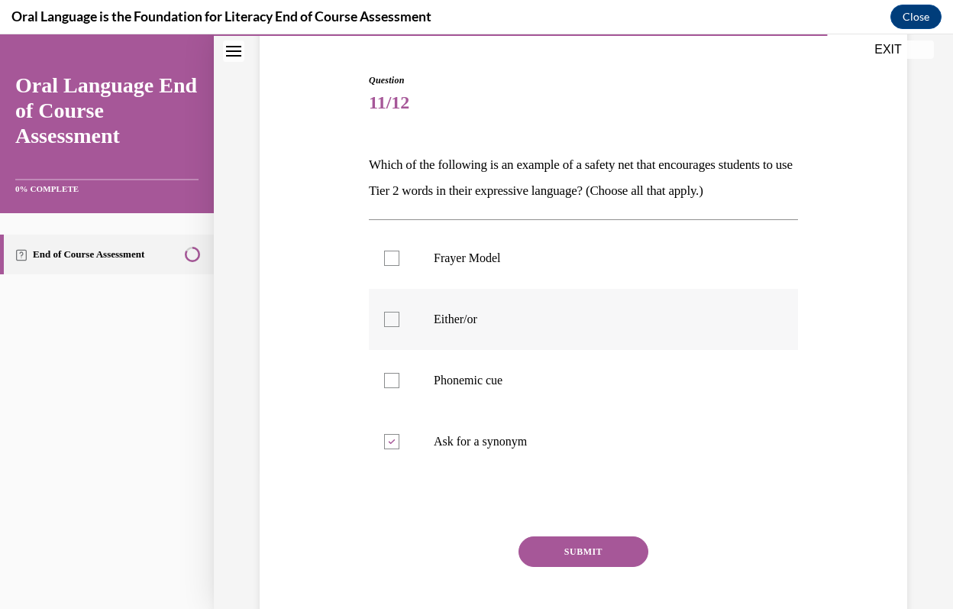
click at [399, 327] on input "Either/or" at bounding box center [391, 319] width 15 height 15
checkbox input "true"
click at [574, 567] on button "SUBMIT" at bounding box center [584, 551] width 130 height 31
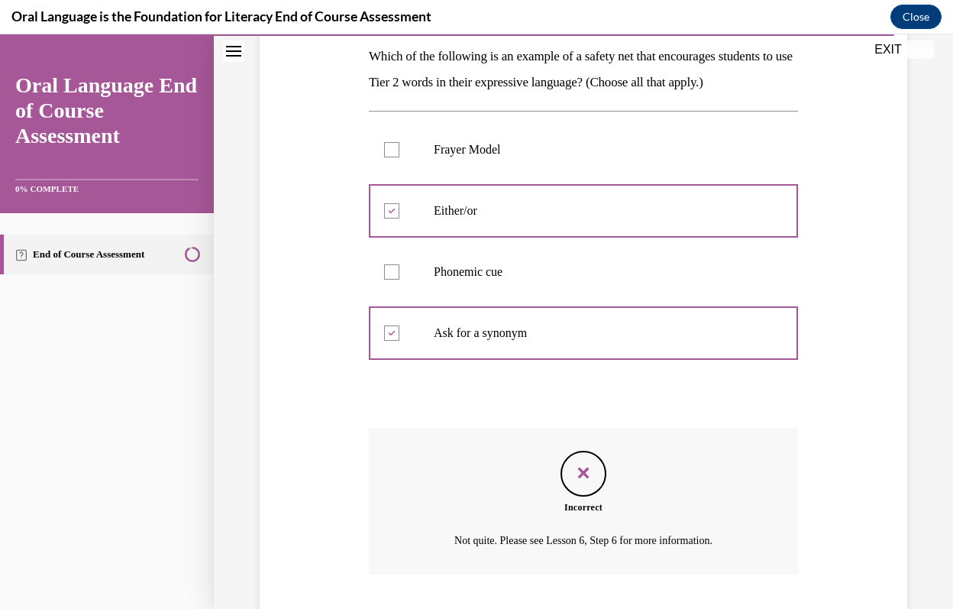
scroll to position [242, 0]
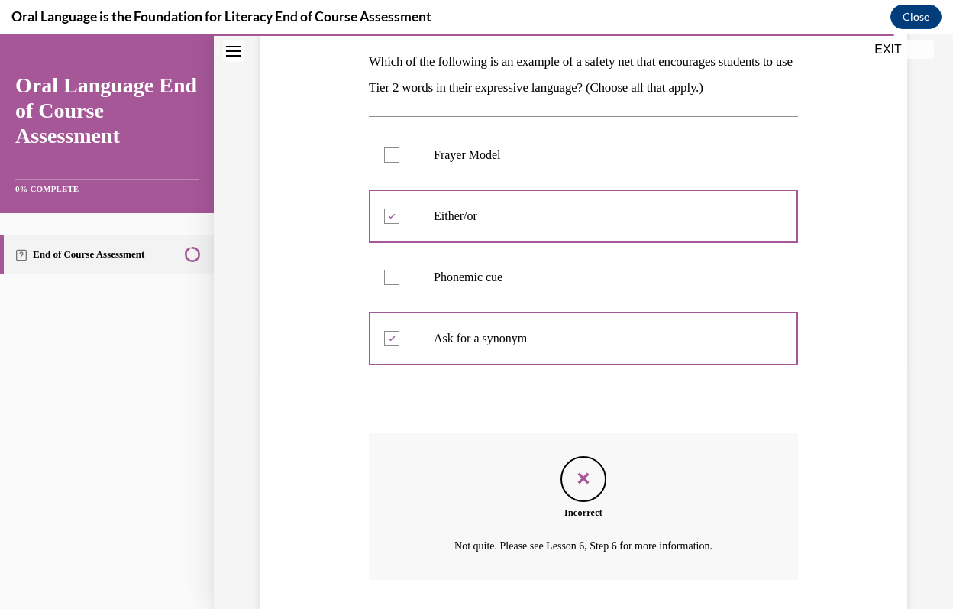
click at [531, 163] on p "Frayer Model" at bounding box center [597, 154] width 326 height 15
click at [476, 308] on label "Phonemic cue" at bounding box center [583, 277] width 429 height 61
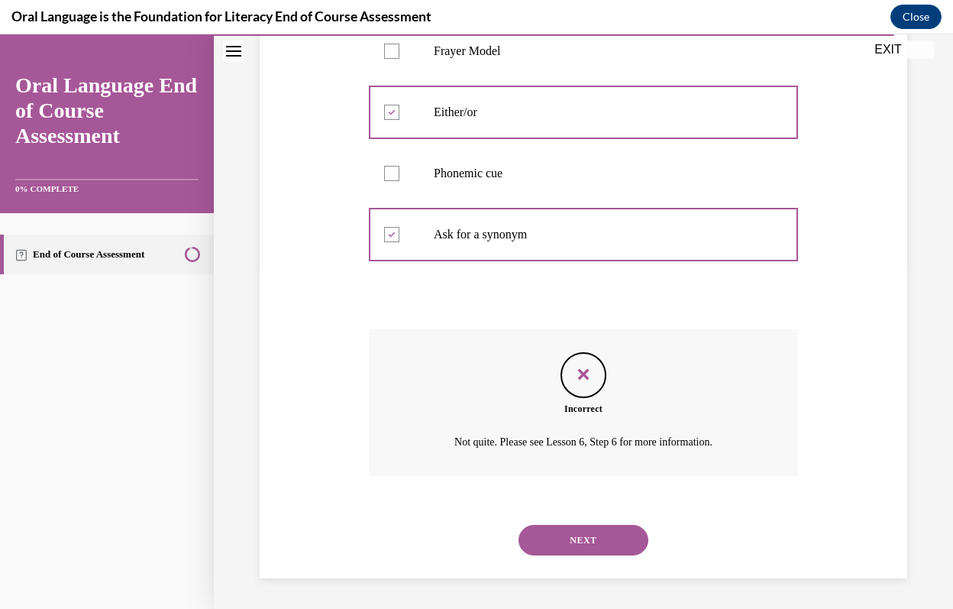
scroll to position [372, 0]
click at [576, 532] on button "NEXT" at bounding box center [584, 540] width 130 height 31
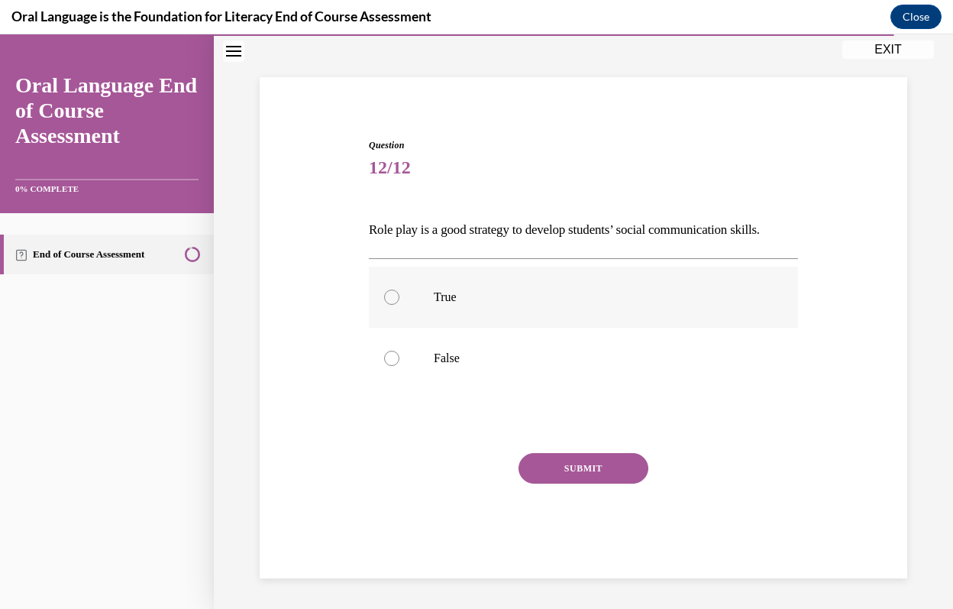
click at [517, 294] on p "True" at bounding box center [597, 296] width 326 height 15
click at [399, 294] on input "True" at bounding box center [391, 296] width 15 height 15
radio input "true"
click at [586, 473] on button "SUBMIT" at bounding box center [584, 468] width 130 height 31
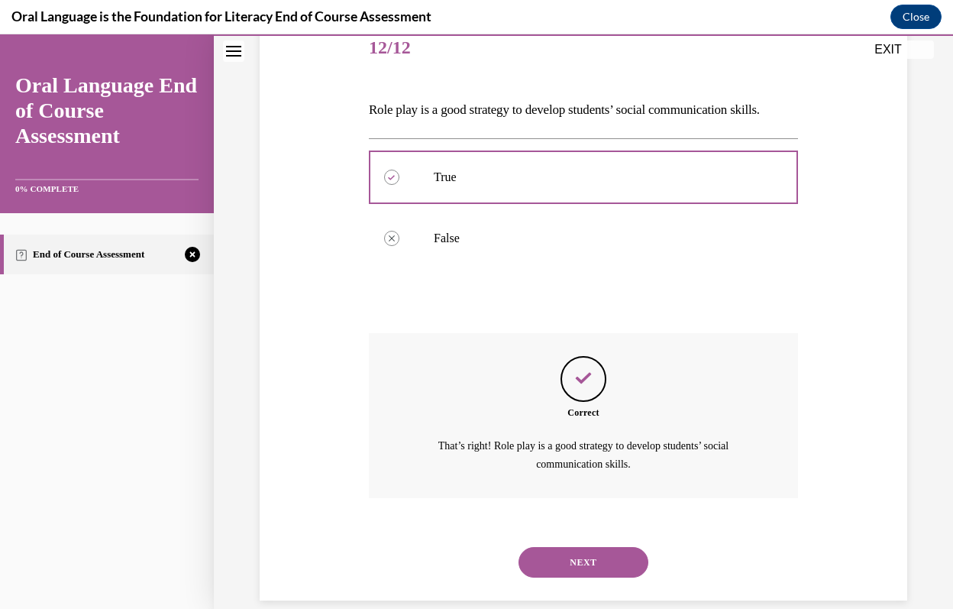
scroll to position [215, 0]
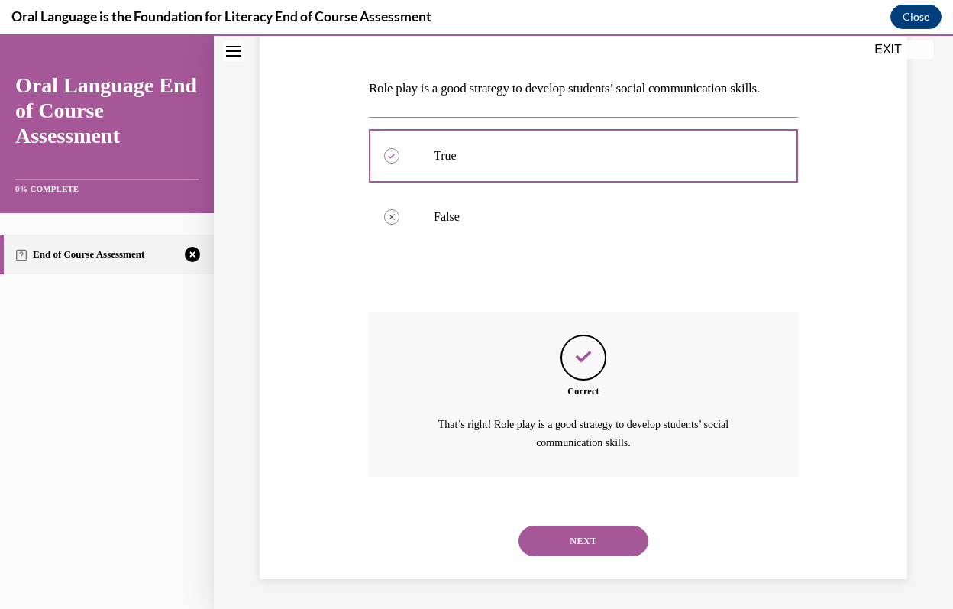
click at [601, 541] on button "NEXT" at bounding box center [584, 540] width 130 height 31
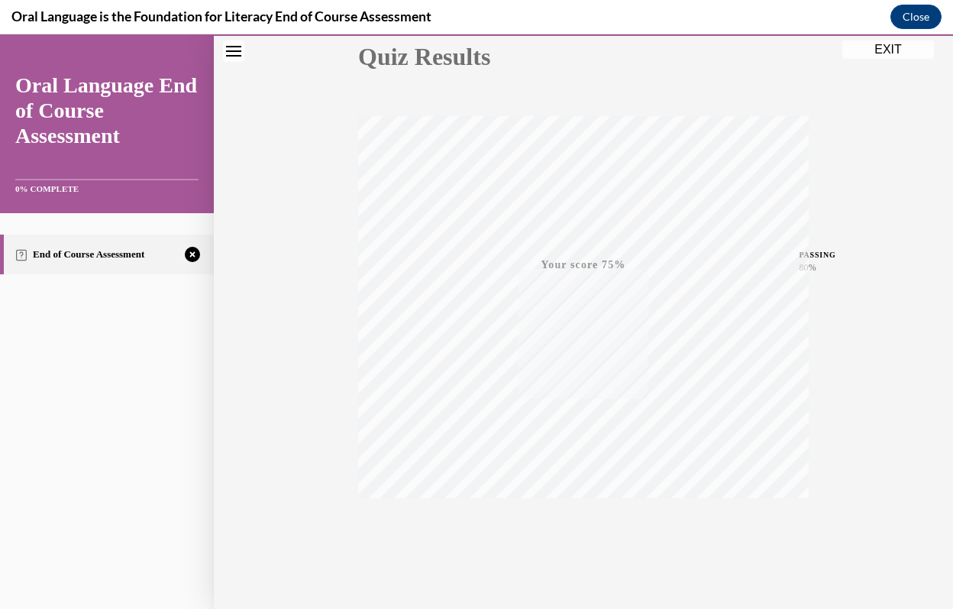
scroll to position [209, 0]
click at [590, 503] on div "TAKE AGAIN" at bounding box center [584, 506] width 54 height 36
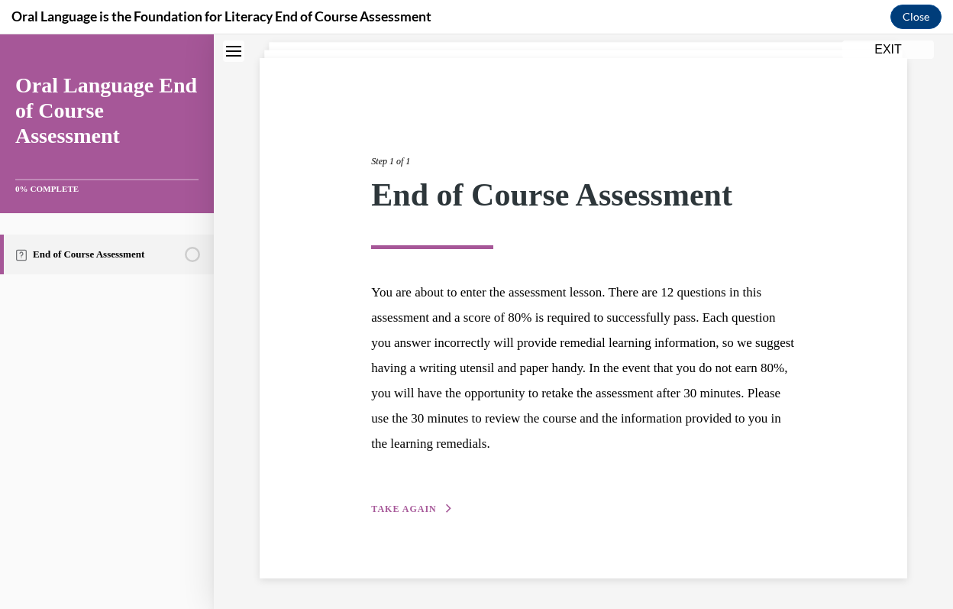
scroll to position [92, 0]
click at [428, 510] on span "TAKE AGAIN" at bounding box center [403, 509] width 65 height 11
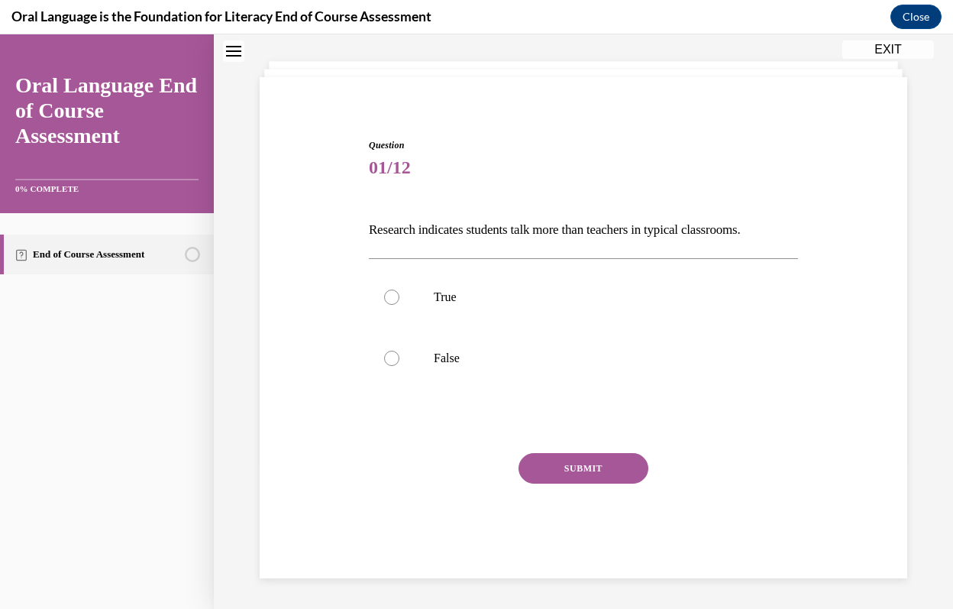
scroll to position [74, 0]
click at [445, 355] on p "False" at bounding box center [597, 358] width 326 height 15
click at [399, 355] on input "False" at bounding box center [391, 358] width 15 height 15
radio input "true"
click at [577, 471] on button "SUBMIT" at bounding box center [584, 468] width 130 height 31
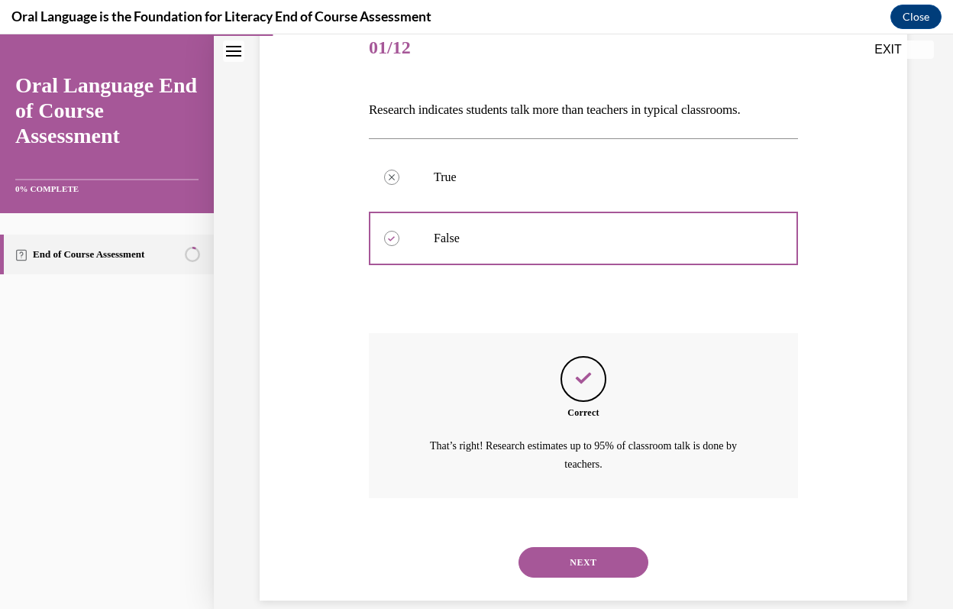
scroll to position [215, 0]
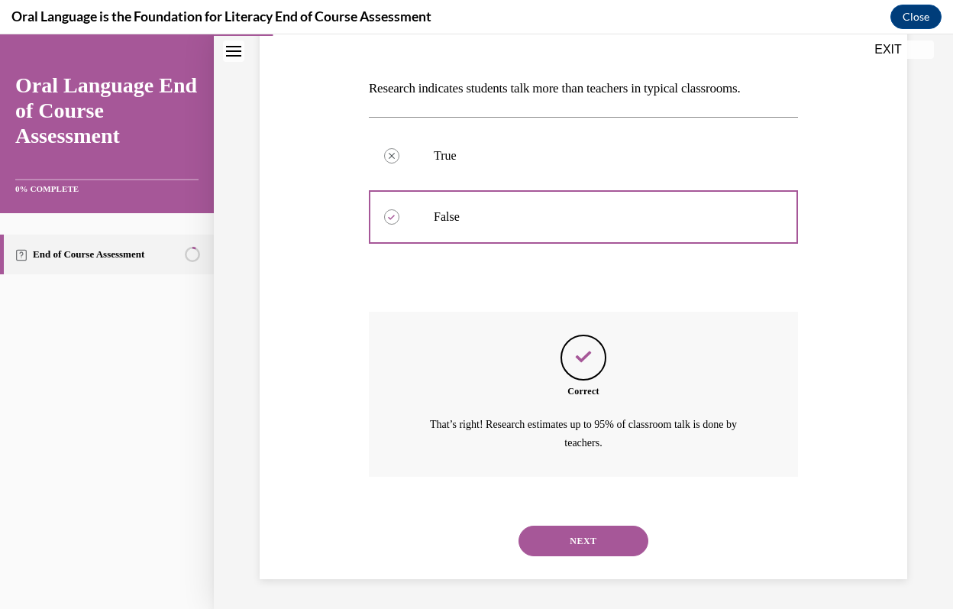
click at [555, 534] on button "NEXT" at bounding box center [584, 540] width 130 height 31
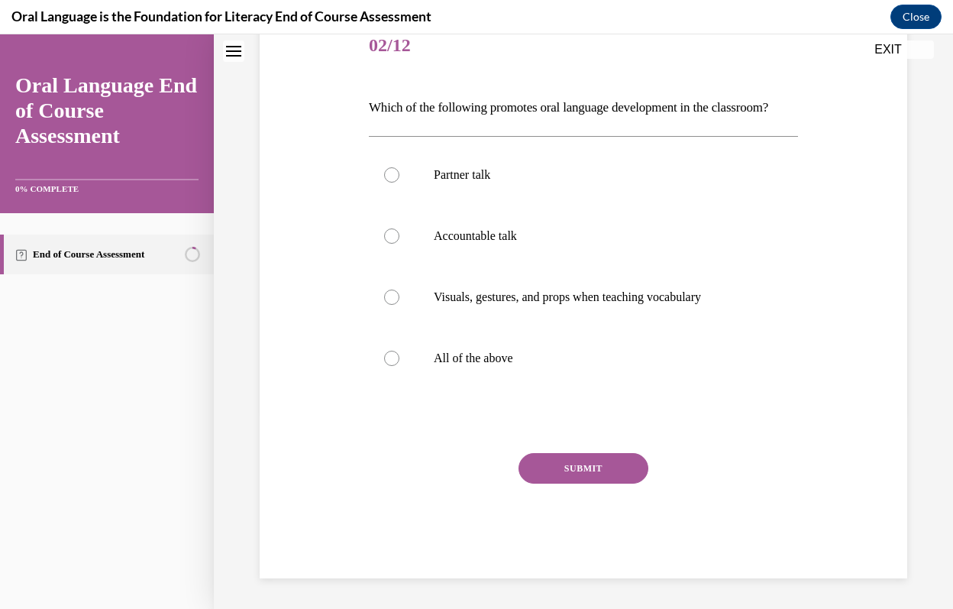
scroll to position [0, 0]
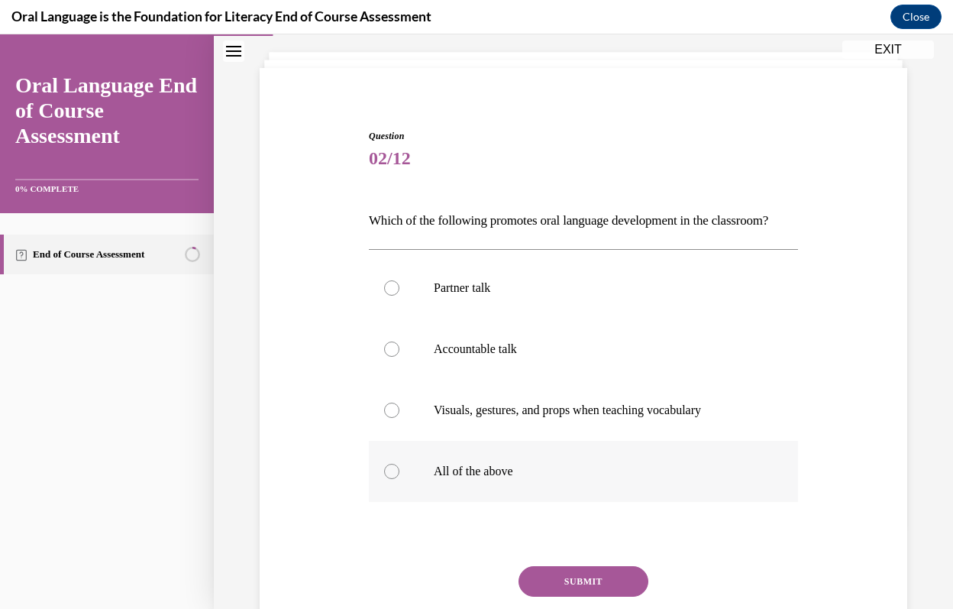
click at [470, 482] on label "All of the above" at bounding box center [583, 471] width 429 height 61
click at [399, 479] on input "All of the above" at bounding box center [391, 471] width 15 height 15
radio input "true"
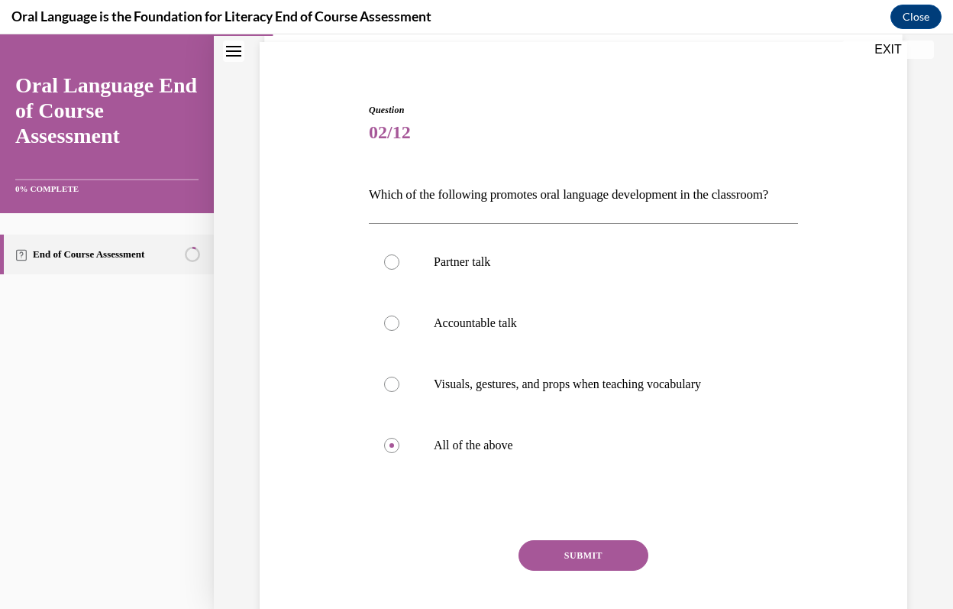
click at [576, 571] on button "SUBMIT" at bounding box center [584, 555] width 130 height 31
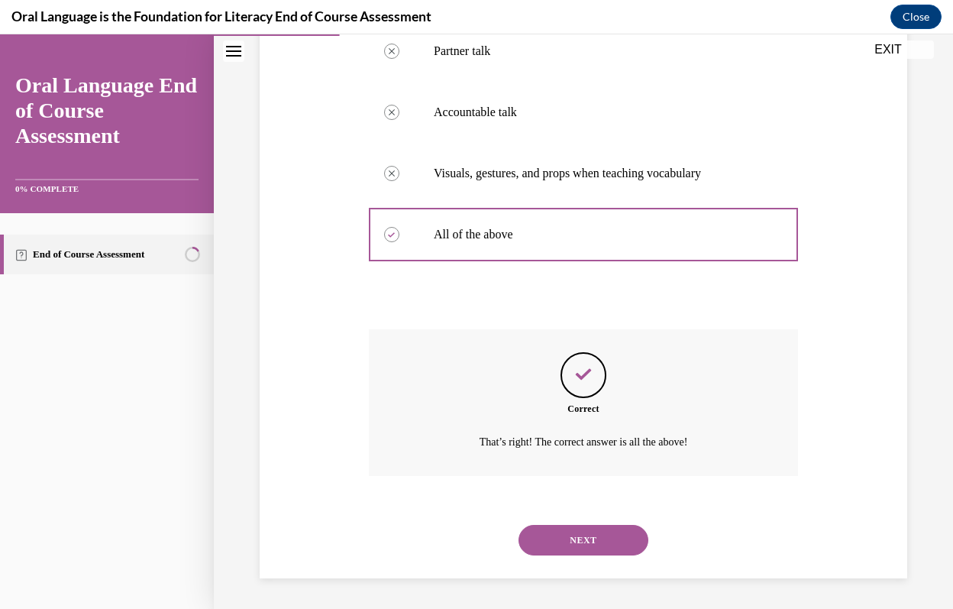
scroll to position [346, 0]
click at [577, 535] on button "NEXT" at bounding box center [584, 540] width 130 height 31
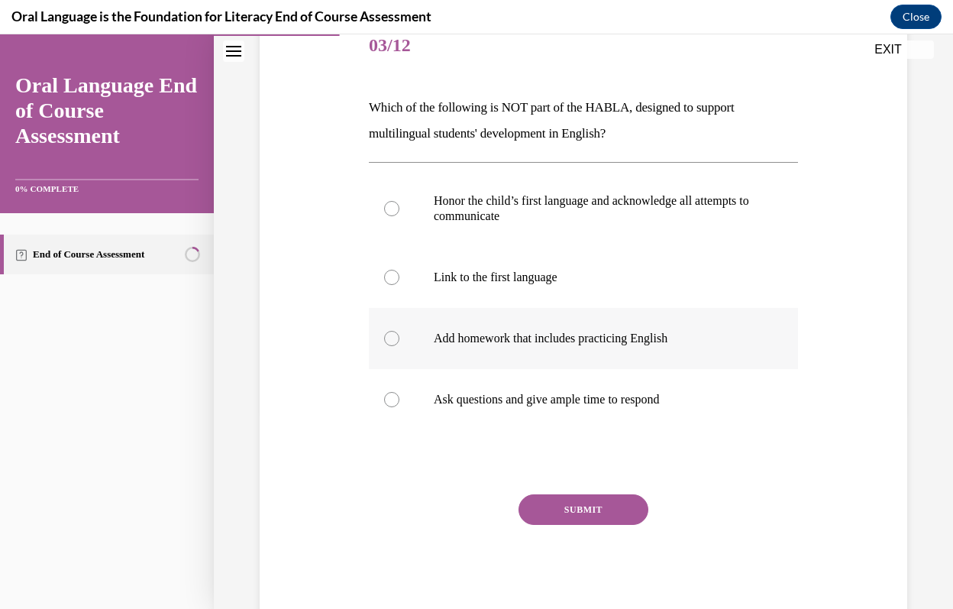
scroll to position [238, 0]
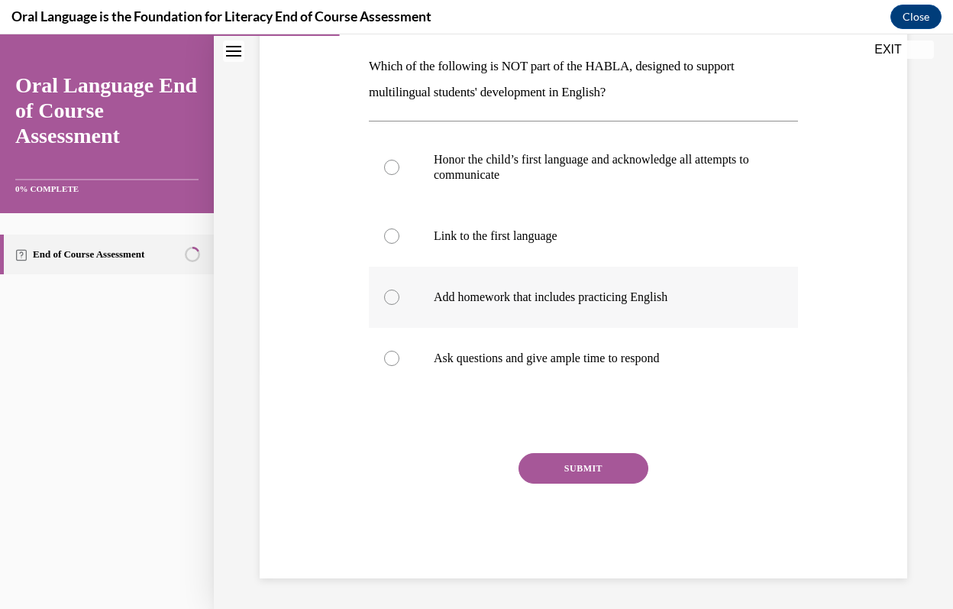
click at [493, 309] on label "Add homework that includes practicing English" at bounding box center [583, 297] width 429 height 61
click at [399, 305] on input "Add homework that includes practicing English" at bounding box center [391, 296] width 15 height 15
radio input "true"
click at [580, 472] on button "SUBMIT" at bounding box center [584, 468] width 130 height 31
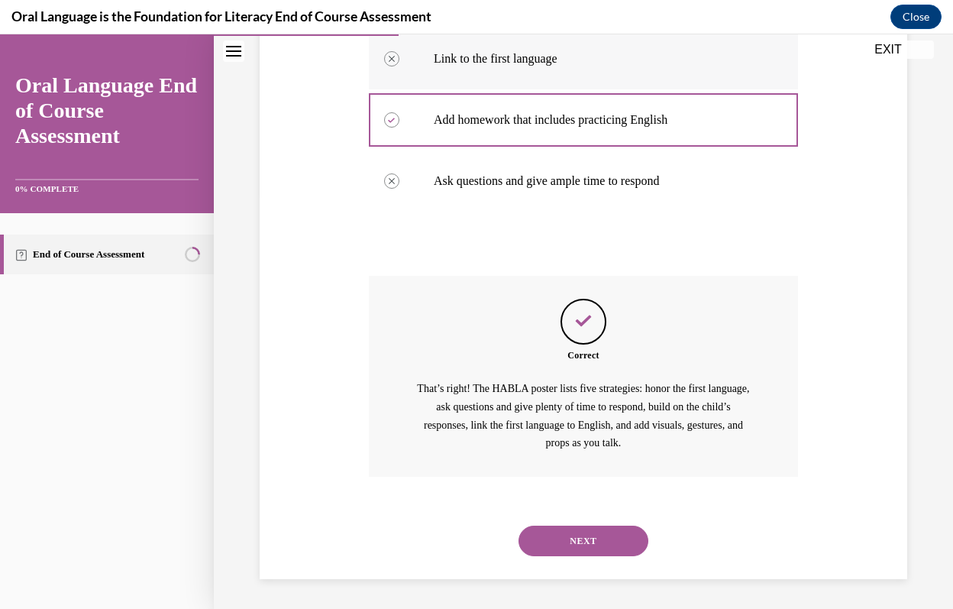
scroll to position [415, 0]
click at [609, 541] on button "NEXT" at bounding box center [584, 540] width 130 height 31
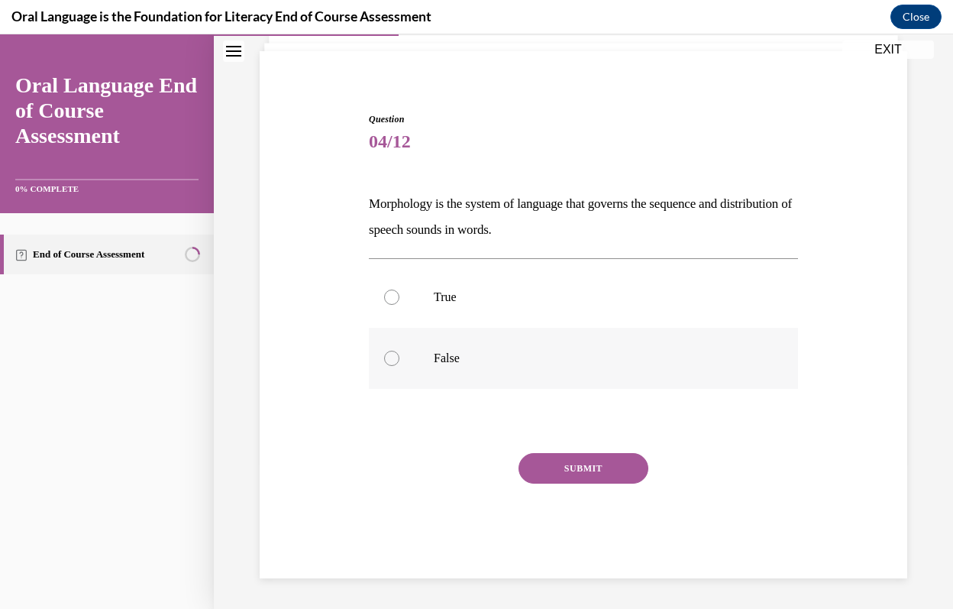
click at [542, 365] on label "False" at bounding box center [583, 358] width 429 height 61
click at [399, 365] on input "False" at bounding box center [391, 358] width 15 height 15
radio input "true"
click at [613, 475] on button "SUBMIT" at bounding box center [584, 468] width 130 height 31
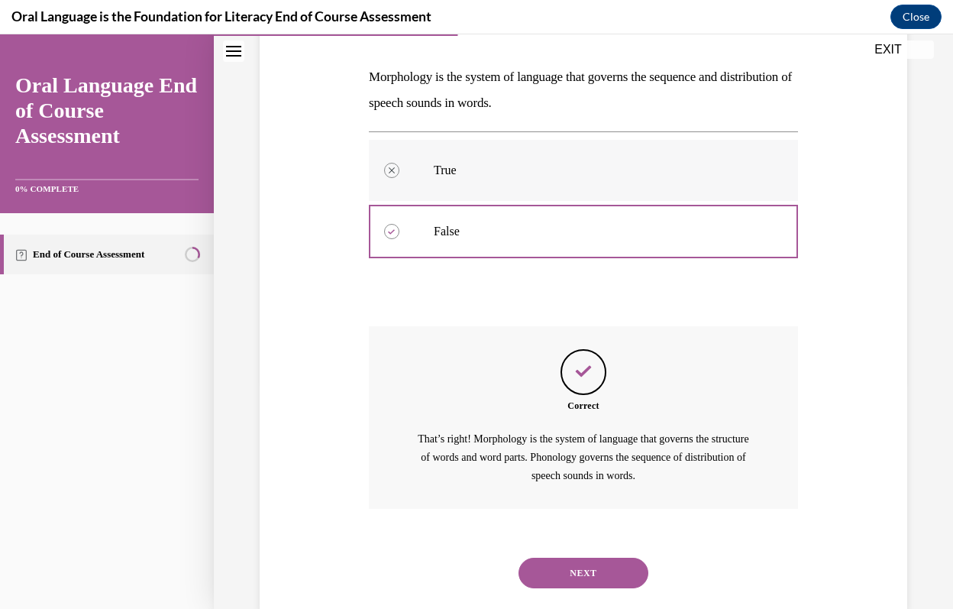
scroll to position [260, 0]
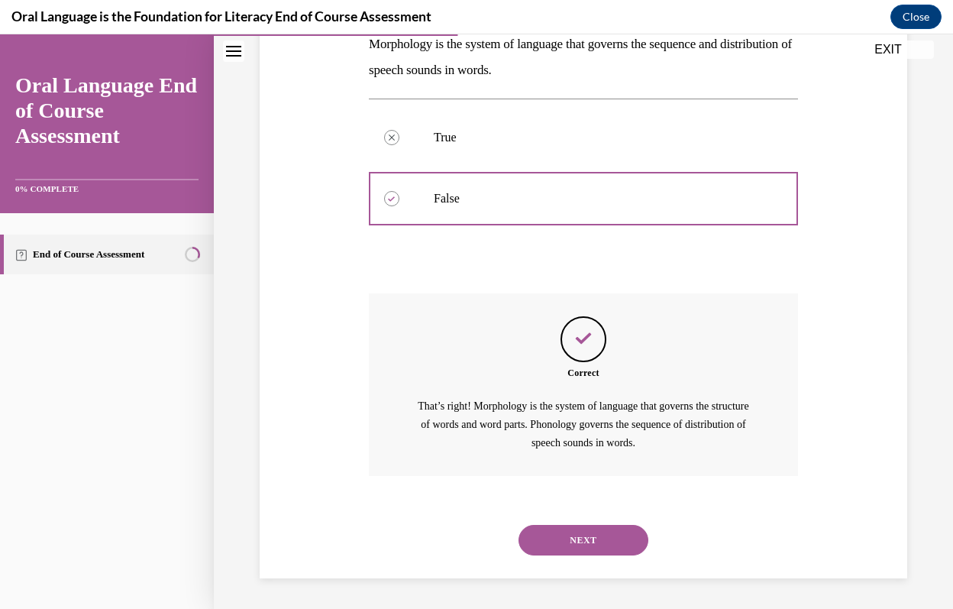
click at [625, 542] on button "NEXT" at bounding box center [584, 540] width 130 height 31
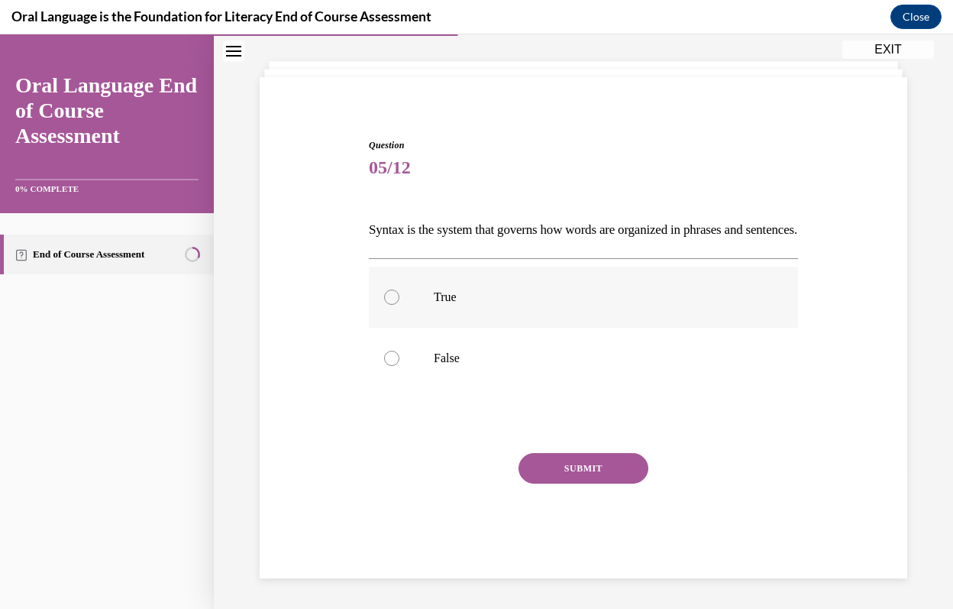
click at [479, 307] on label "True" at bounding box center [583, 297] width 429 height 61
click at [399, 305] on input "True" at bounding box center [391, 296] width 15 height 15
radio input "true"
click at [558, 464] on button "SUBMIT" at bounding box center [584, 468] width 130 height 31
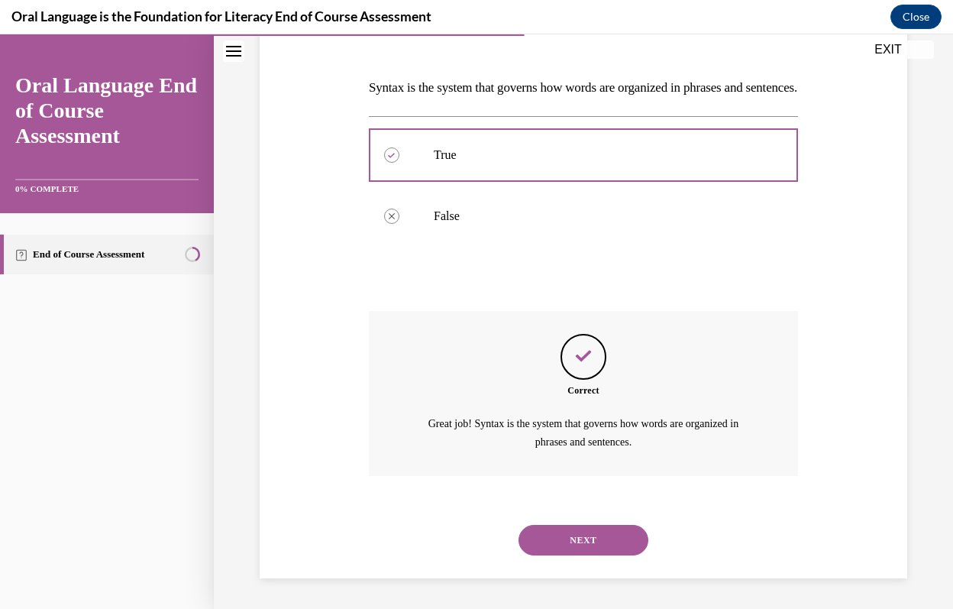
click at [574, 532] on button "NEXT" at bounding box center [584, 540] width 130 height 31
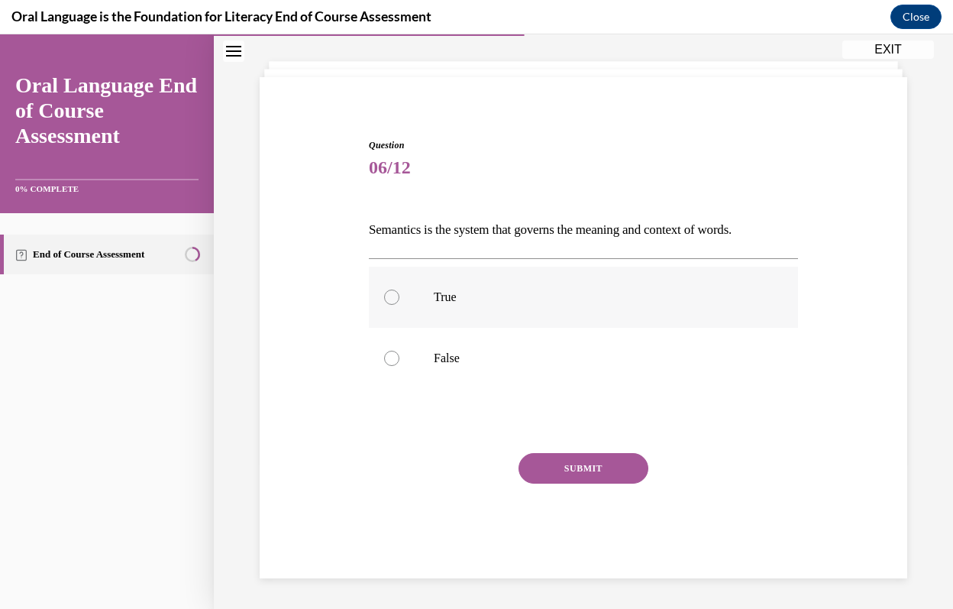
click at [505, 312] on label "True" at bounding box center [583, 297] width 429 height 61
click at [399, 305] on input "True" at bounding box center [391, 296] width 15 height 15
radio input "true"
click at [568, 474] on button "SUBMIT" at bounding box center [584, 468] width 130 height 31
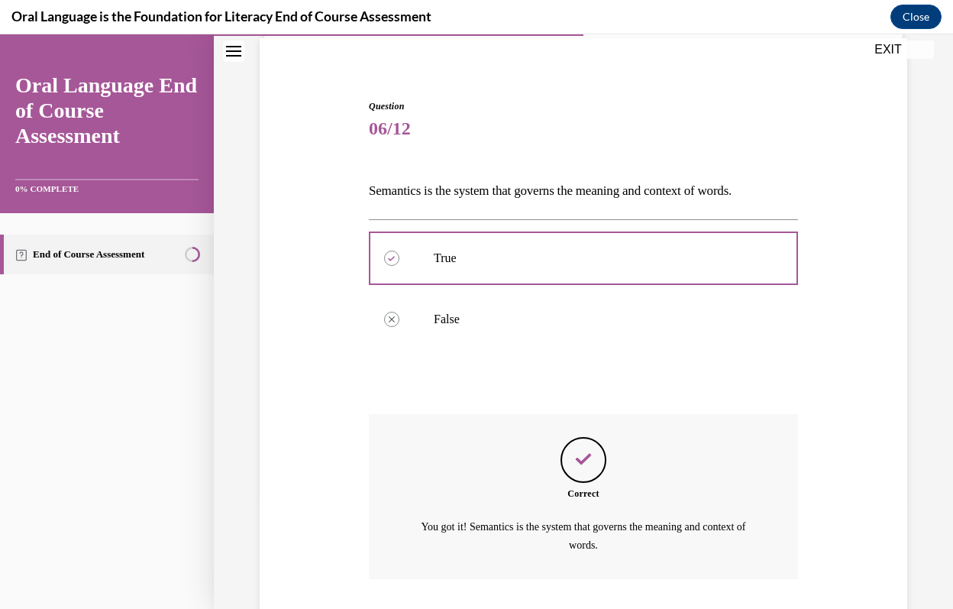
scroll to position [215, 0]
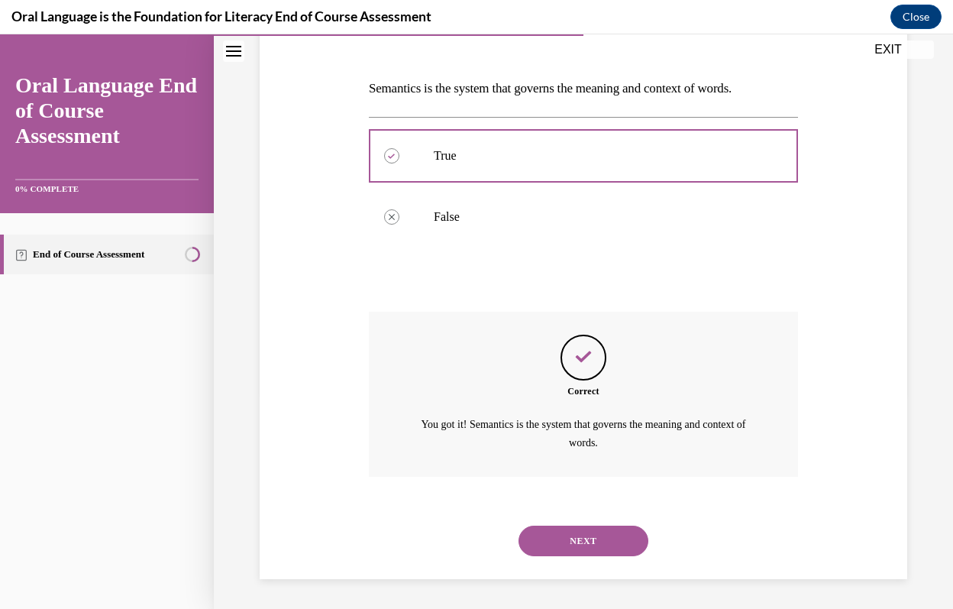
click at [577, 542] on button "NEXT" at bounding box center [584, 540] width 130 height 31
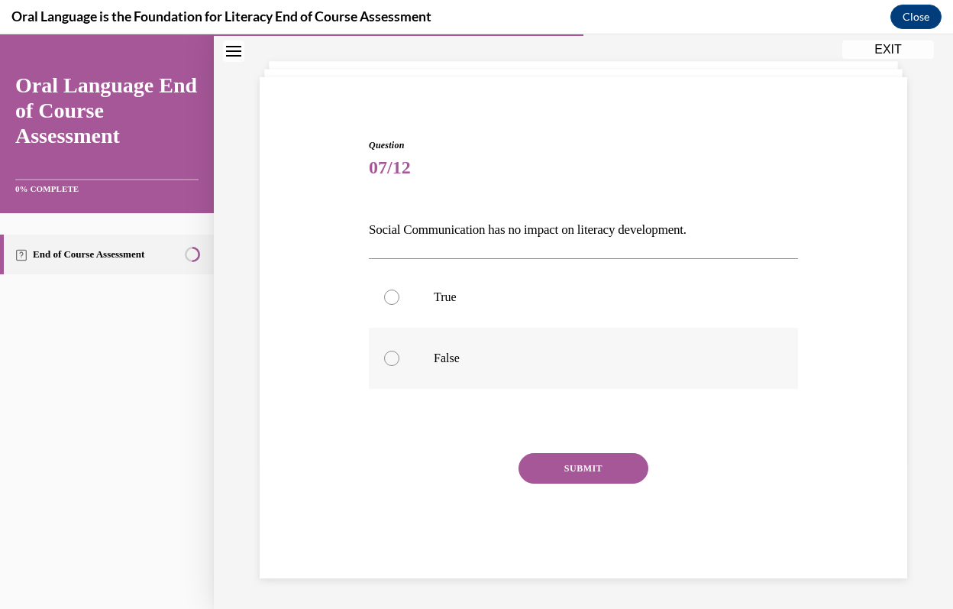
click at [532, 368] on label "False" at bounding box center [583, 358] width 429 height 61
click at [399, 366] on input "False" at bounding box center [391, 358] width 15 height 15
radio input "true"
click at [577, 470] on button "SUBMIT" at bounding box center [584, 468] width 130 height 31
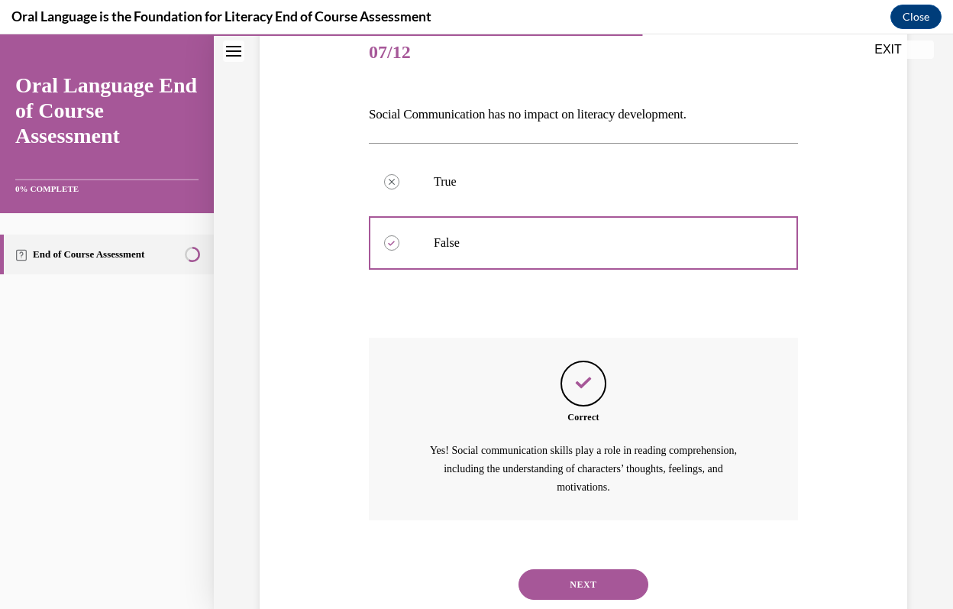
scroll to position [234, 0]
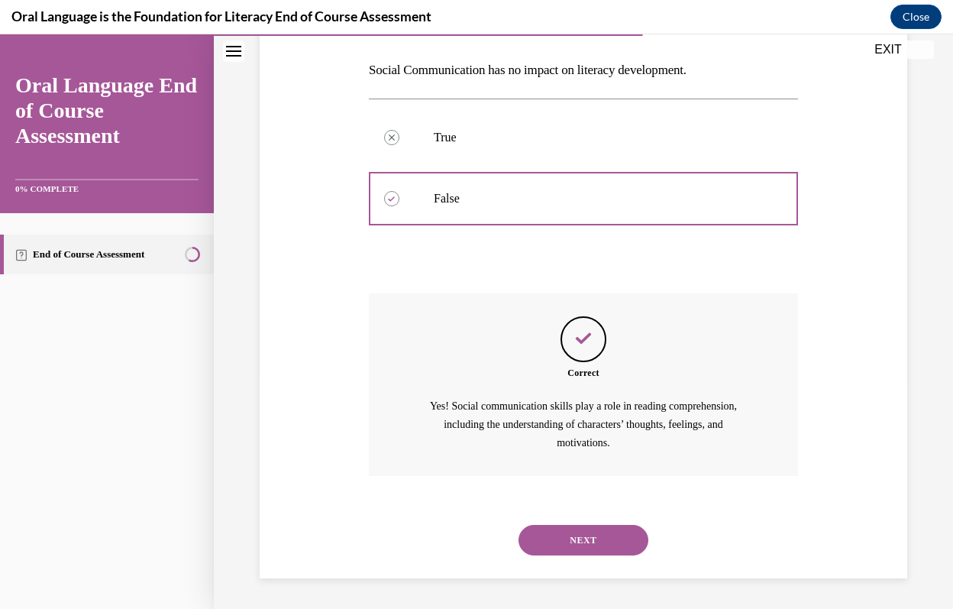
click at [595, 535] on button "NEXT" at bounding box center [584, 540] width 130 height 31
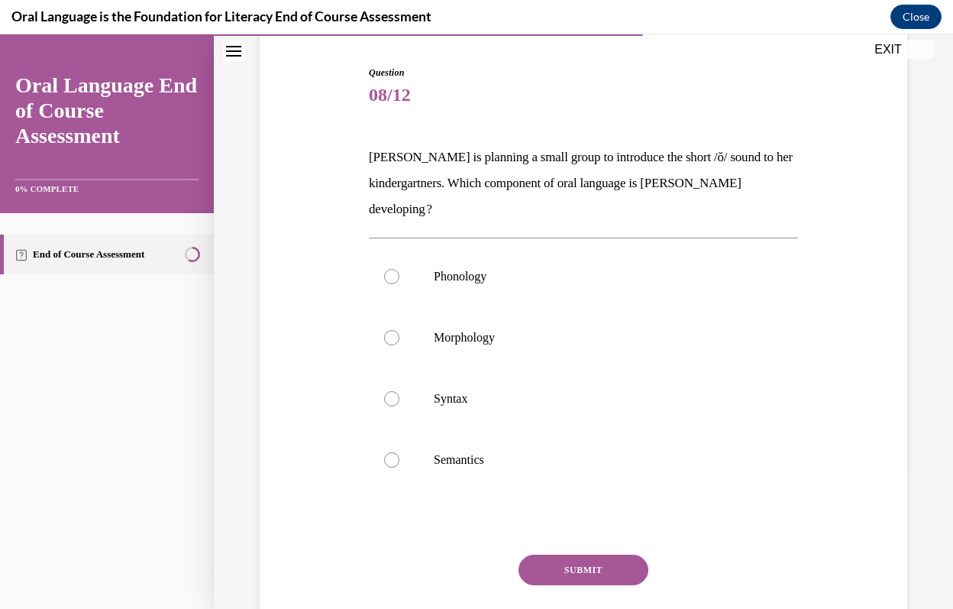
scroll to position [153, 0]
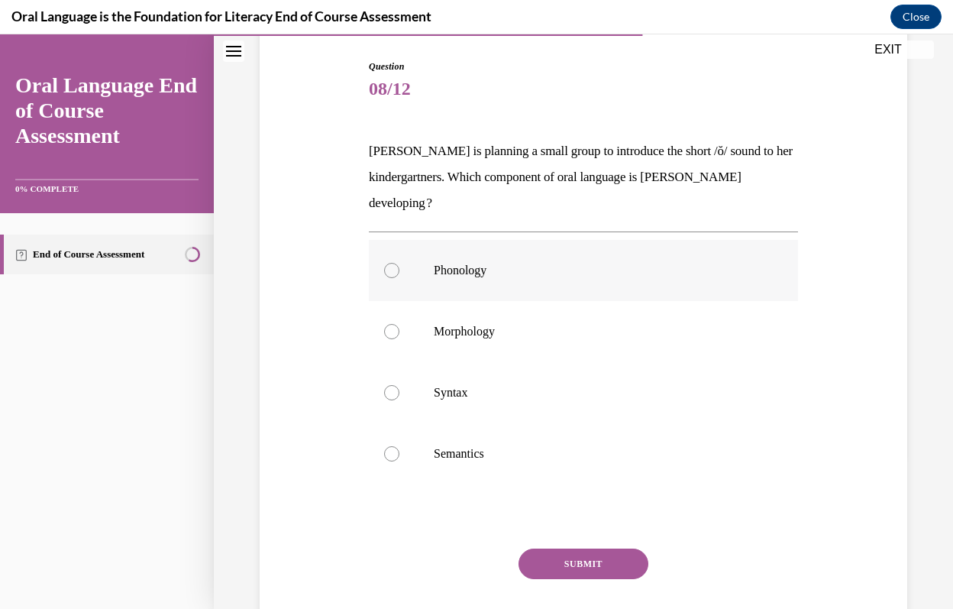
click at [516, 269] on p "Phonology" at bounding box center [597, 270] width 326 height 15
click at [399, 269] on input "Phonology" at bounding box center [391, 270] width 15 height 15
radio input "true"
click at [593, 569] on button "SUBMIT" at bounding box center [584, 563] width 130 height 31
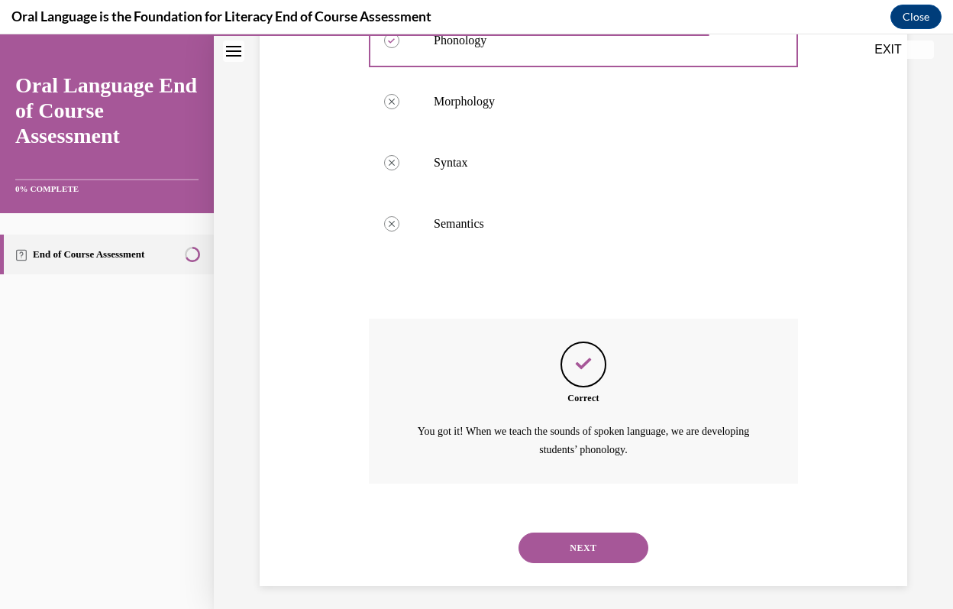
scroll to position [390, 0]
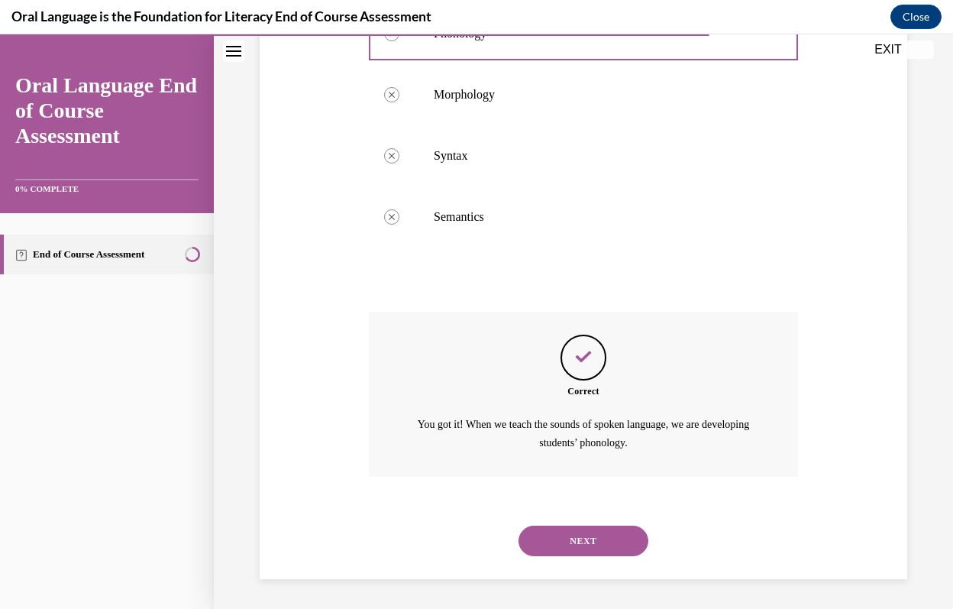
click at [589, 542] on button "NEXT" at bounding box center [584, 540] width 130 height 31
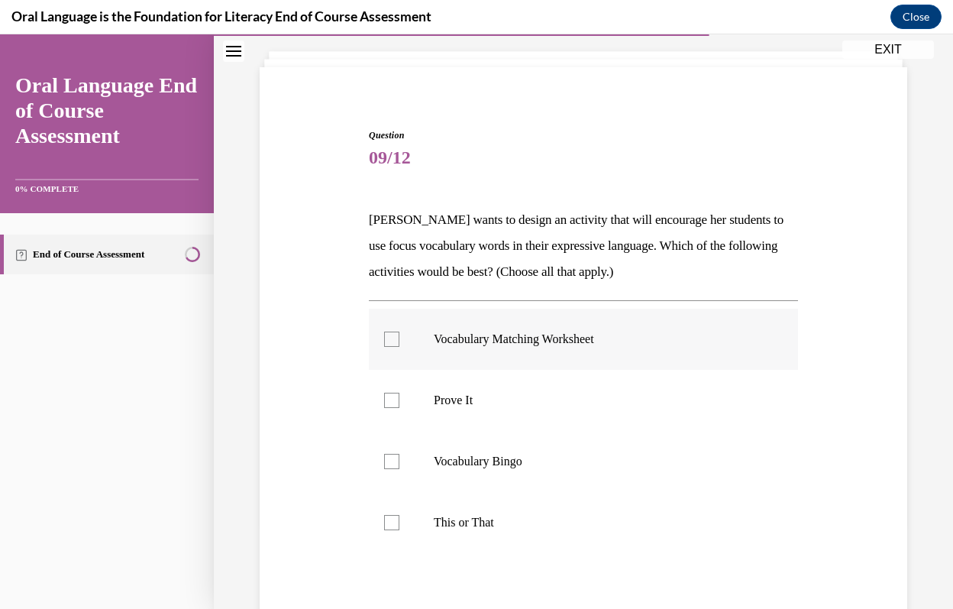
scroll to position [86, 0]
click at [541, 396] on p "Prove It" at bounding box center [597, 398] width 326 height 15
click at [399, 396] on input "Prove It" at bounding box center [391, 398] width 15 height 15
checkbox input "true"
click at [541, 515] on p "This or That" at bounding box center [597, 520] width 326 height 15
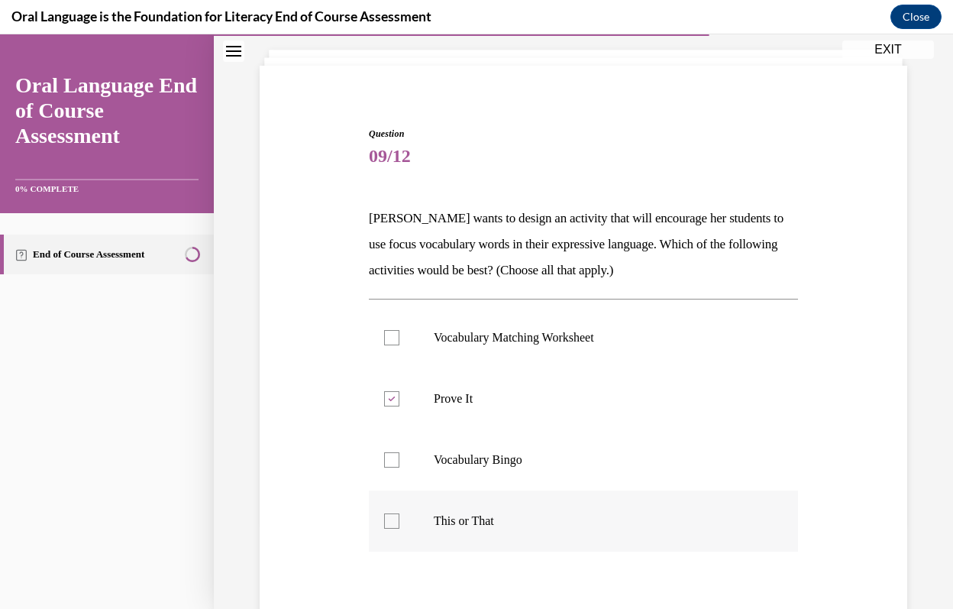
click at [399, 515] on input "This or That" at bounding box center [391, 520] width 15 height 15
checkbox input "true"
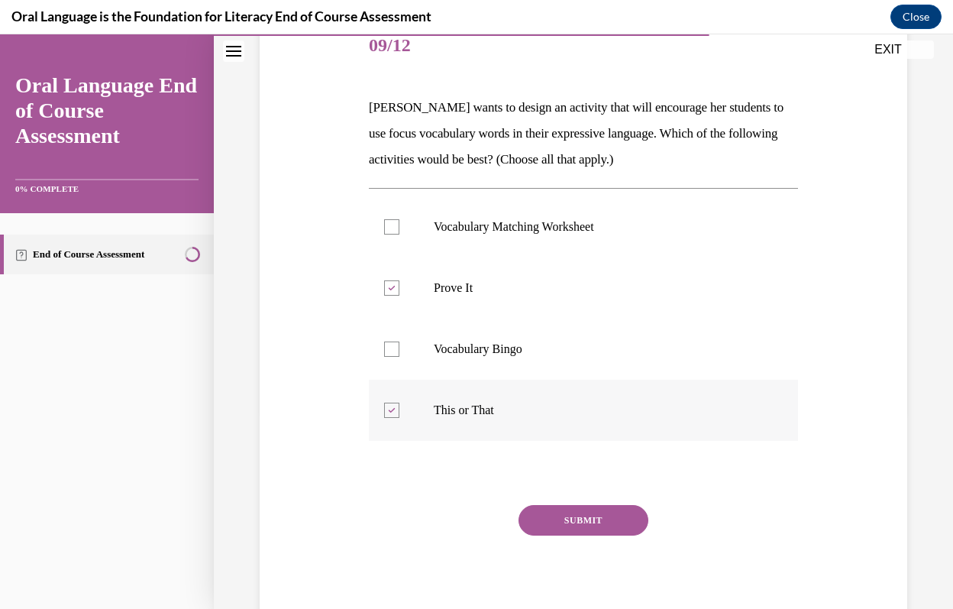
scroll to position [201, 0]
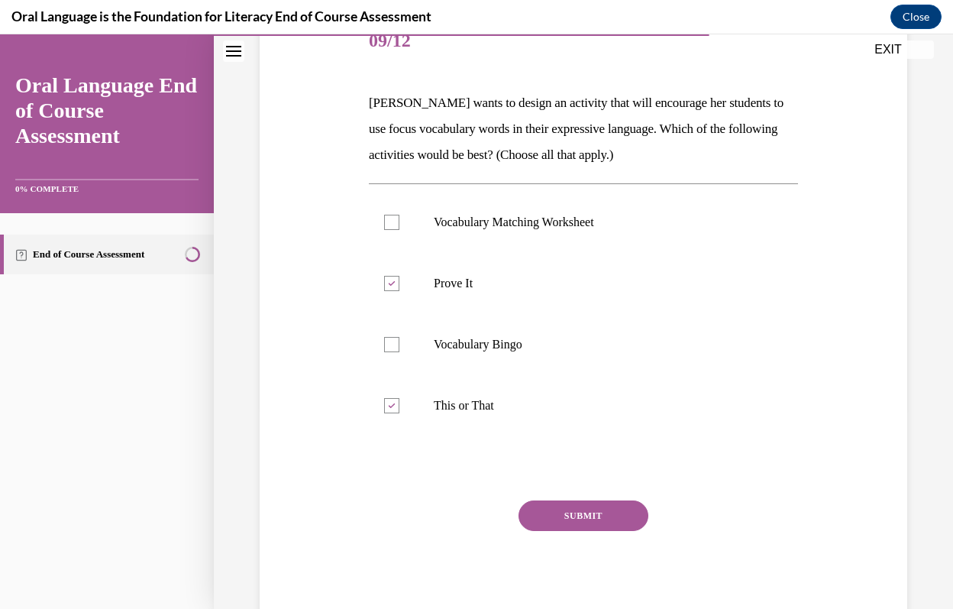
click at [579, 515] on button "SUBMIT" at bounding box center [584, 515] width 130 height 31
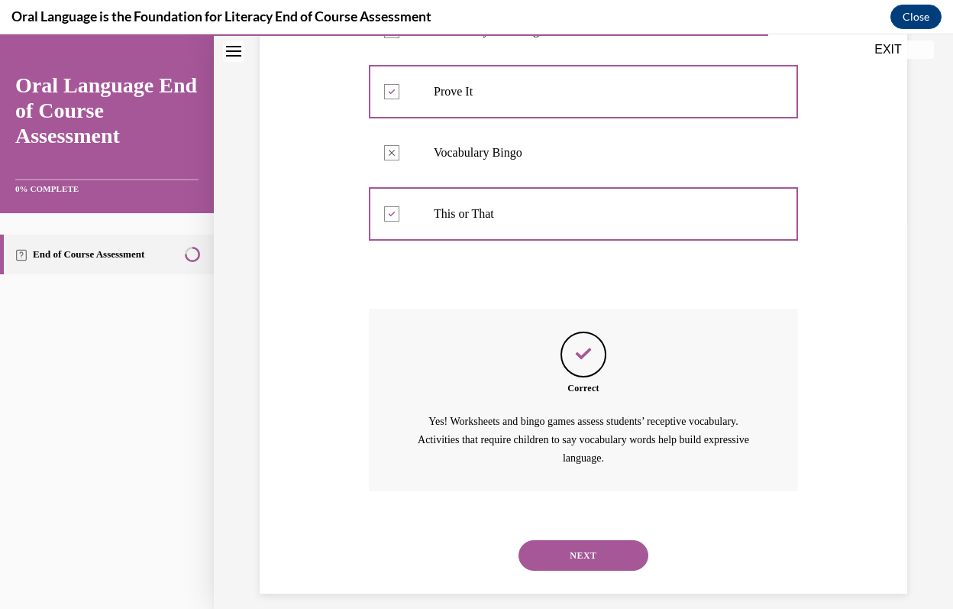
scroll to position [408, 0]
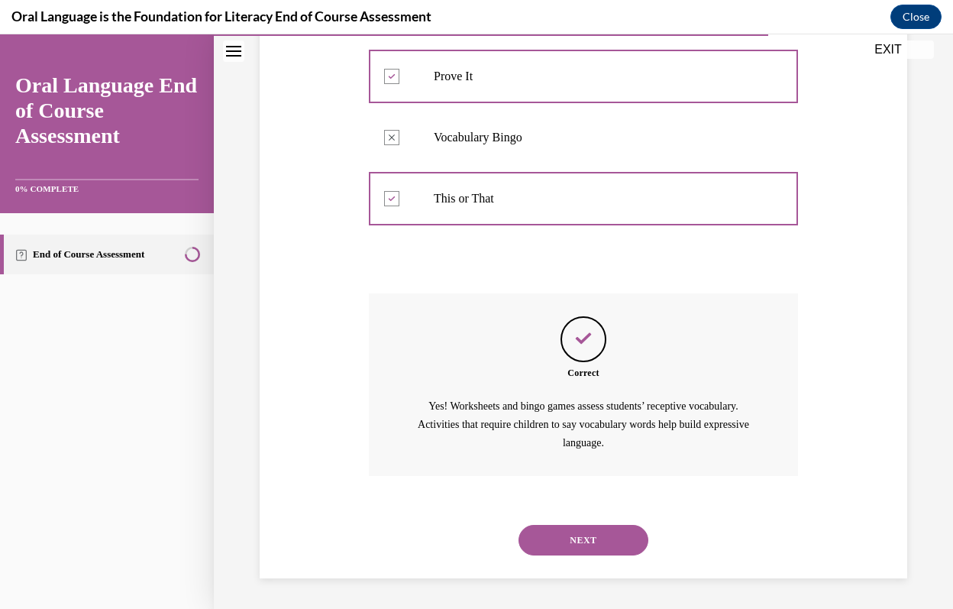
click at [594, 541] on button "NEXT" at bounding box center [584, 540] width 130 height 31
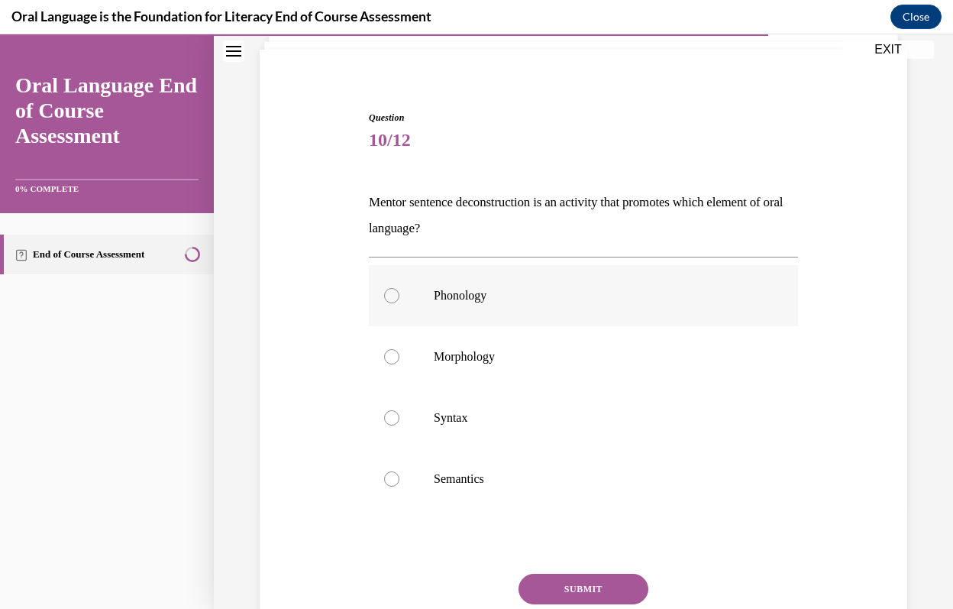
scroll to position [108, 0]
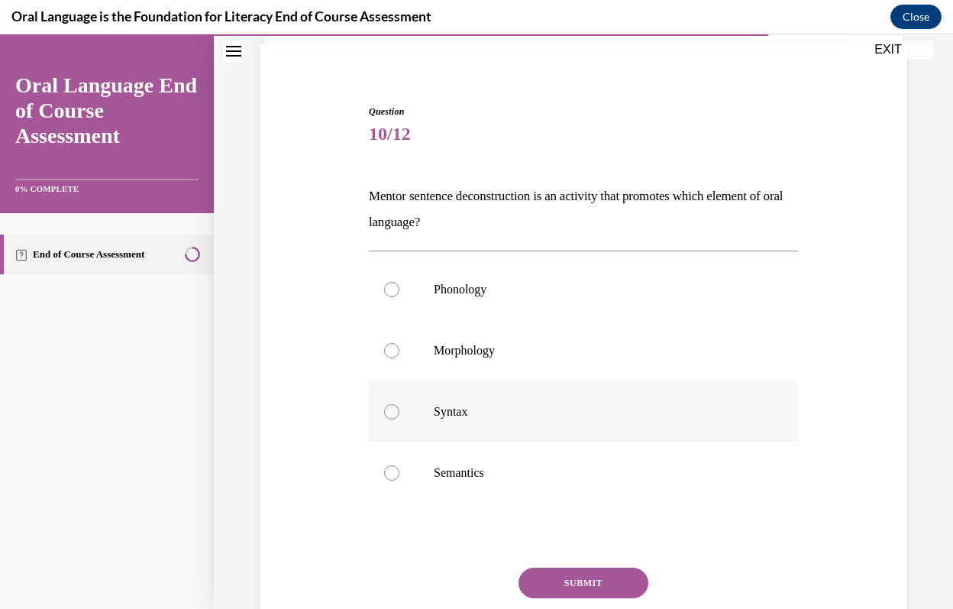
click at [491, 416] on p "Syntax" at bounding box center [597, 411] width 326 height 15
click at [399, 416] on input "Syntax" at bounding box center [391, 411] width 15 height 15
radio input "true"
click at [568, 576] on button "SUBMIT" at bounding box center [584, 582] width 130 height 31
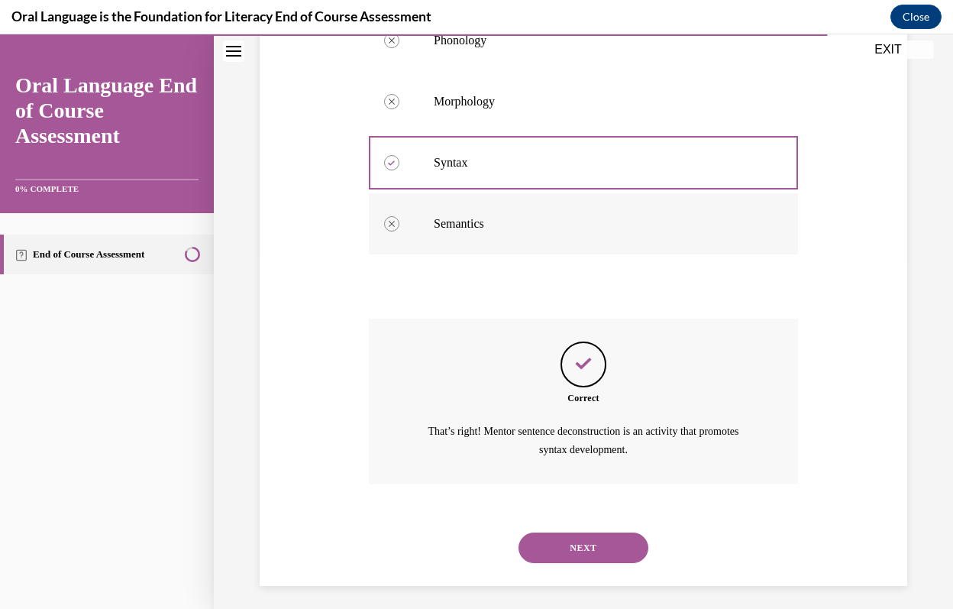
scroll to position [364, 0]
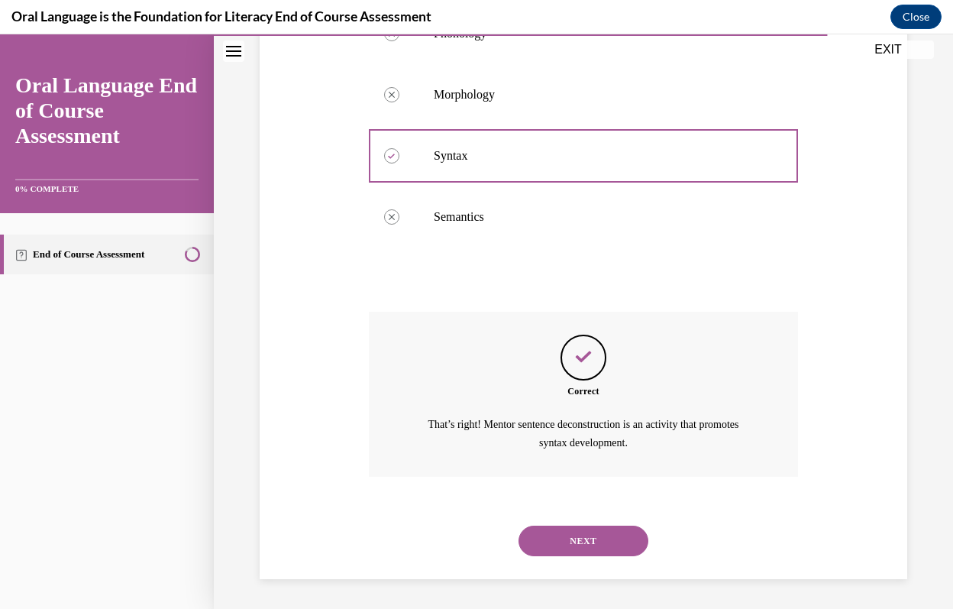
click at [582, 542] on button "NEXT" at bounding box center [584, 540] width 130 height 31
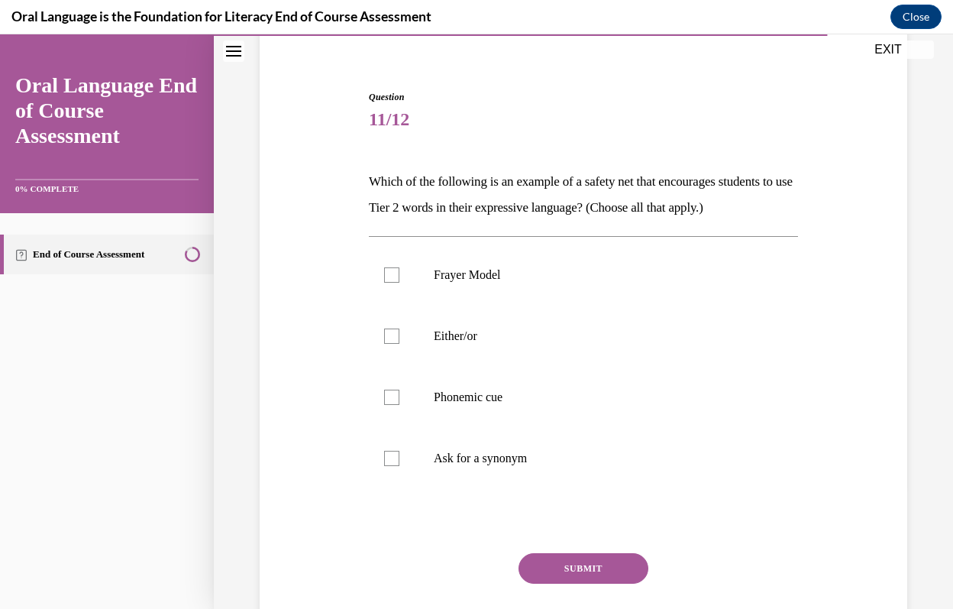
scroll to position [131, 0]
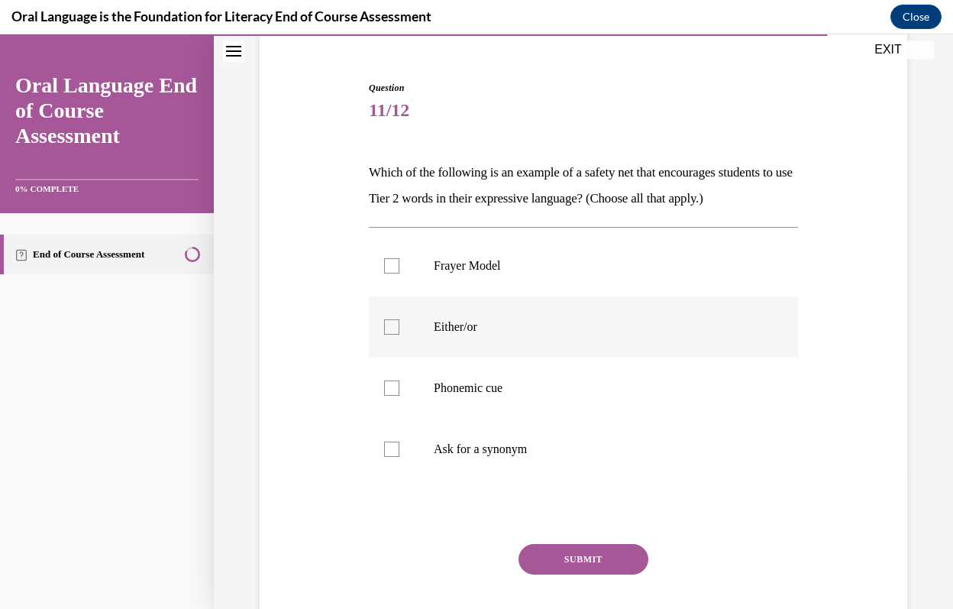
click at [501, 335] on p "Either/or" at bounding box center [597, 326] width 326 height 15
click at [399, 335] on input "Either/or" at bounding box center [391, 326] width 15 height 15
checkbox input "true"
click at [509, 466] on label "Ask for a synonym" at bounding box center [583, 449] width 429 height 61
click at [399, 457] on input "Ask for a synonym" at bounding box center [391, 448] width 15 height 15
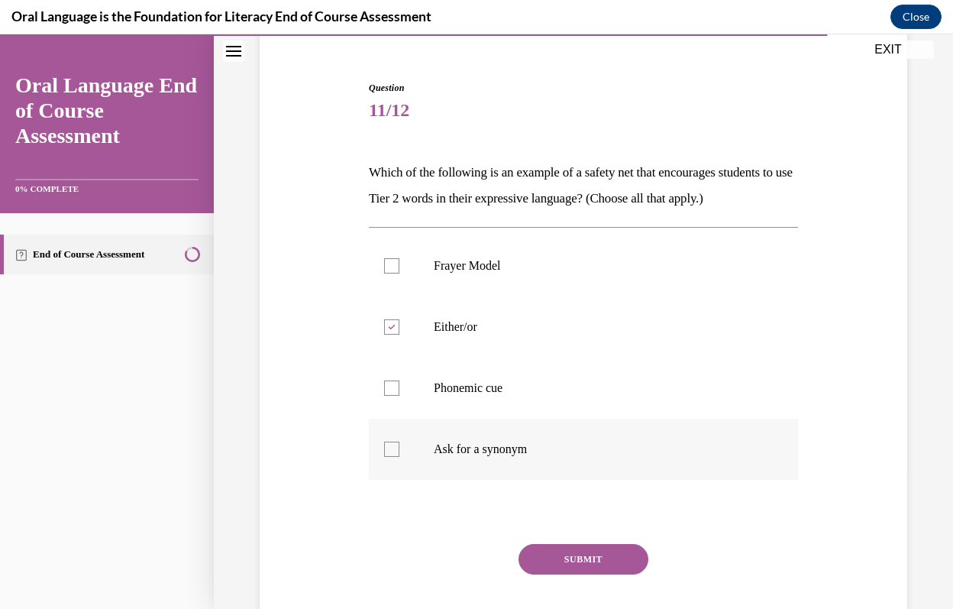
checkbox input "true"
click at [518, 273] on p "Frayer Model" at bounding box center [597, 265] width 326 height 15
click at [399, 273] on input "Frayer Model" at bounding box center [391, 265] width 15 height 15
checkbox input "true"
click at [528, 396] on p "Phonemic cue" at bounding box center [597, 387] width 326 height 15
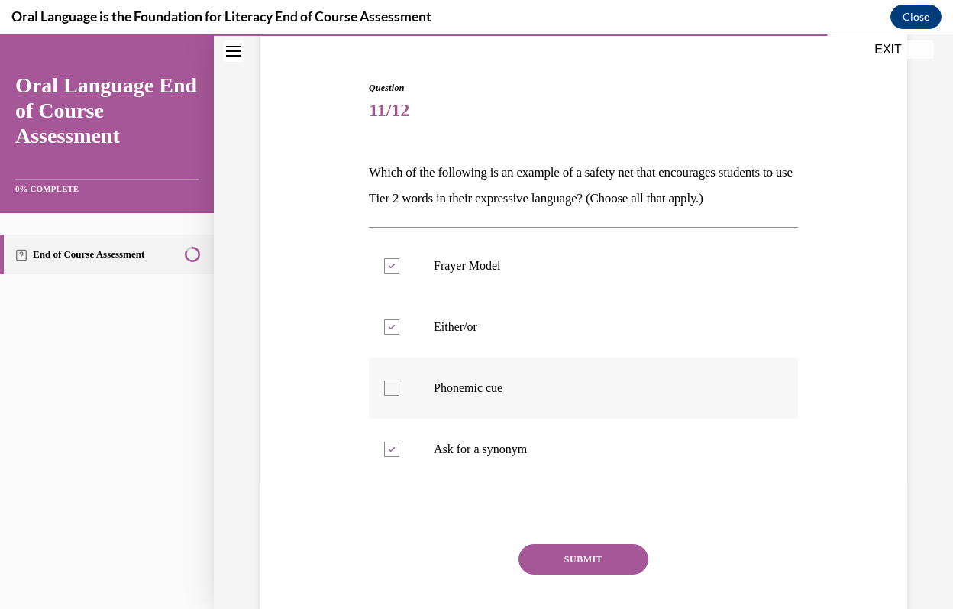
click at [399, 396] on input "Phonemic cue" at bounding box center [391, 387] width 15 height 15
checkbox input "true"
click at [578, 574] on button "SUBMIT" at bounding box center [584, 559] width 130 height 31
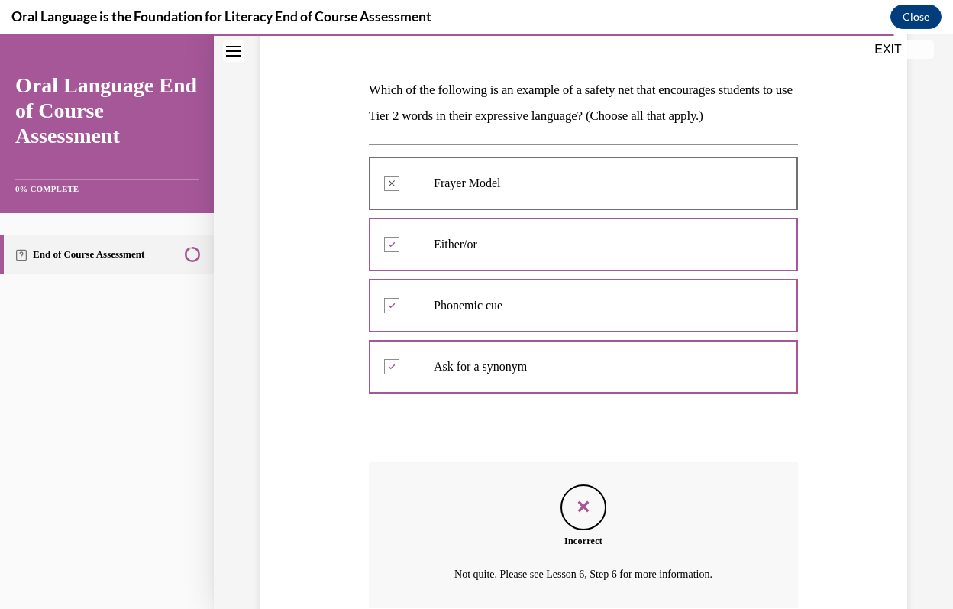
scroll to position [46, 0]
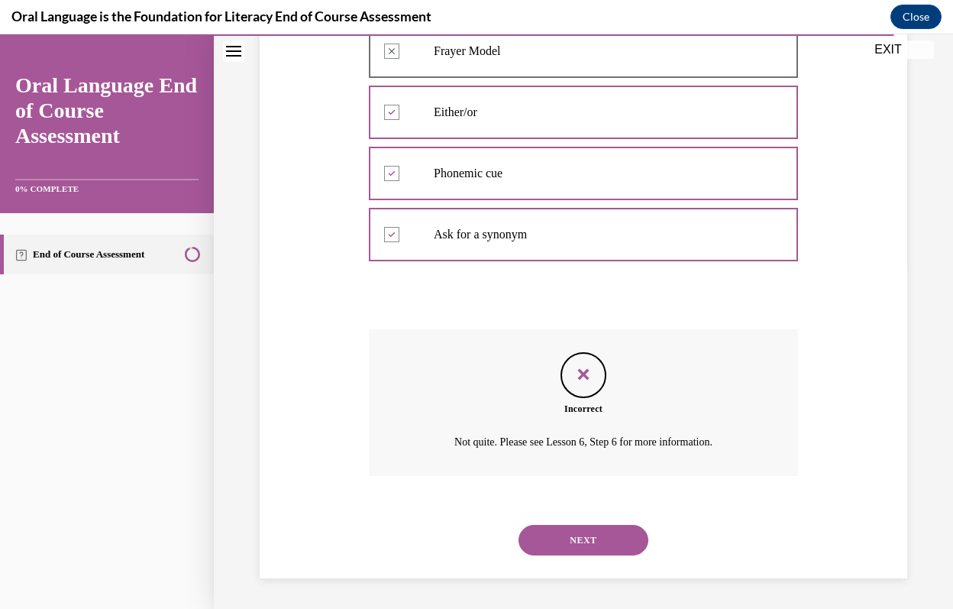
click at [593, 540] on button "NEXT" at bounding box center [584, 540] width 130 height 31
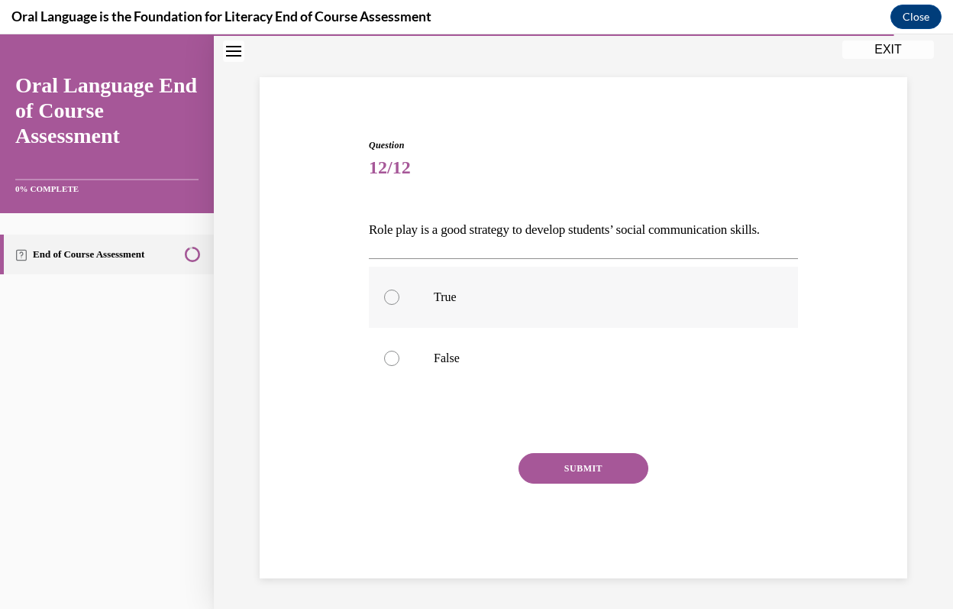
click at [534, 305] on label "True" at bounding box center [583, 297] width 429 height 61
click at [399, 305] on input "True" at bounding box center [391, 296] width 15 height 15
radio input "true"
click at [589, 464] on button "SUBMIT" at bounding box center [584, 468] width 130 height 31
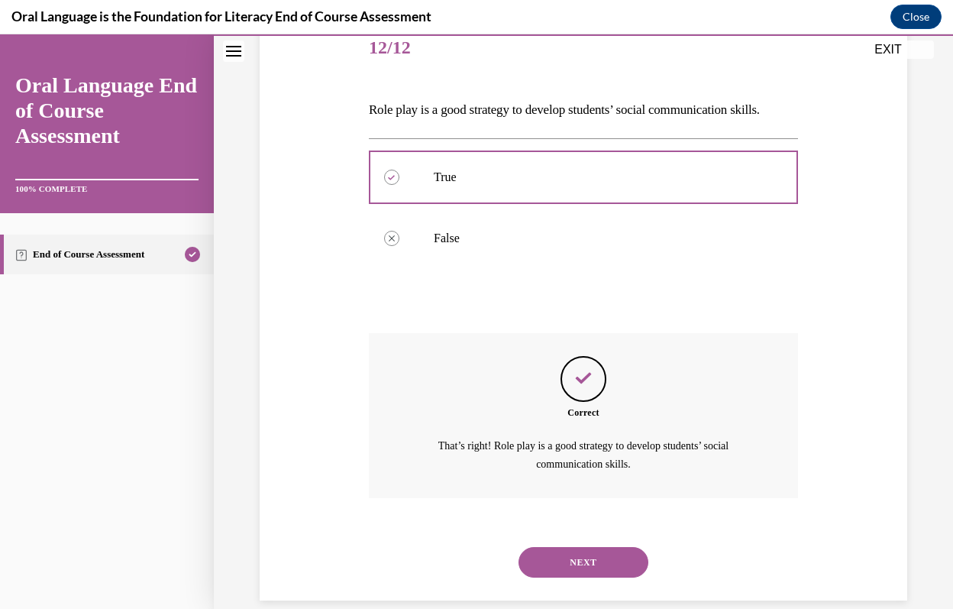
scroll to position [215, 0]
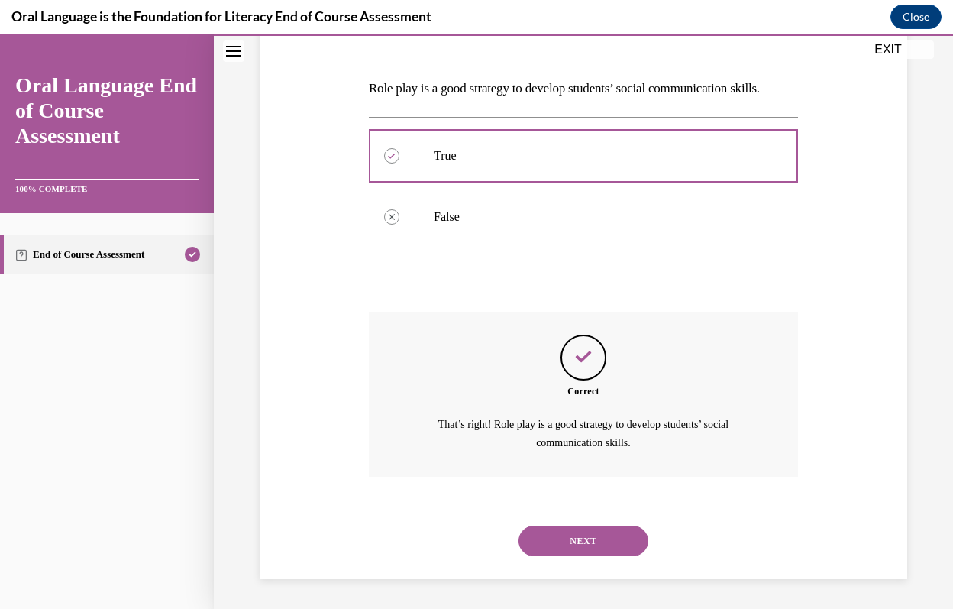
click at [584, 538] on button "NEXT" at bounding box center [584, 540] width 130 height 31
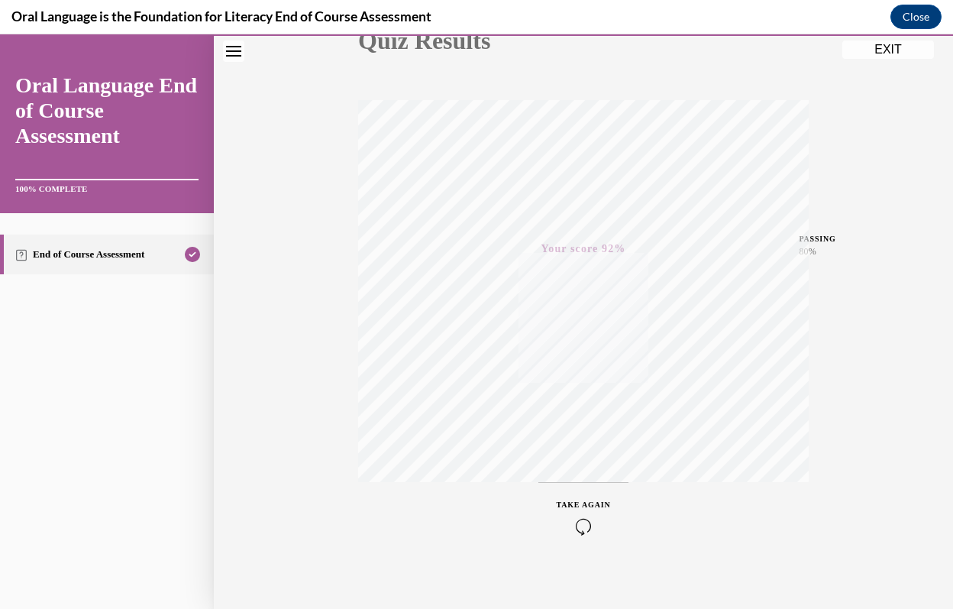
scroll to position [209, 0]
click at [886, 47] on button "EXIT" at bounding box center [888, 49] width 92 height 18
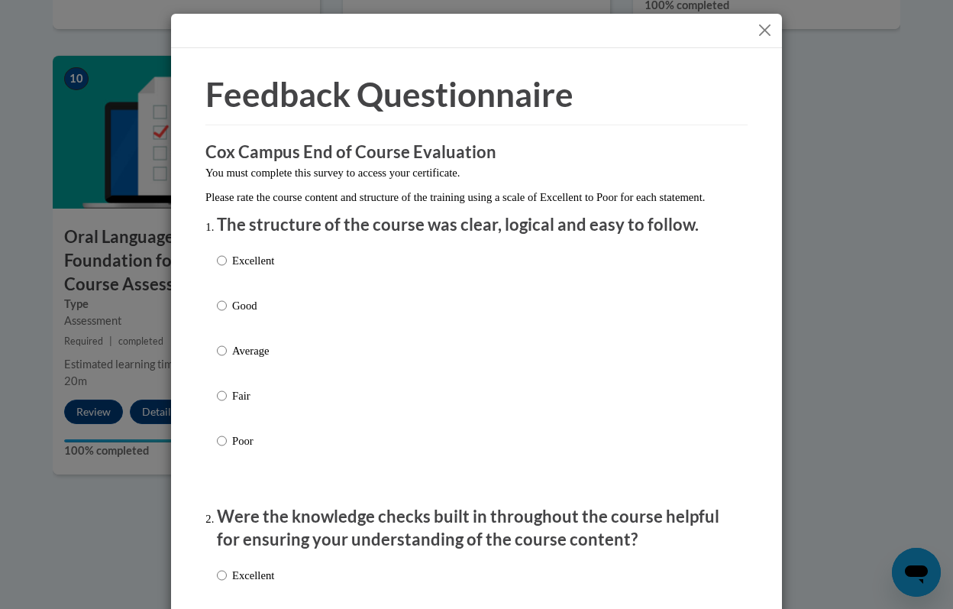
click at [255, 293] on label "Excellent" at bounding box center [245, 272] width 57 height 41
click at [227, 269] on input "Excellent" at bounding box center [222, 260] width 10 height 17
radio input "true"
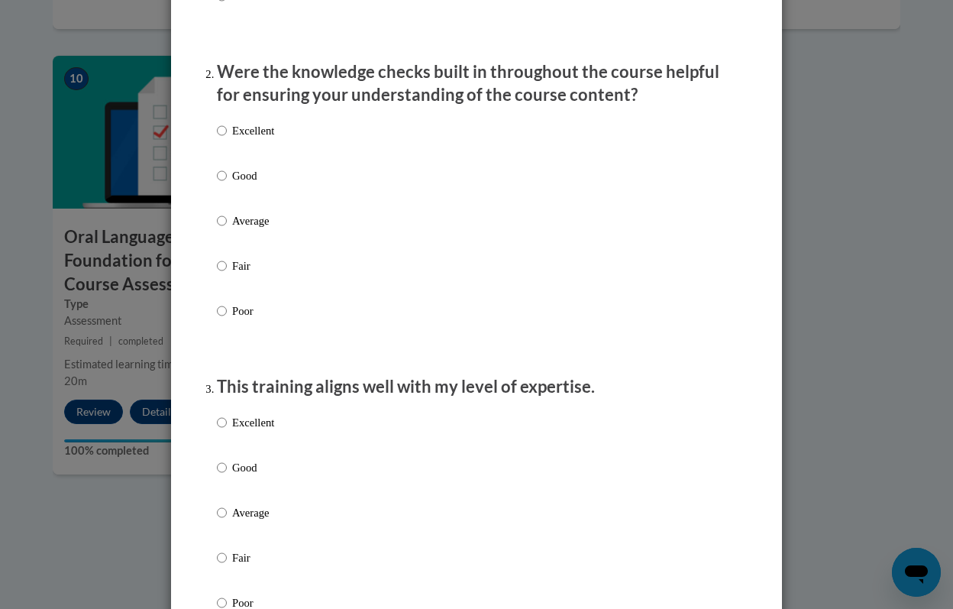
scroll to position [467, 0]
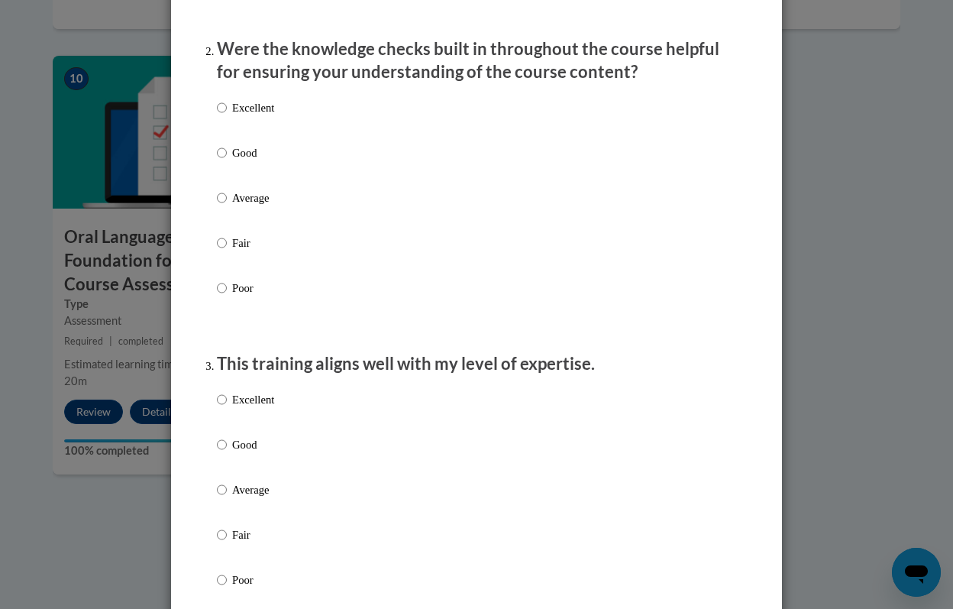
click at [249, 161] on p "Good" at bounding box center [253, 152] width 42 height 17
click at [227, 161] on input "Good" at bounding box center [222, 152] width 10 height 17
radio input "true"
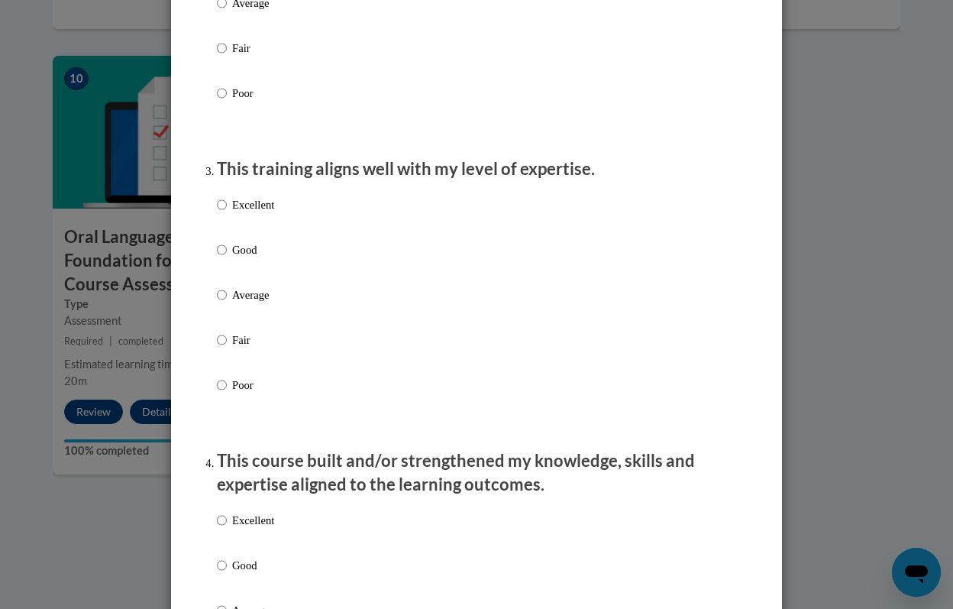
scroll to position [684, 0]
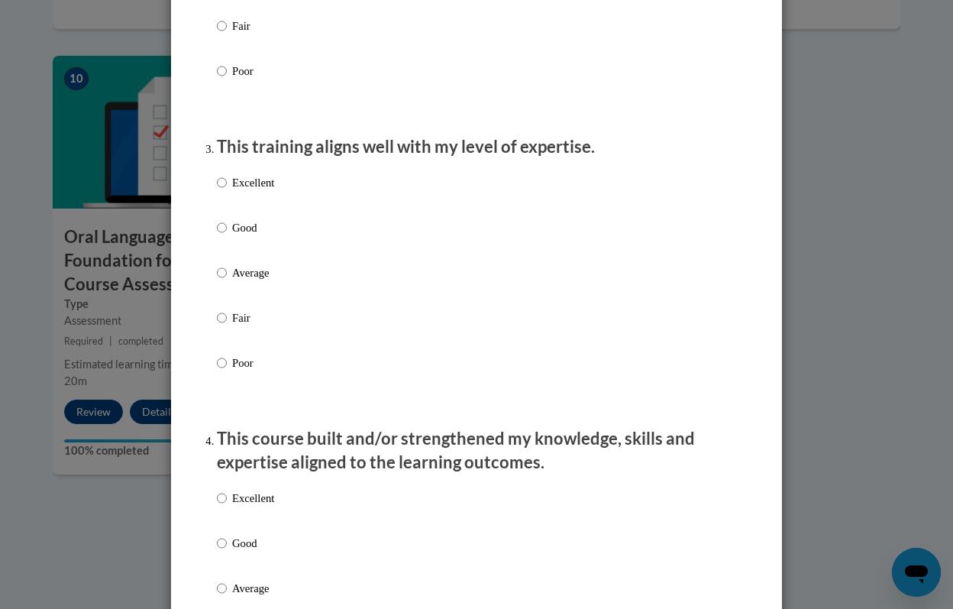
click at [259, 236] on p "Good" at bounding box center [253, 227] width 42 height 17
click at [227, 236] on input "Good" at bounding box center [222, 227] width 10 height 17
radio input "true"
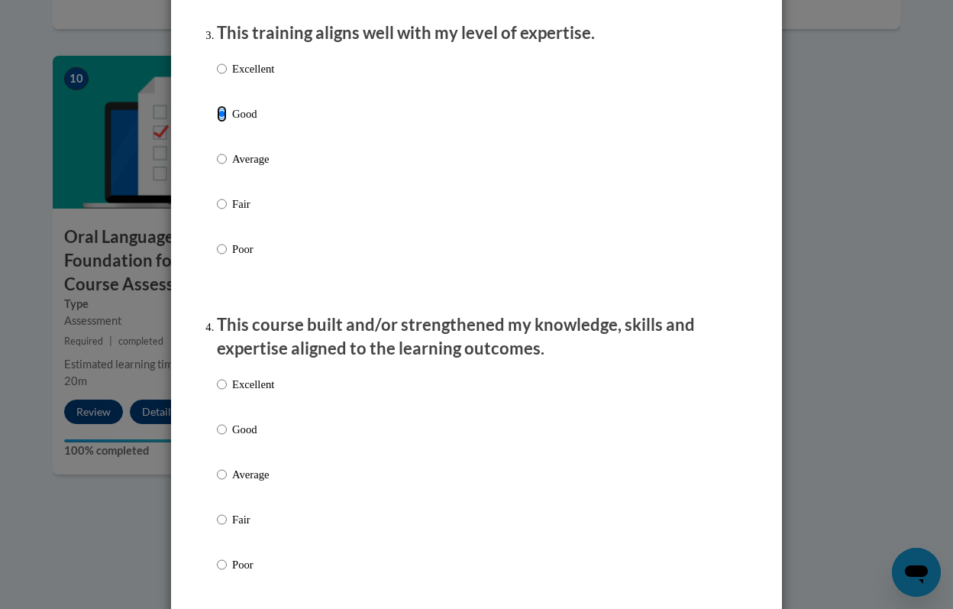
scroll to position [836, 0]
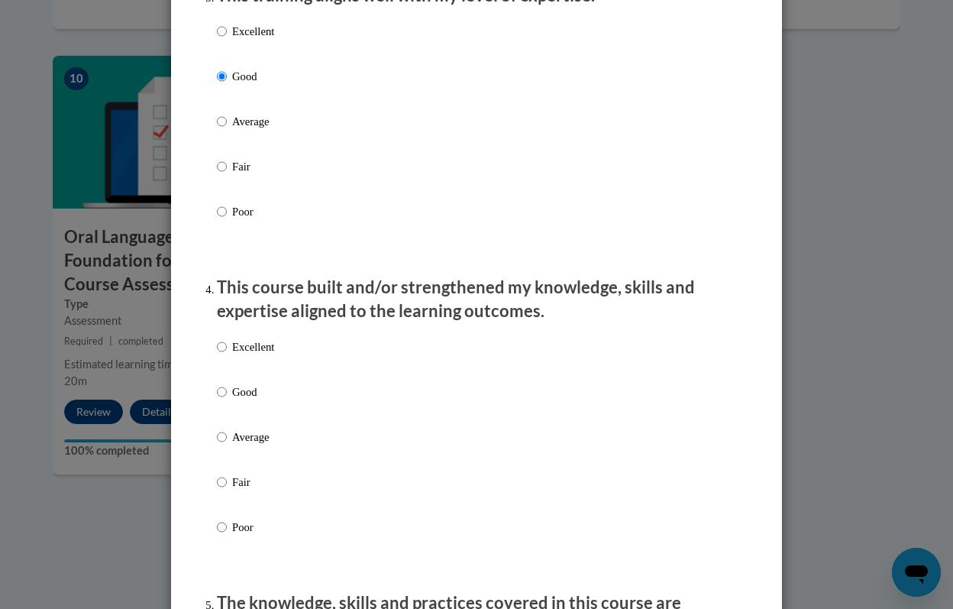
click at [255, 400] on p "Good" at bounding box center [253, 391] width 42 height 17
click at [227, 400] on input "Good" at bounding box center [222, 391] width 10 height 17
radio input "true"
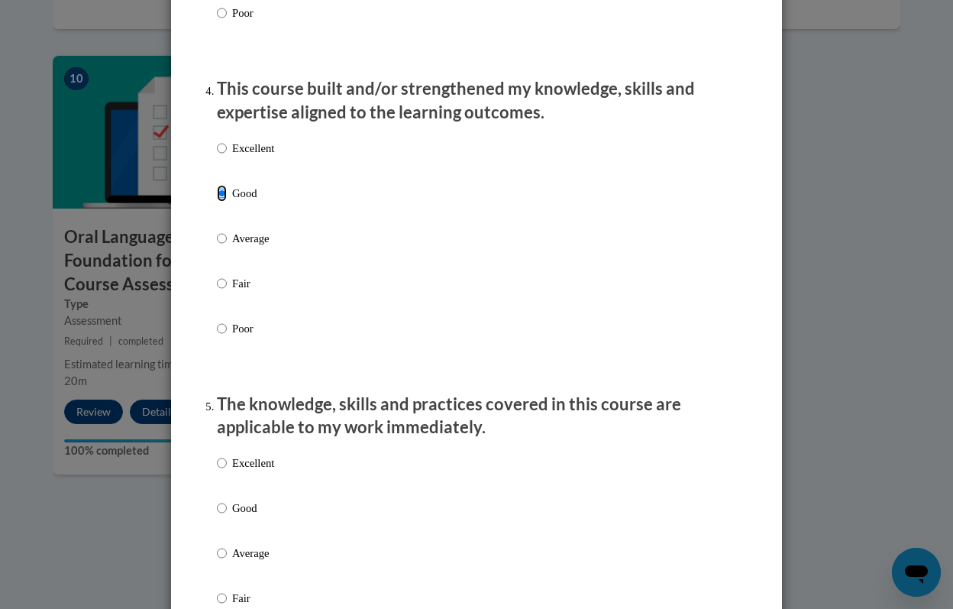
scroll to position [1037, 0]
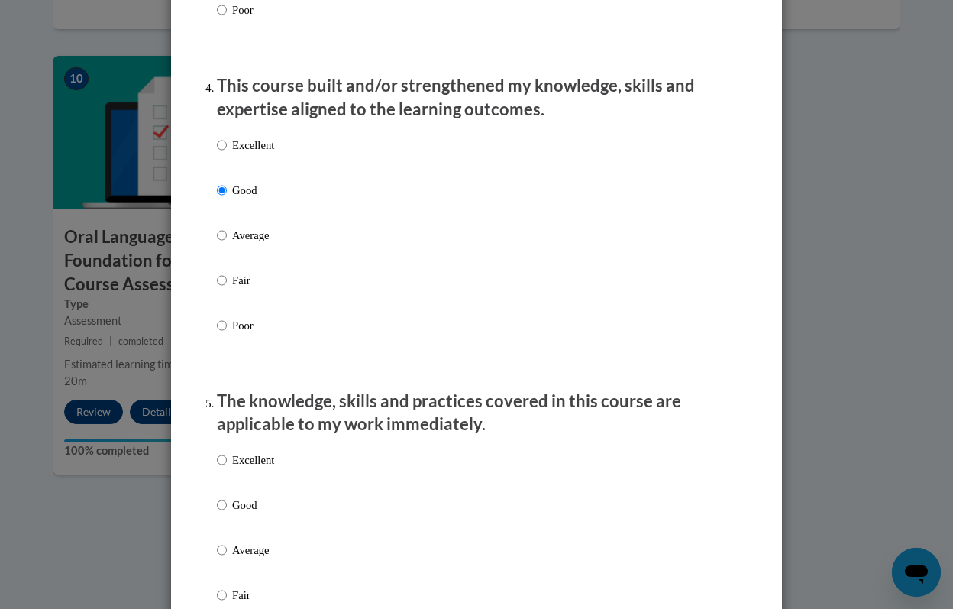
click at [248, 493] on label "Excellent" at bounding box center [245, 471] width 57 height 41
click at [227, 468] on input "Excellent" at bounding box center [222, 459] width 10 height 17
radio input "true"
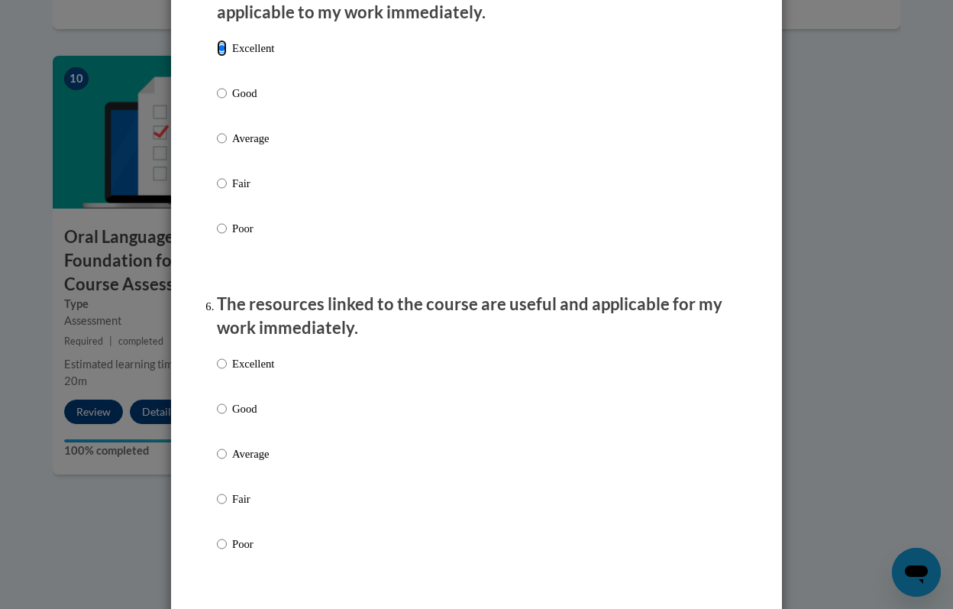
scroll to position [1451, 0]
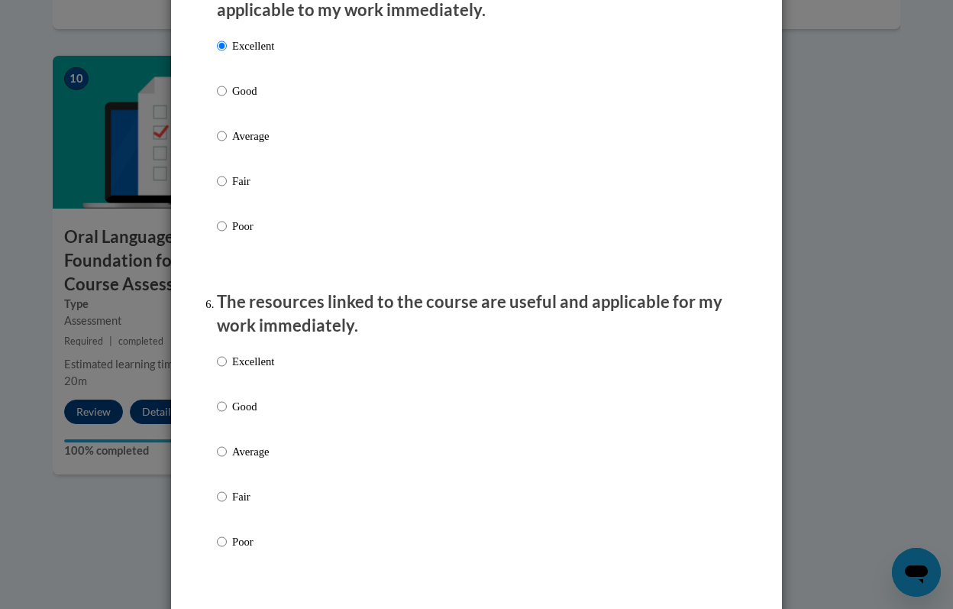
click at [248, 370] on p "Excellent" at bounding box center [253, 361] width 42 height 17
click at [227, 370] on input "Excellent" at bounding box center [222, 361] width 10 height 17
radio input "true"
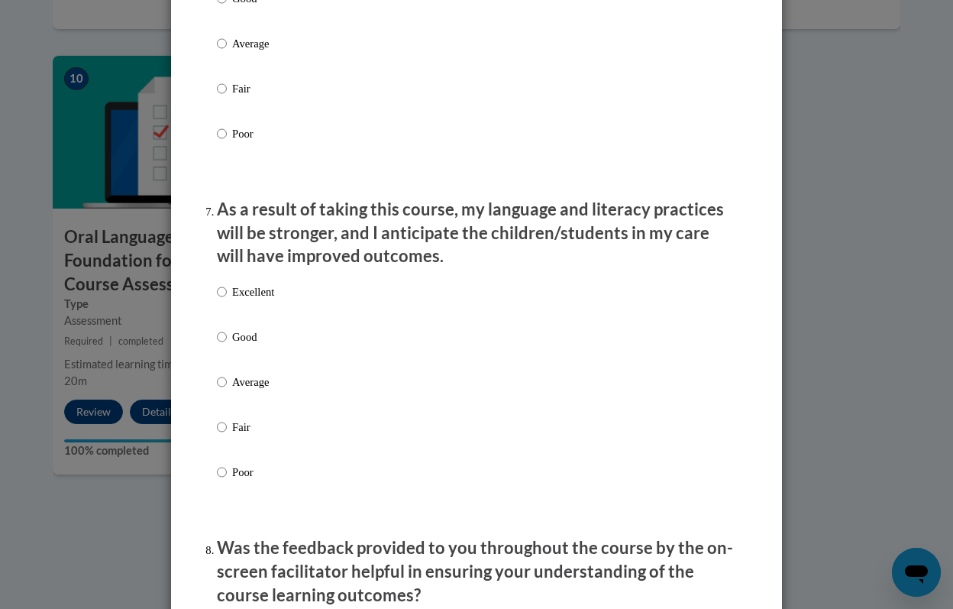
scroll to position [1876, 0]
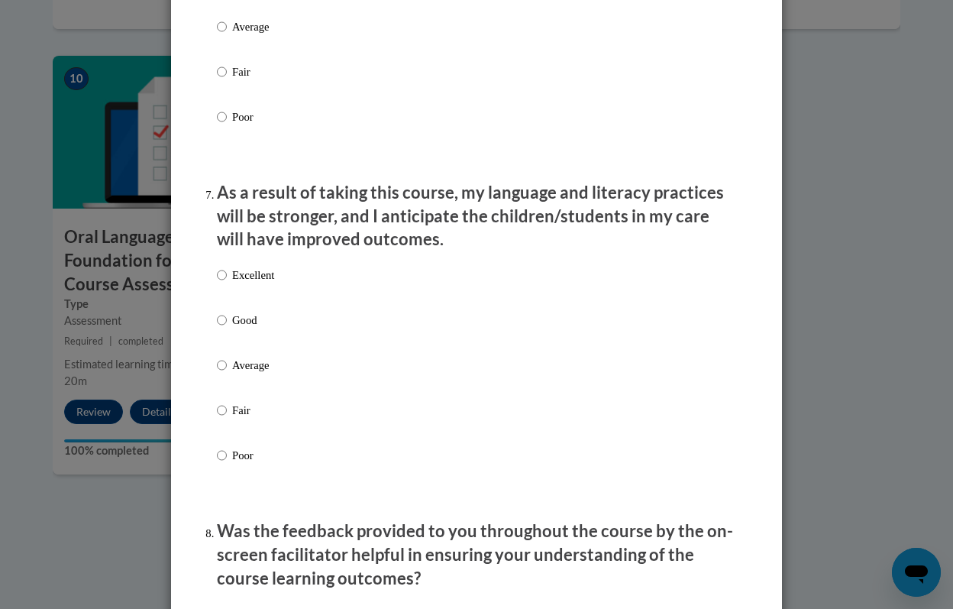
click at [253, 328] on p "Good" at bounding box center [253, 320] width 42 height 17
click at [227, 328] on input "Good" at bounding box center [222, 320] width 10 height 17
radio input "true"
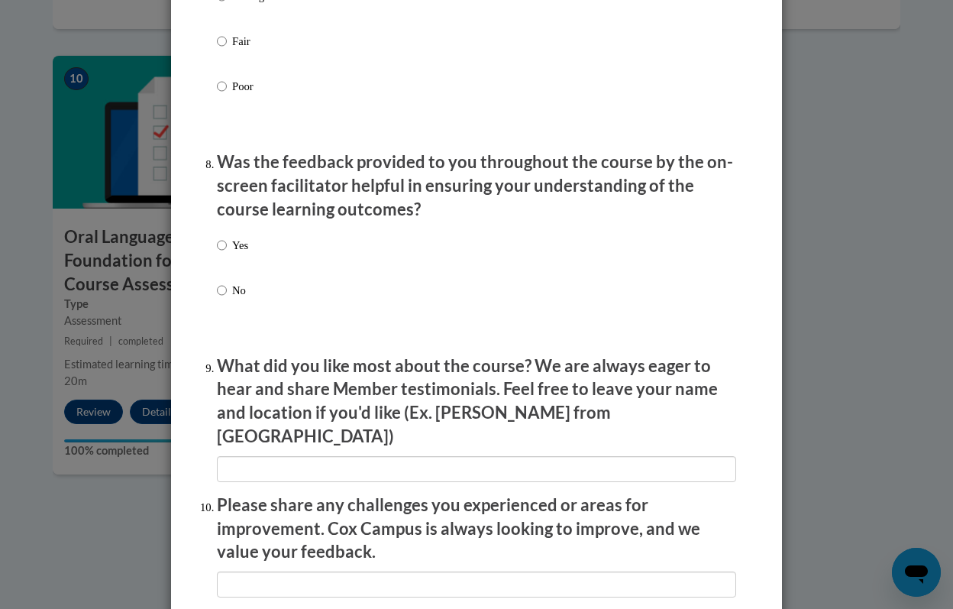
scroll to position [2317, 0]
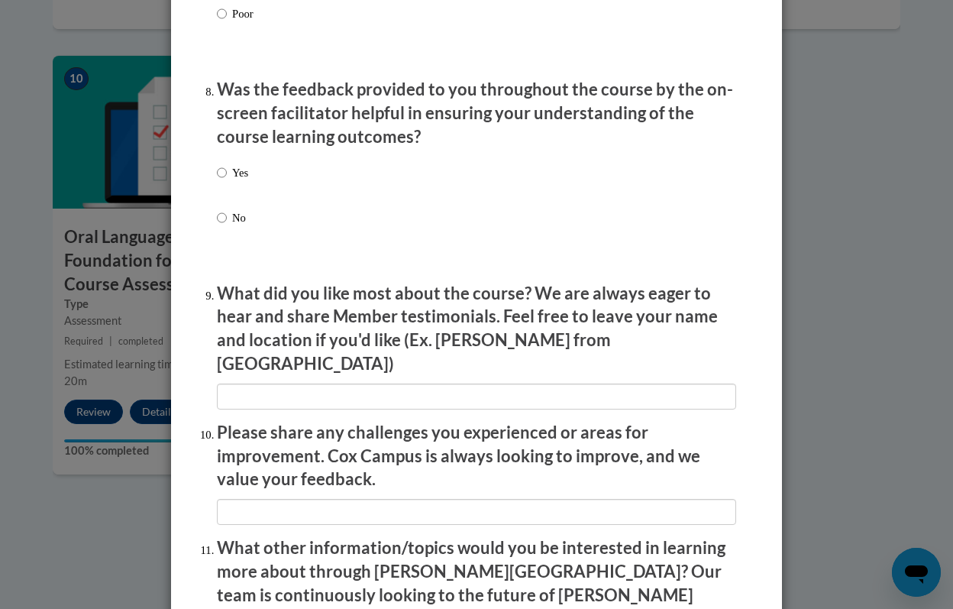
click at [232, 181] on p "Yes" at bounding box center [240, 172] width 16 height 17
click at [227, 181] on input "Yes" at bounding box center [222, 172] width 10 height 17
radio input "true"
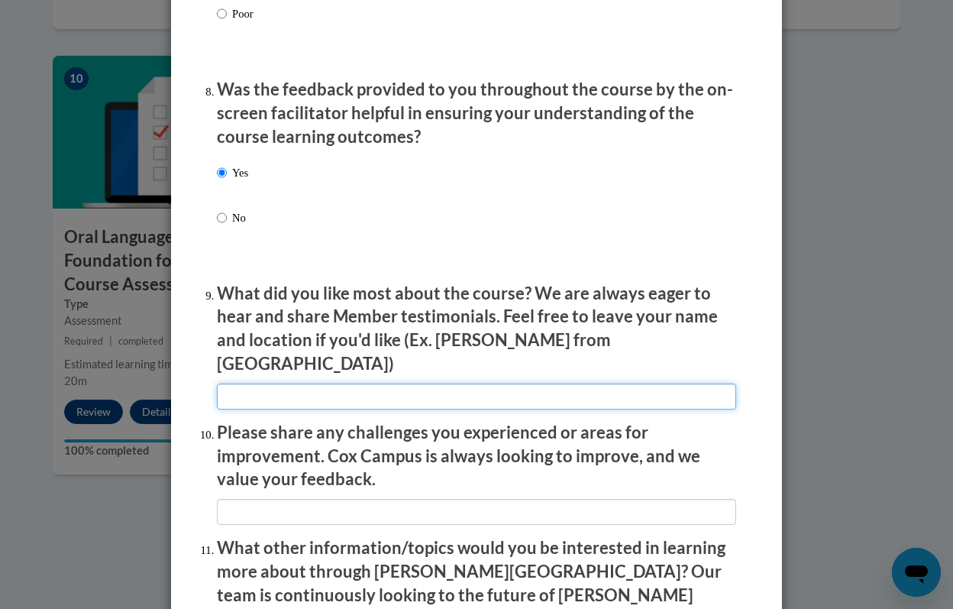
click at [299, 393] on input "textbox" at bounding box center [476, 396] width 519 height 26
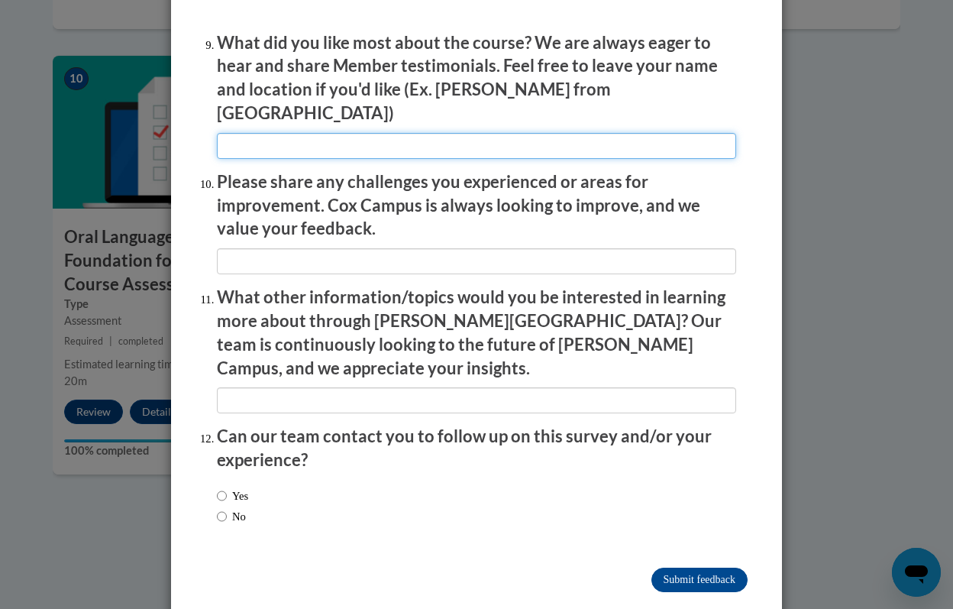
scroll to position [2569, 0]
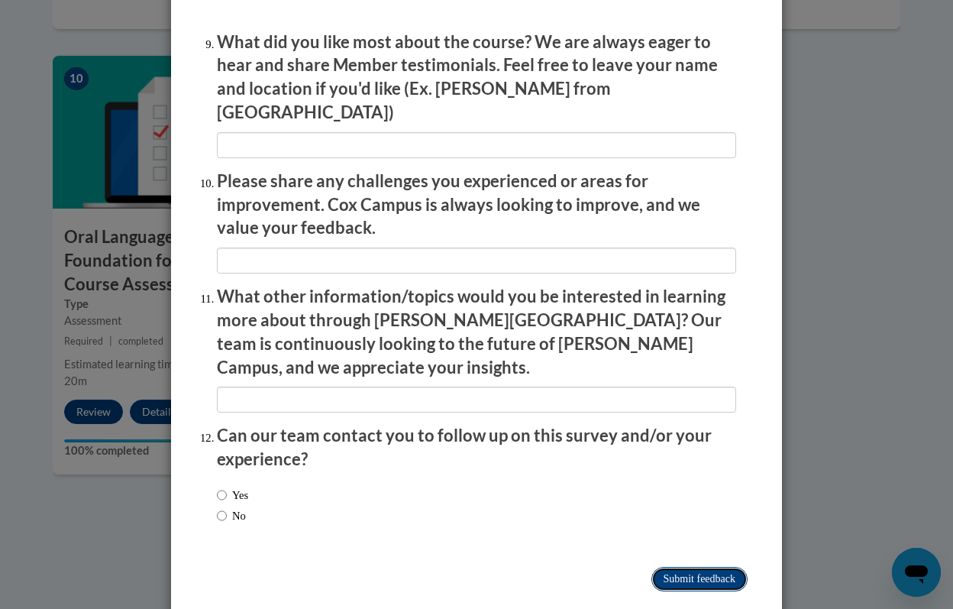
click at [678, 567] on input "Submit feedback" at bounding box center [700, 579] width 96 height 24
